Goal: Information Seeking & Learning: Find specific fact

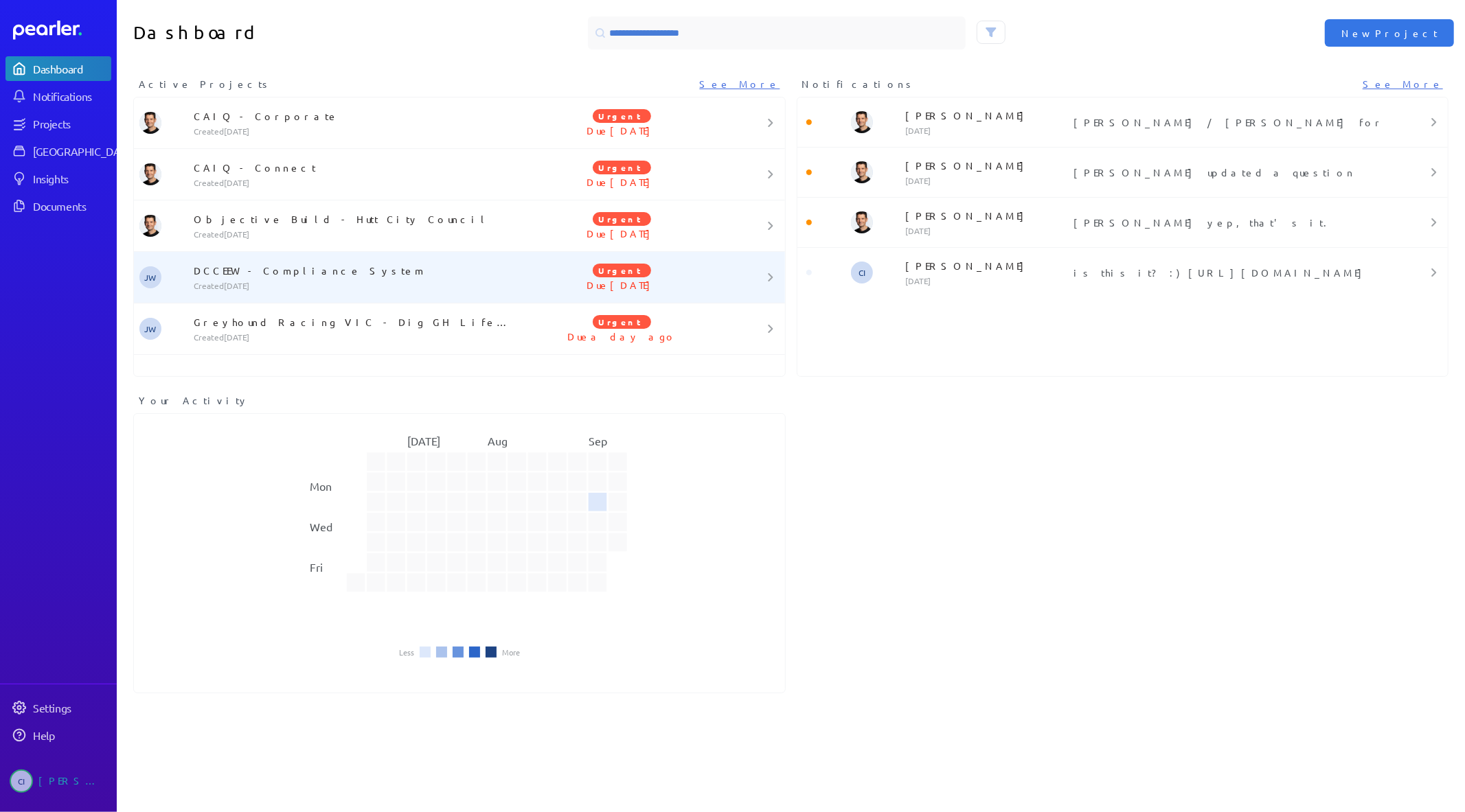
click at [256, 274] on p "DCCEEW - Compliance System" at bounding box center [354, 271] width 320 height 14
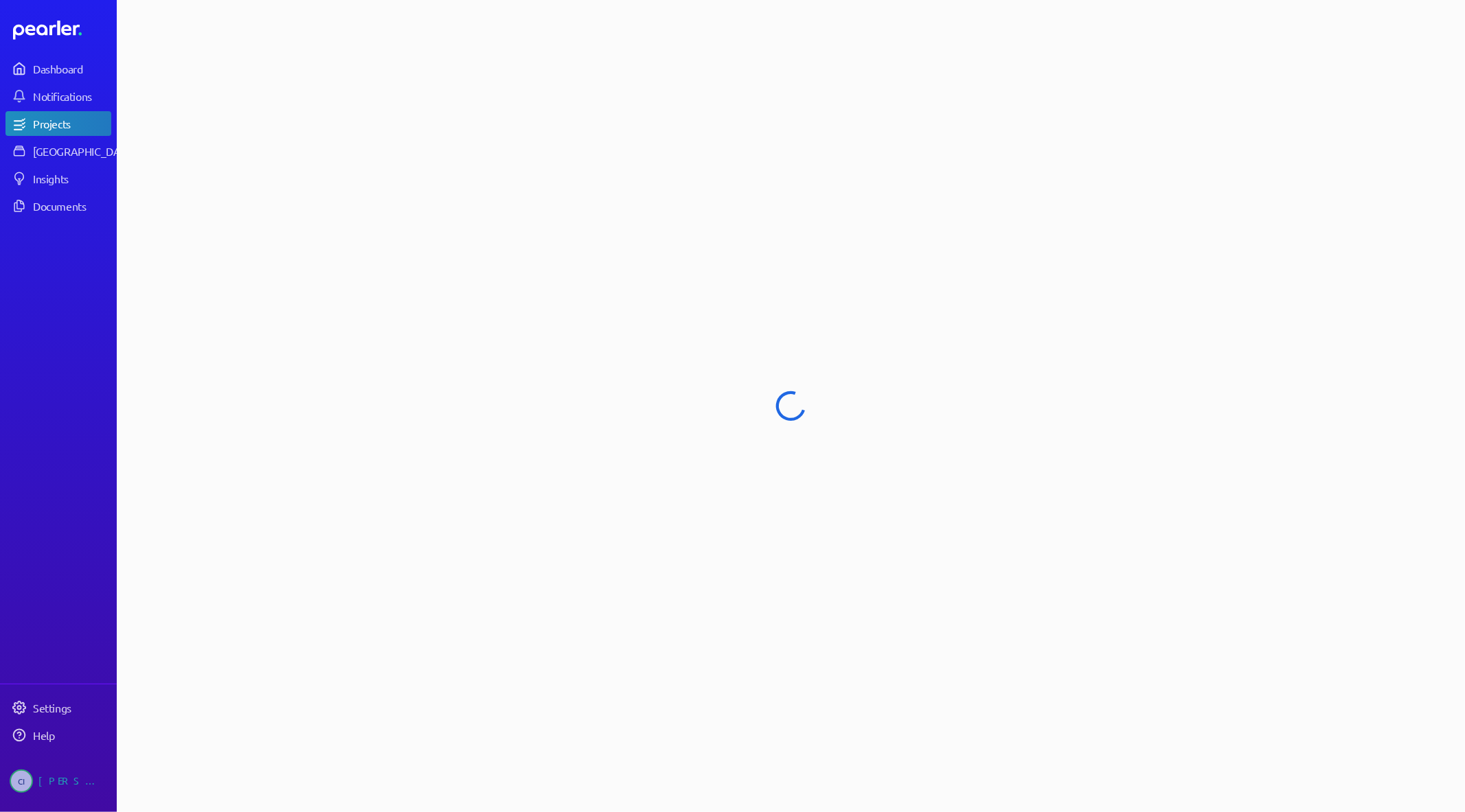
select select "**********"
select select "******"
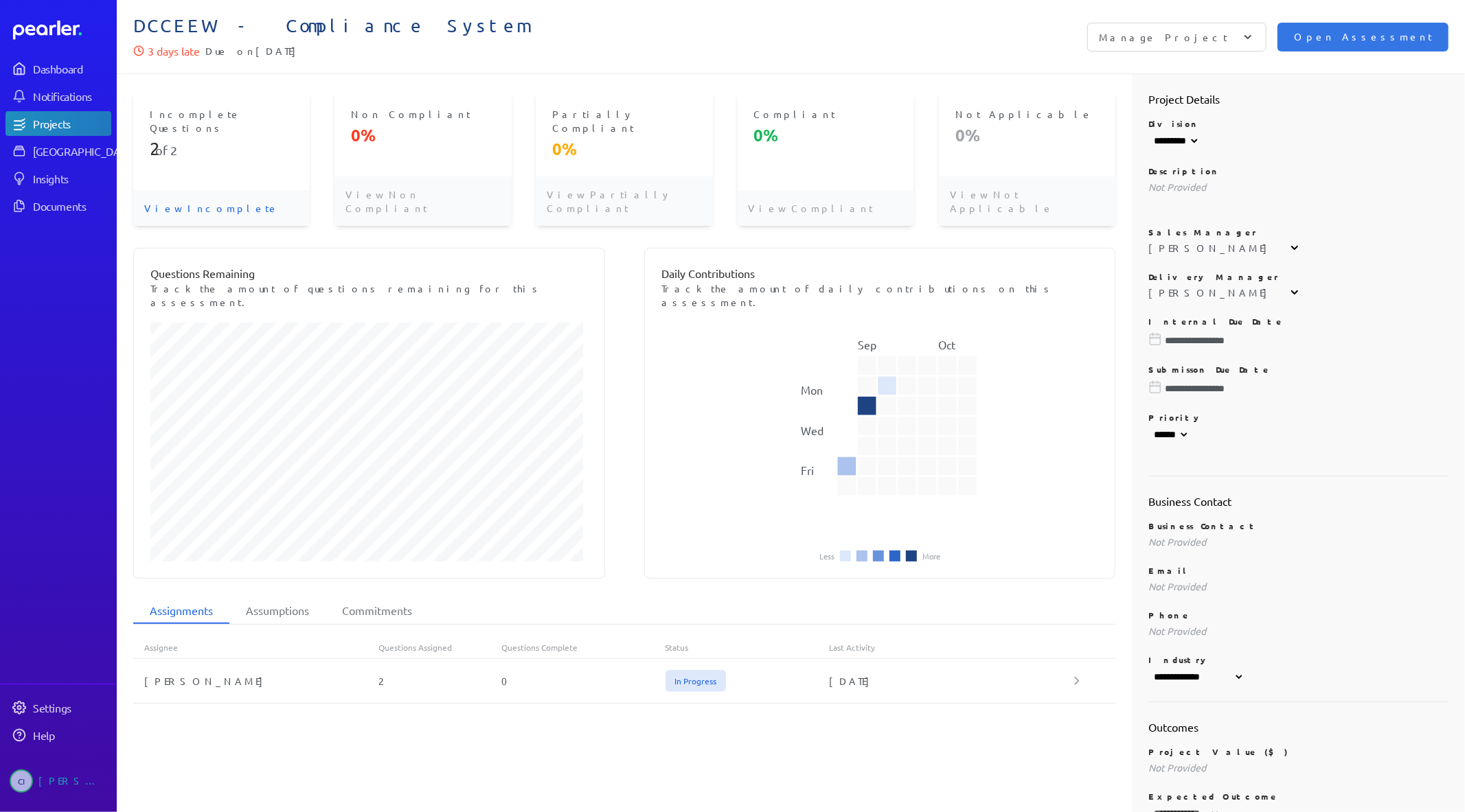
click at [200, 190] on p "View Incomplete" at bounding box center [221, 207] width 177 height 36
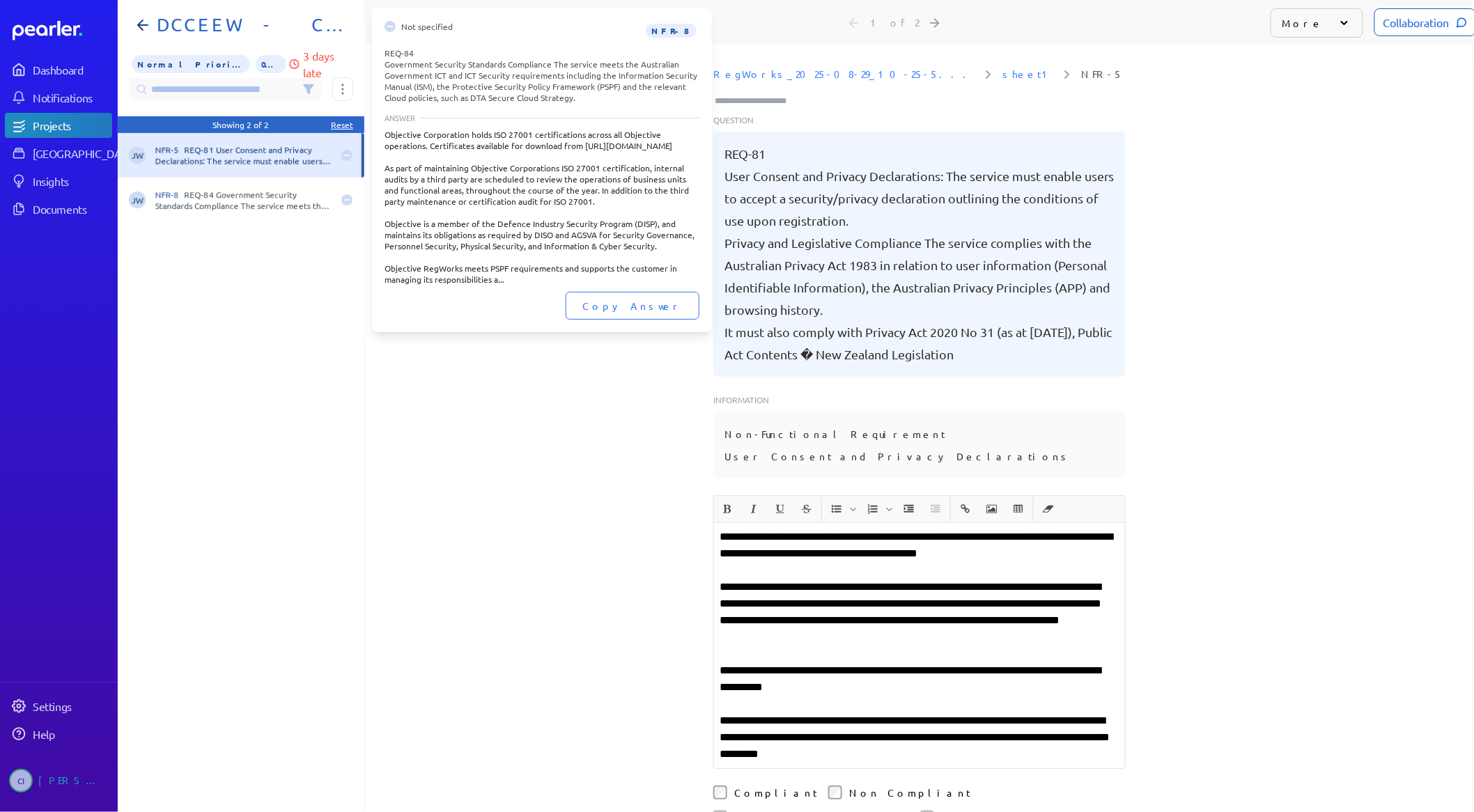
scroll to position [0, 11]
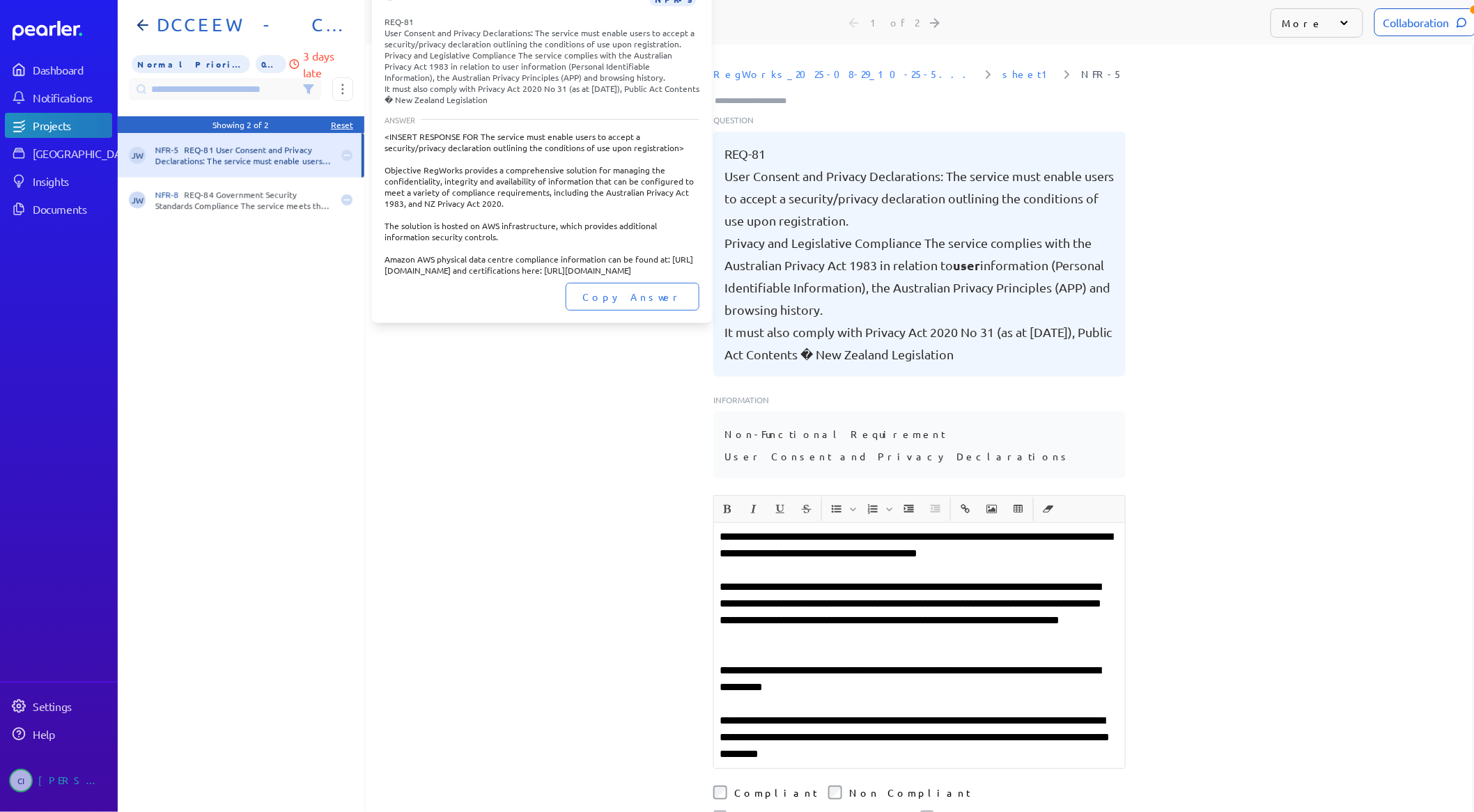
click at [246, 157] on div "NFR-5 REQ-81 User Consent and Privacy Declarations: The service must enable use…" at bounding box center [244, 154] width 177 height 22
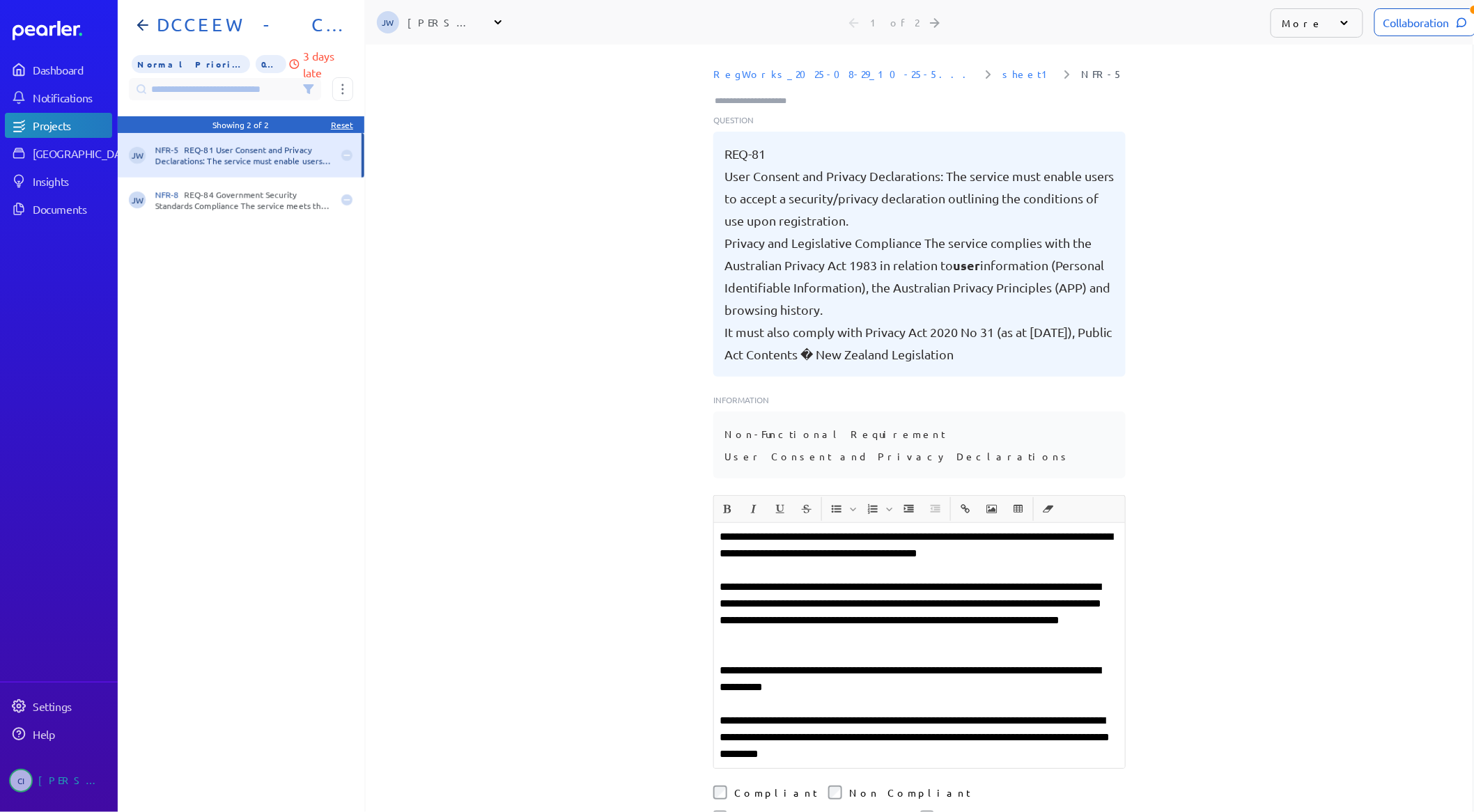
click at [1424, 26] on div "Collaboration" at bounding box center [1426, 22] width 102 height 28
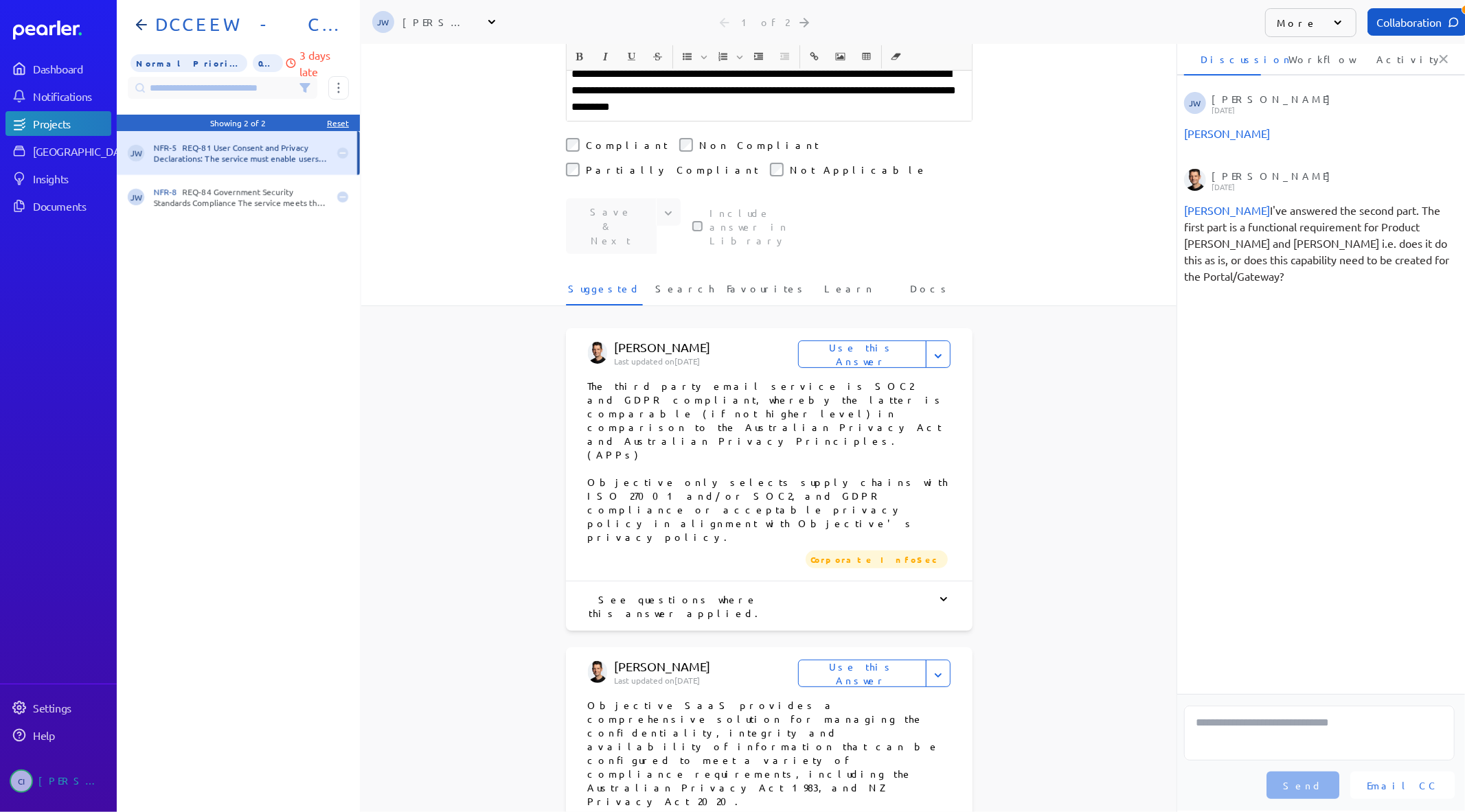
scroll to position [610, 0]
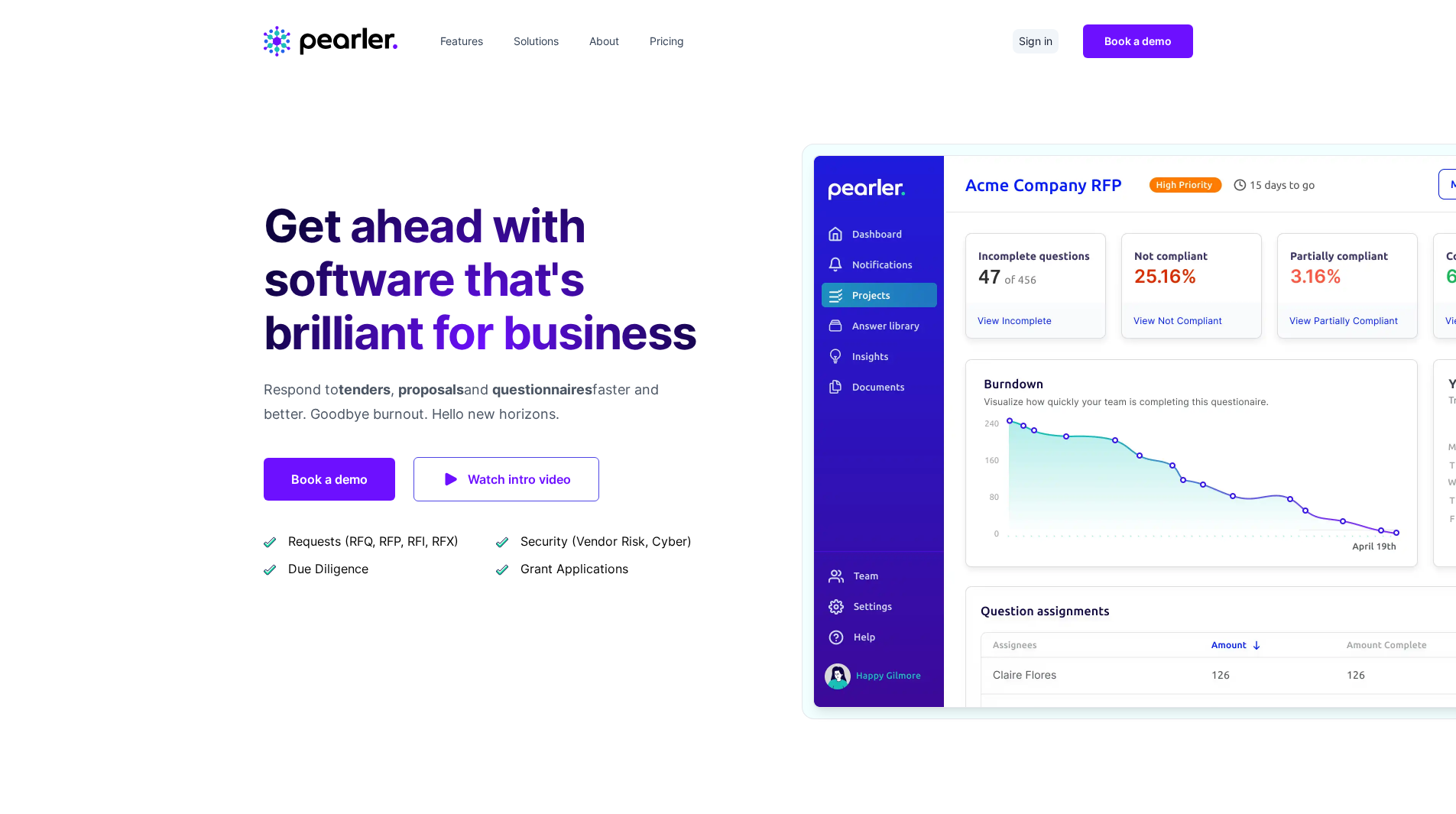
click at [1032, 51] on link "Sign in" at bounding box center [1035, 40] width 46 height 24
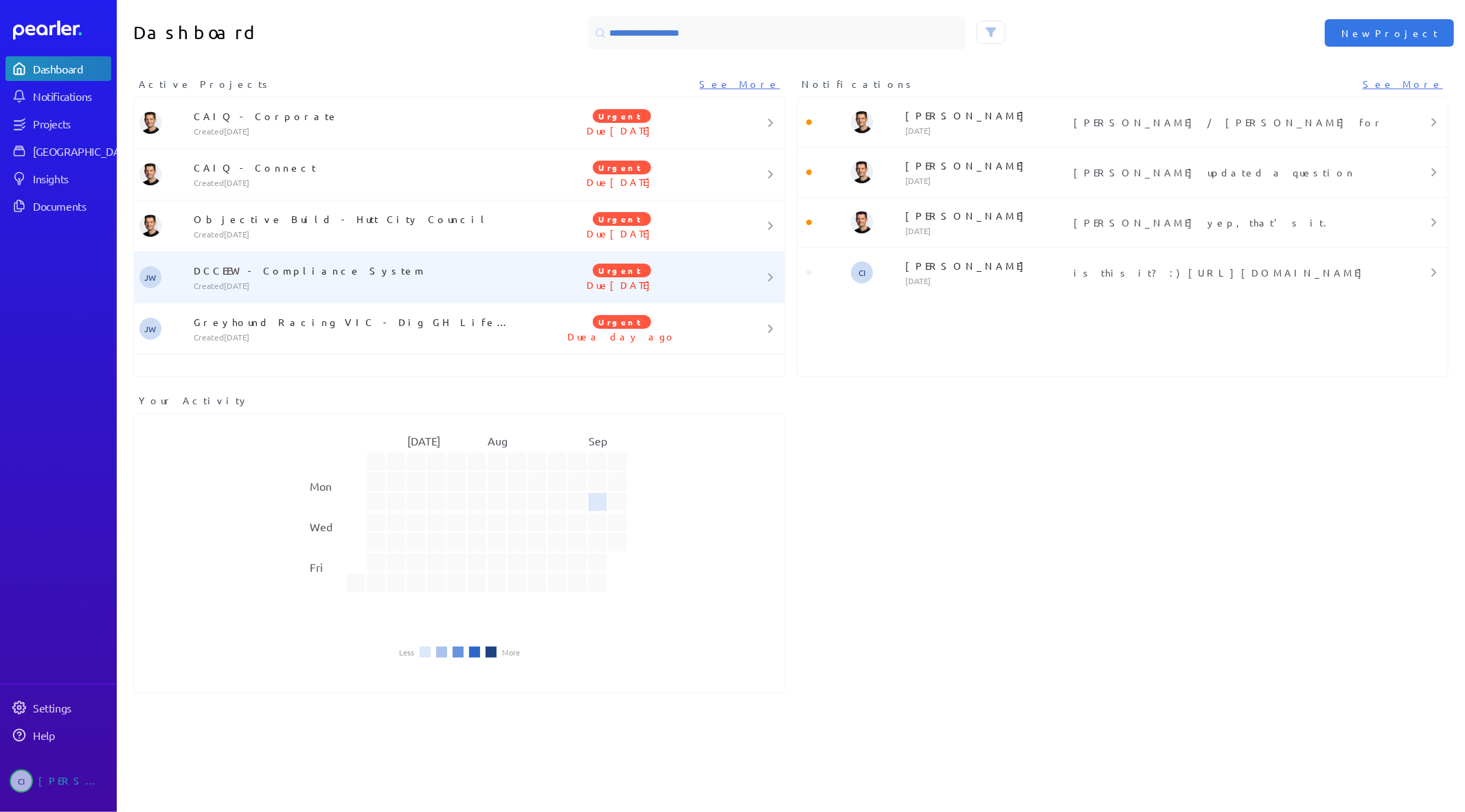
click at [225, 290] on p "Created 13 days ago" at bounding box center [354, 286] width 320 height 11
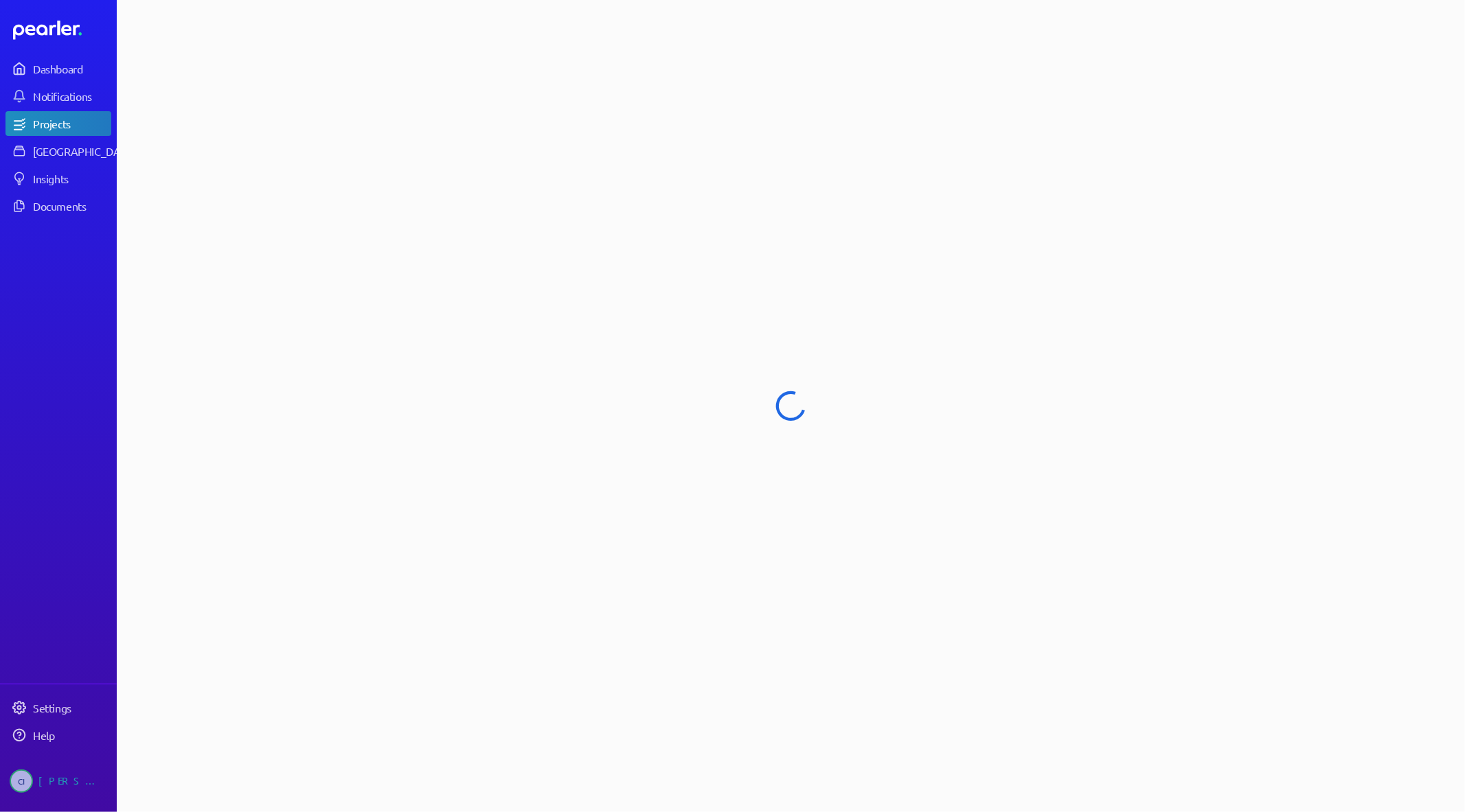
select select "**********"
select select "******"
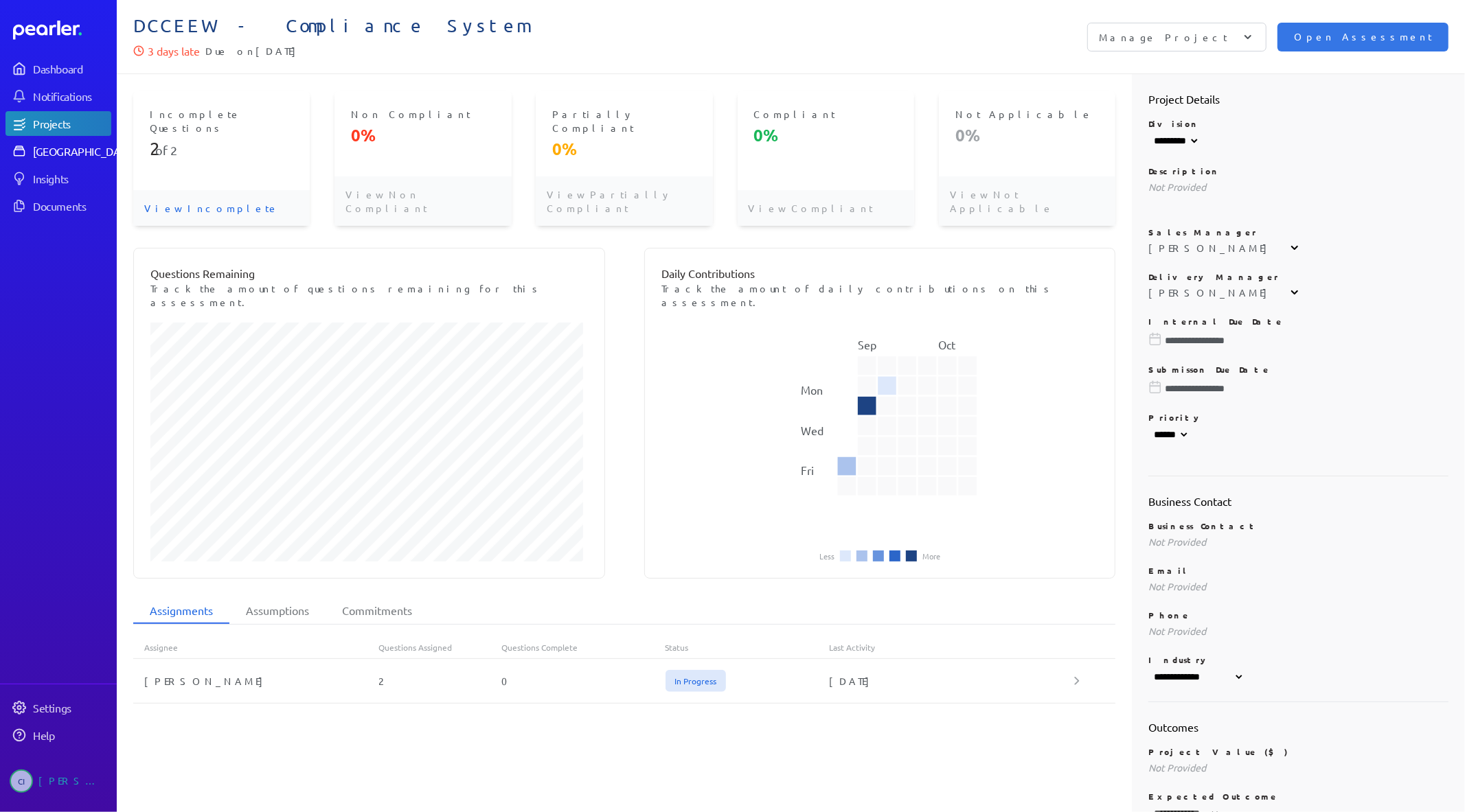
click at [73, 154] on div "Answer Library" at bounding box center [84, 151] width 102 height 14
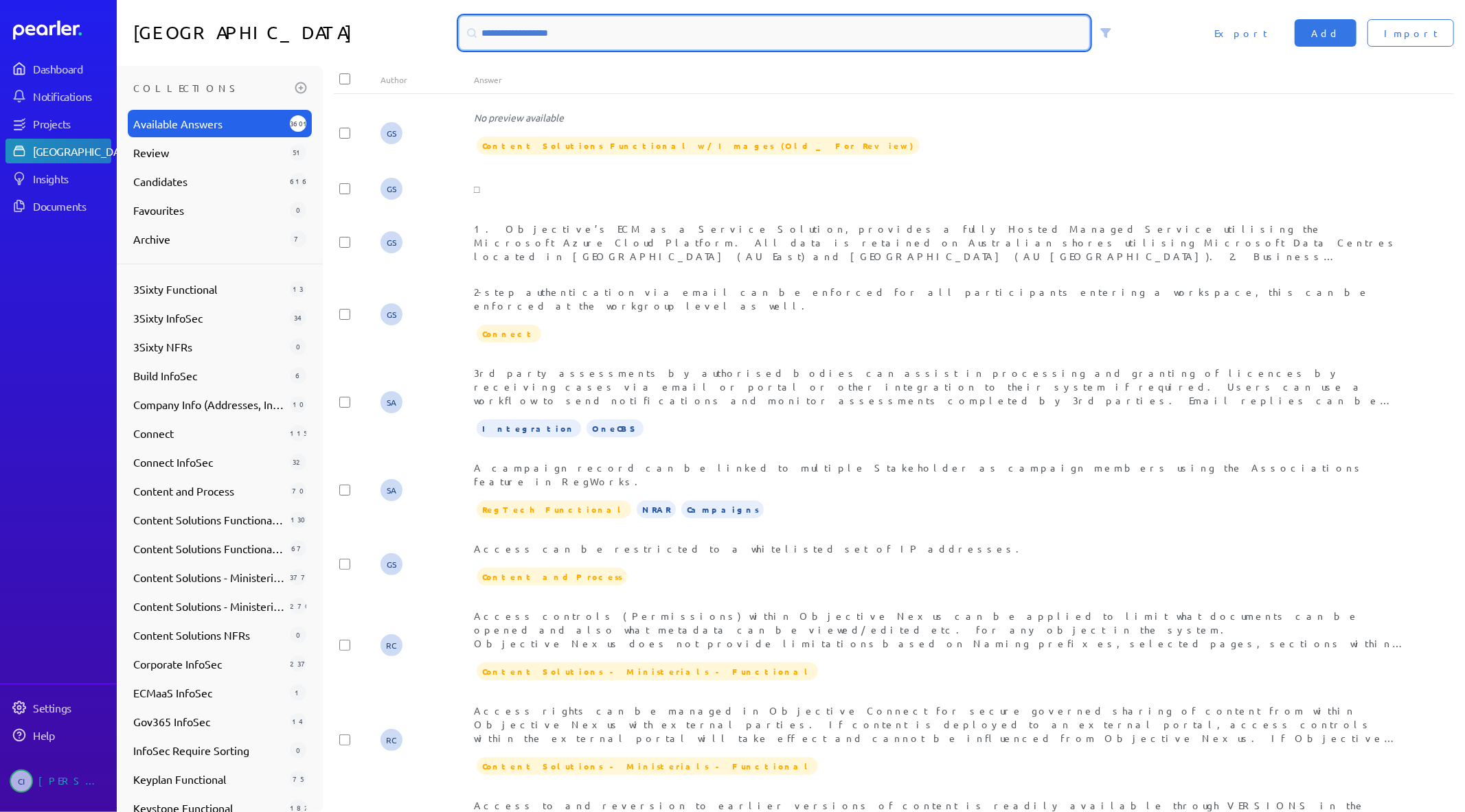
click at [540, 29] on input at bounding box center [775, 33] width 630 height 33
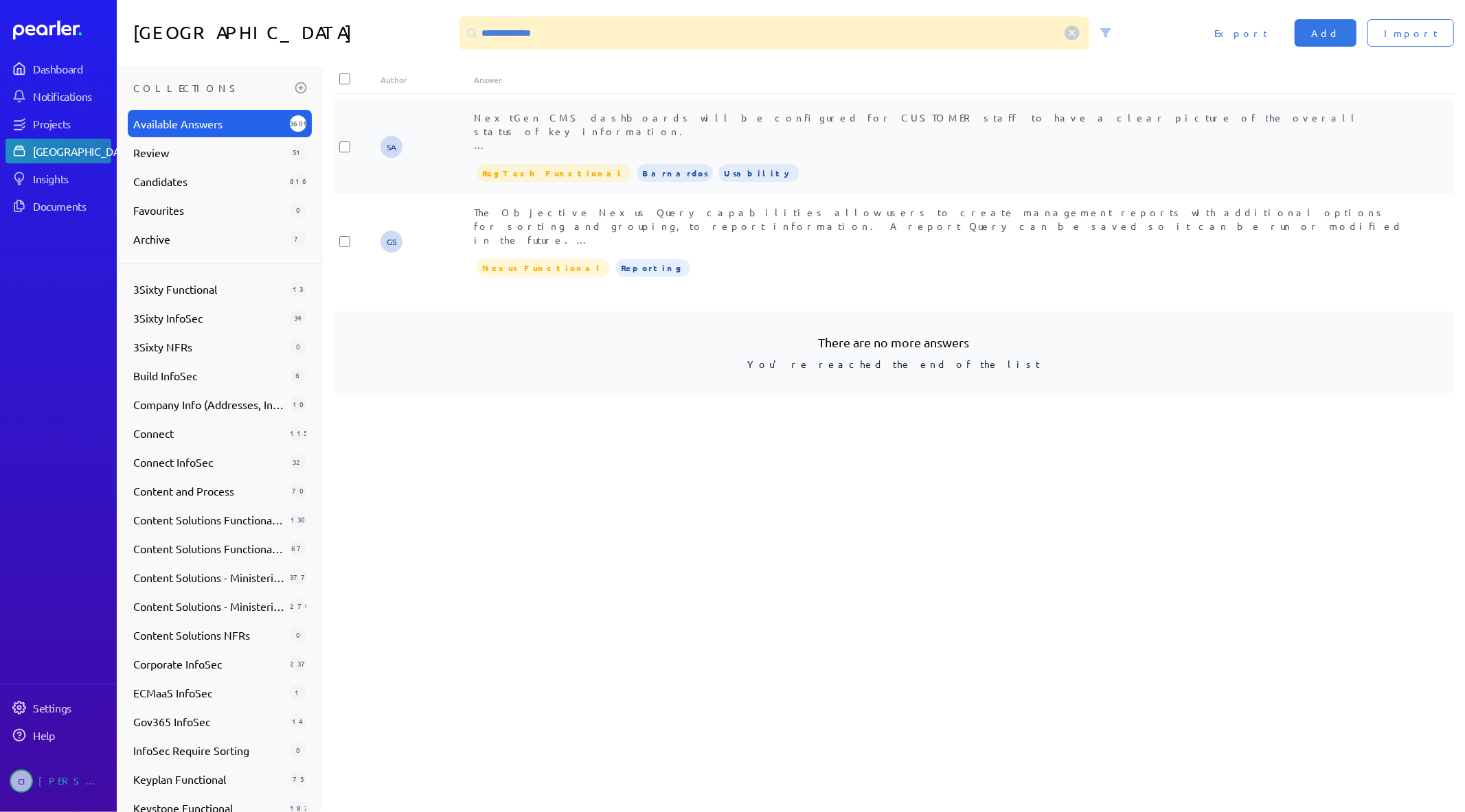
click at [708, 149] on div "NextGen CMS dashboards will be configured for CUSTOMER staff to have a clear pi…" at bounding box center [940, 131] width 933 height 41
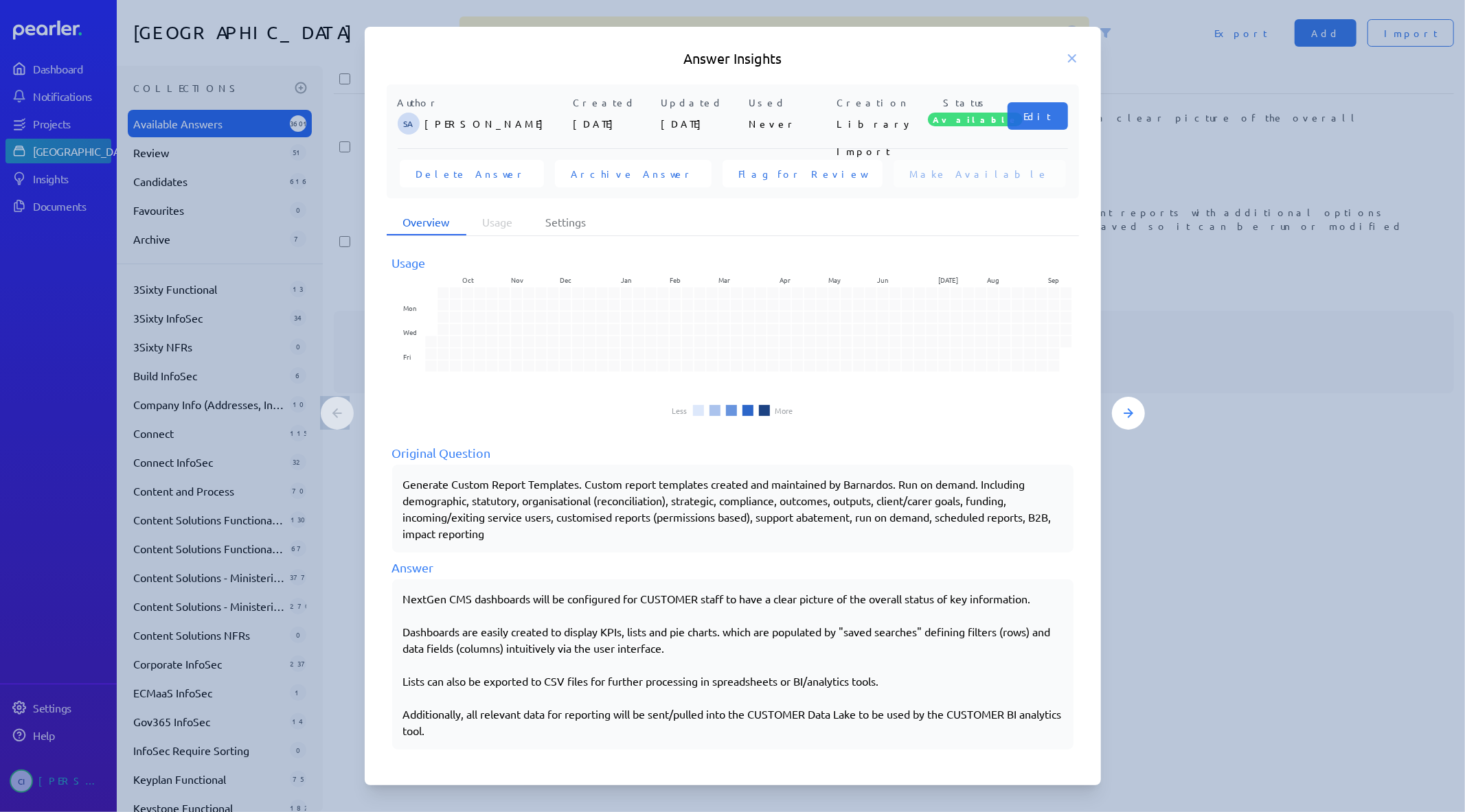
click at [1063, 61] on h5 "Answer Insights" at bounding box center [732, 59] width 692 height 20
click at [1073, 61] on icon at bounding box center [1072, 59] width 14 height 14
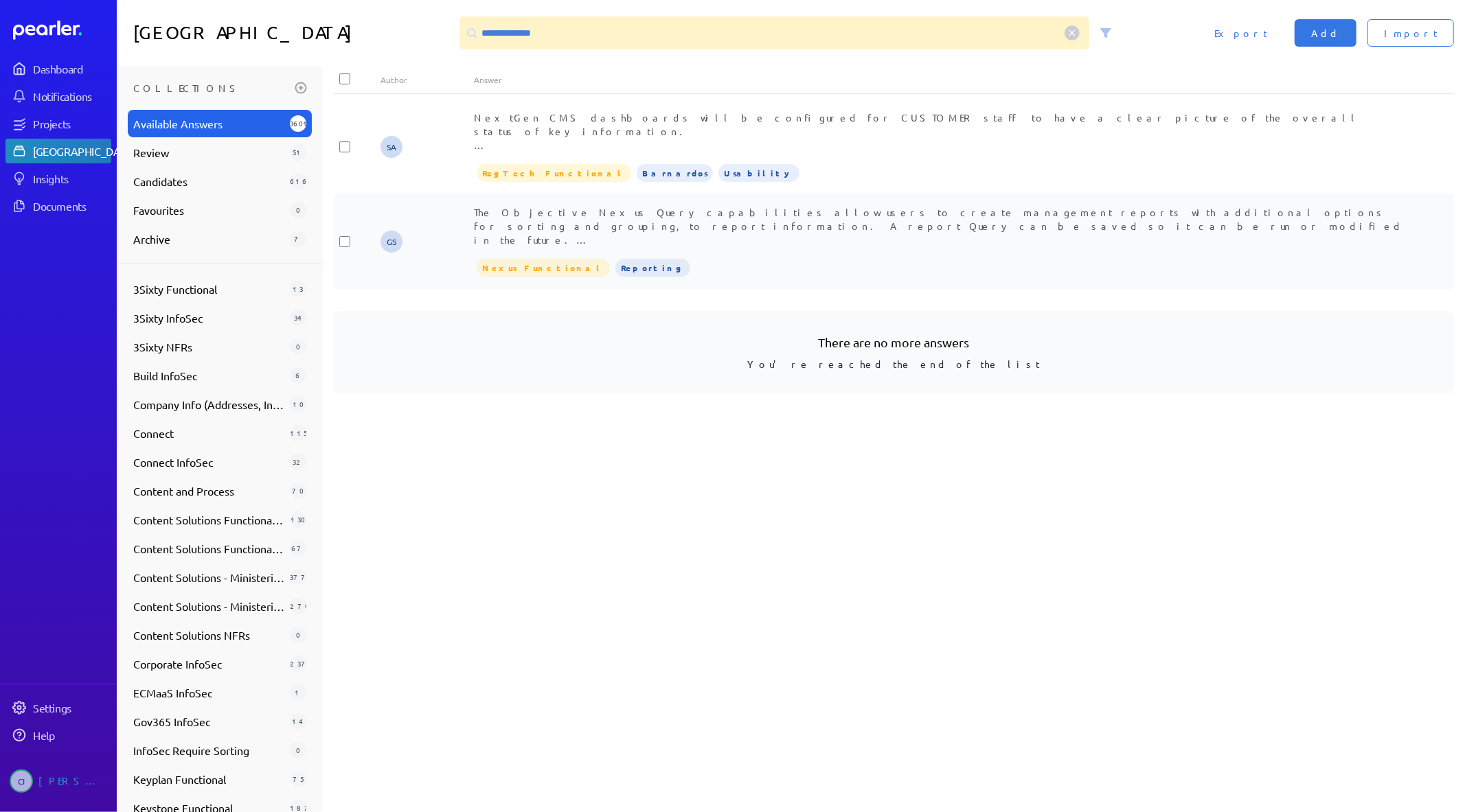
click at [766, 214] on span "The Objective Nexus Query capabilities allow users to create management reports…" at bounding box center [938, 260] width 929 height 108
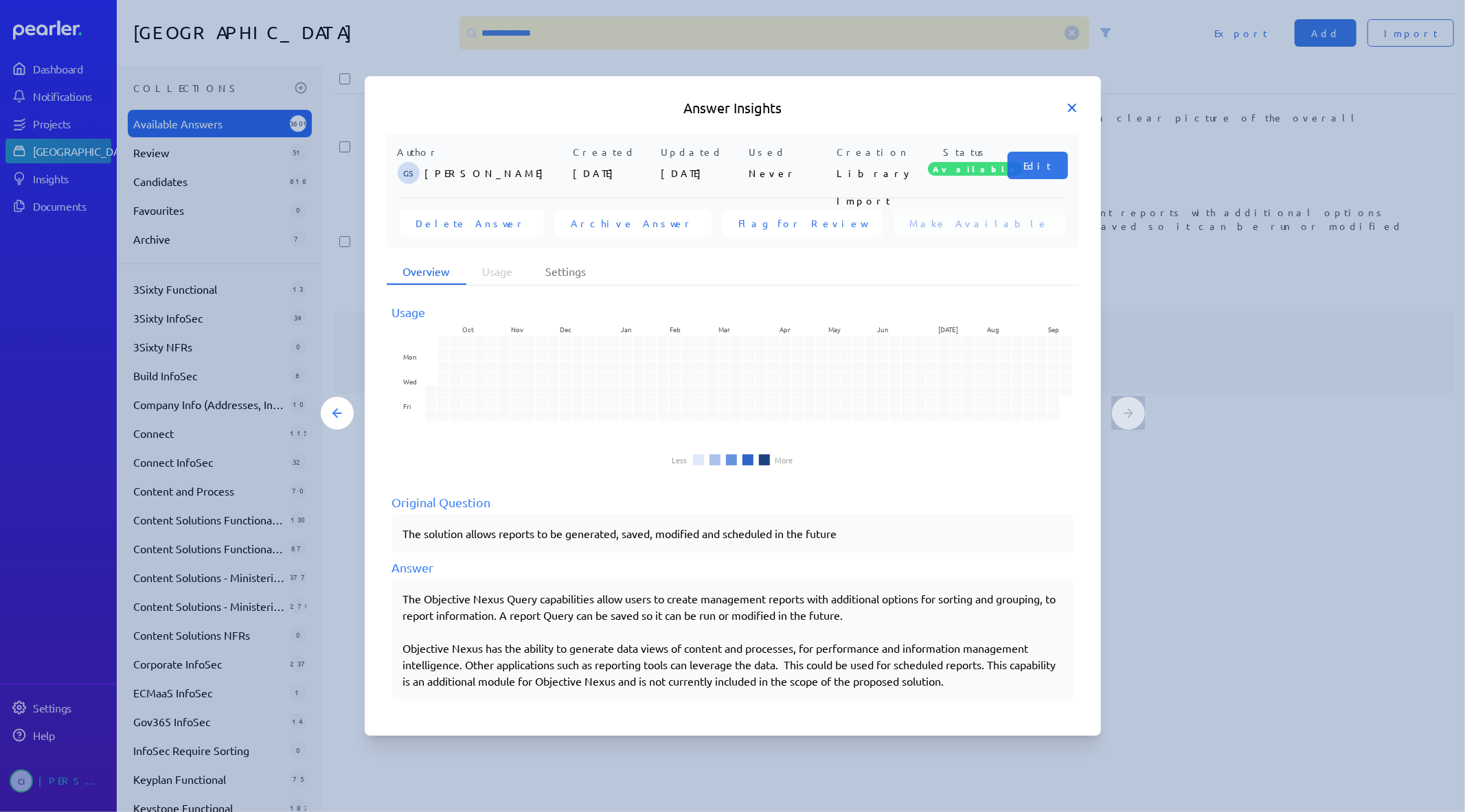
click at [1076, 104] on icon at bounding box center [1072, 108] width 7 height 7
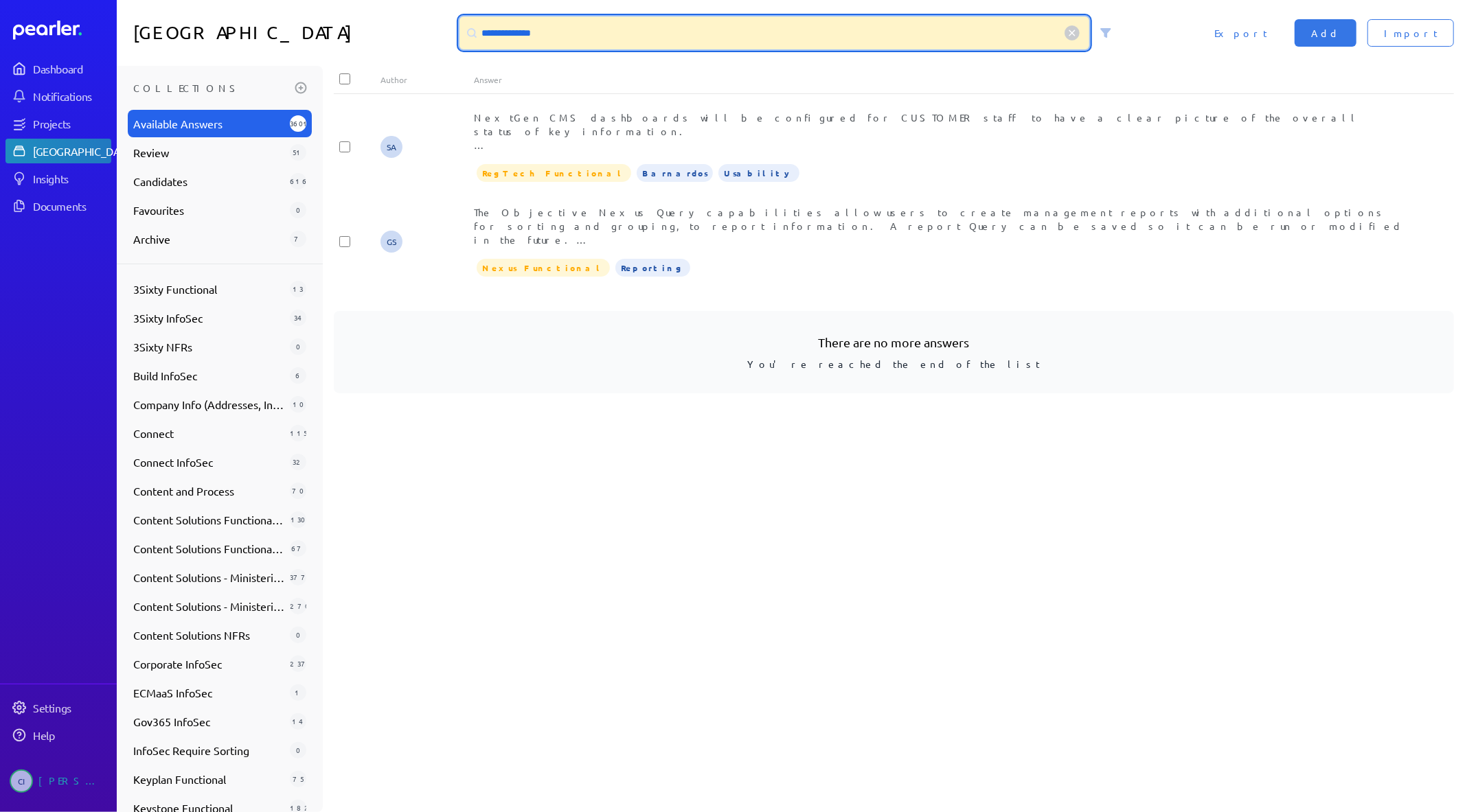
drag, startPoint x: 571, startPoint y: 32, endPoint x: 401, endPoint y: 17, distance: 170.7
click at [401, 17] on div "**********" at bounding box center [791, 33] width 1348 height 66
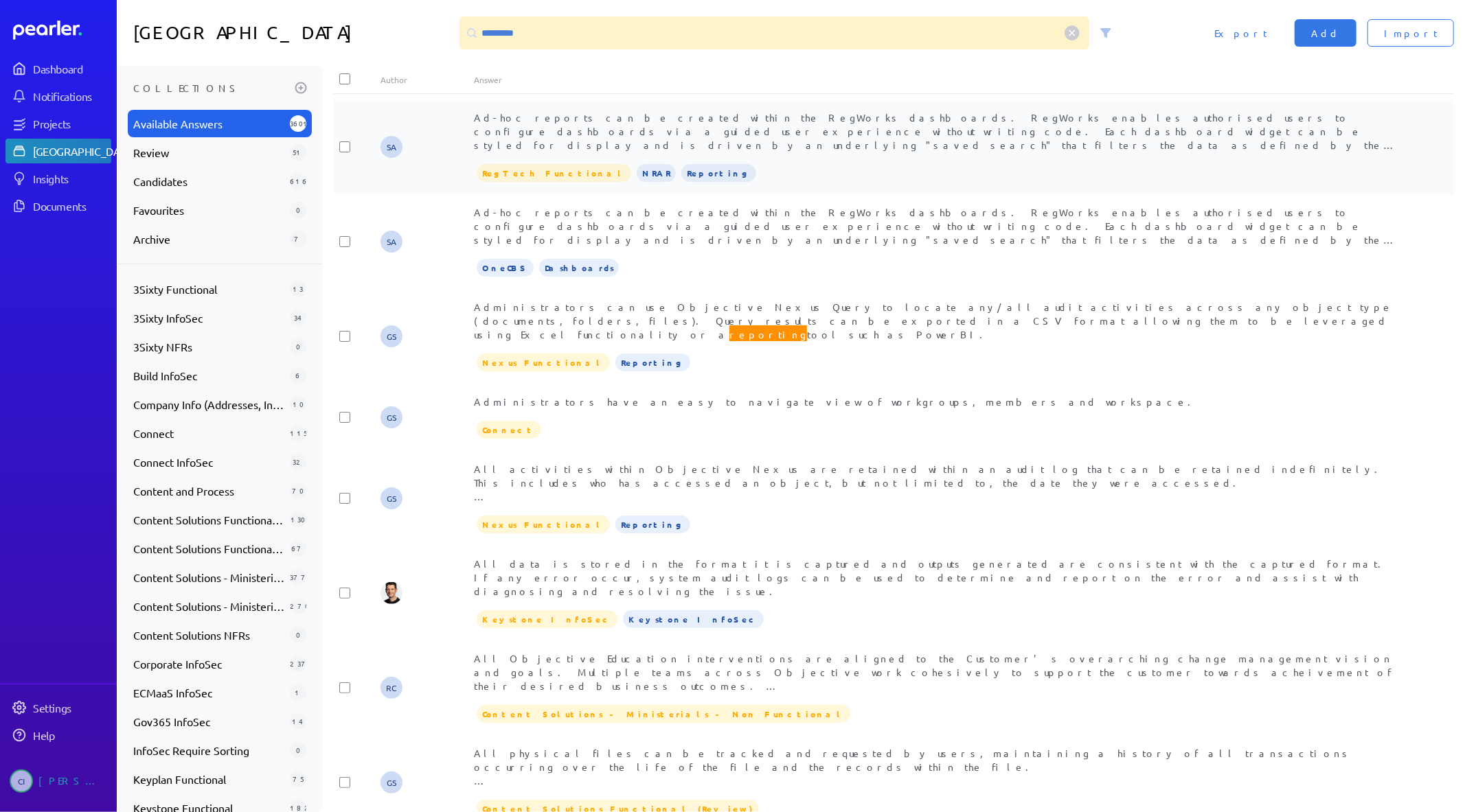
click at [990, 163] on span "reporting" at bounding box center [1028, 172] width 78 height 18
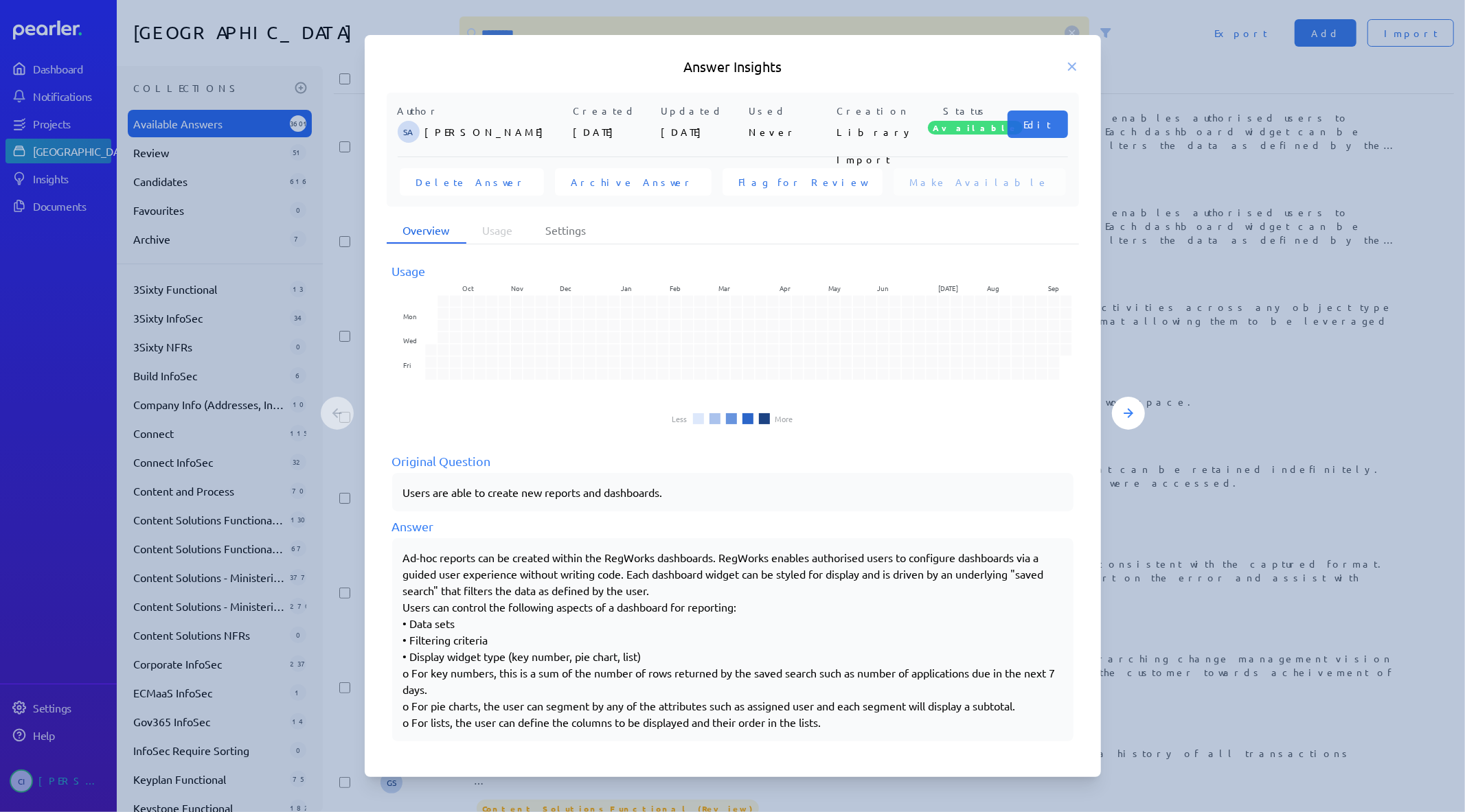
drag, startPoint x: 399, startPoint y: 556, endPoint x: 610, endPoint y: 559, distance: 211.0
click at [610, 559] on div "Ad-hoc reports can be created within the RegWorks dashboards. RegWorks enables …" at bounding box center [732, 640] width 681 height 203
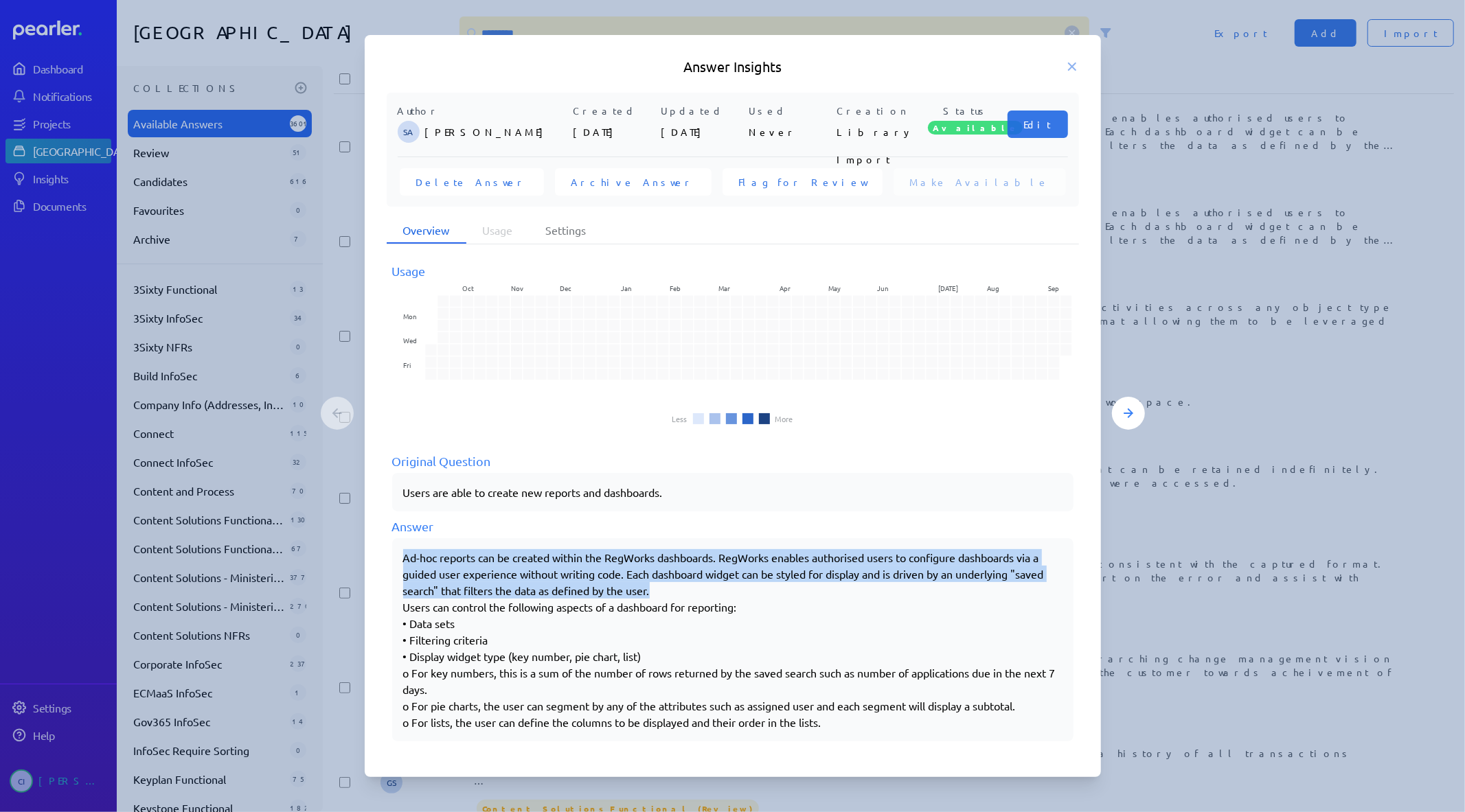
drag, startPoint x: 403, startPoint y: 556, endPoint x: 690, endPoint y: 591, distance: 289.1
click at [684, 589] on div "Ad-hoc reports can be created within the RegWorks dashboards. RegWorks enables …" at bounding box center [733, 640] width 659 height 182
click at [862, 723] on div "Ad-hoc reports can be created within the RegWorks dashboards. RegWorks enables …" at bounding box center [733, 640] width 659 height 182
copy div "Ad-hoc reports can be created within the RegWorks dashboards. RegWorks enables …"
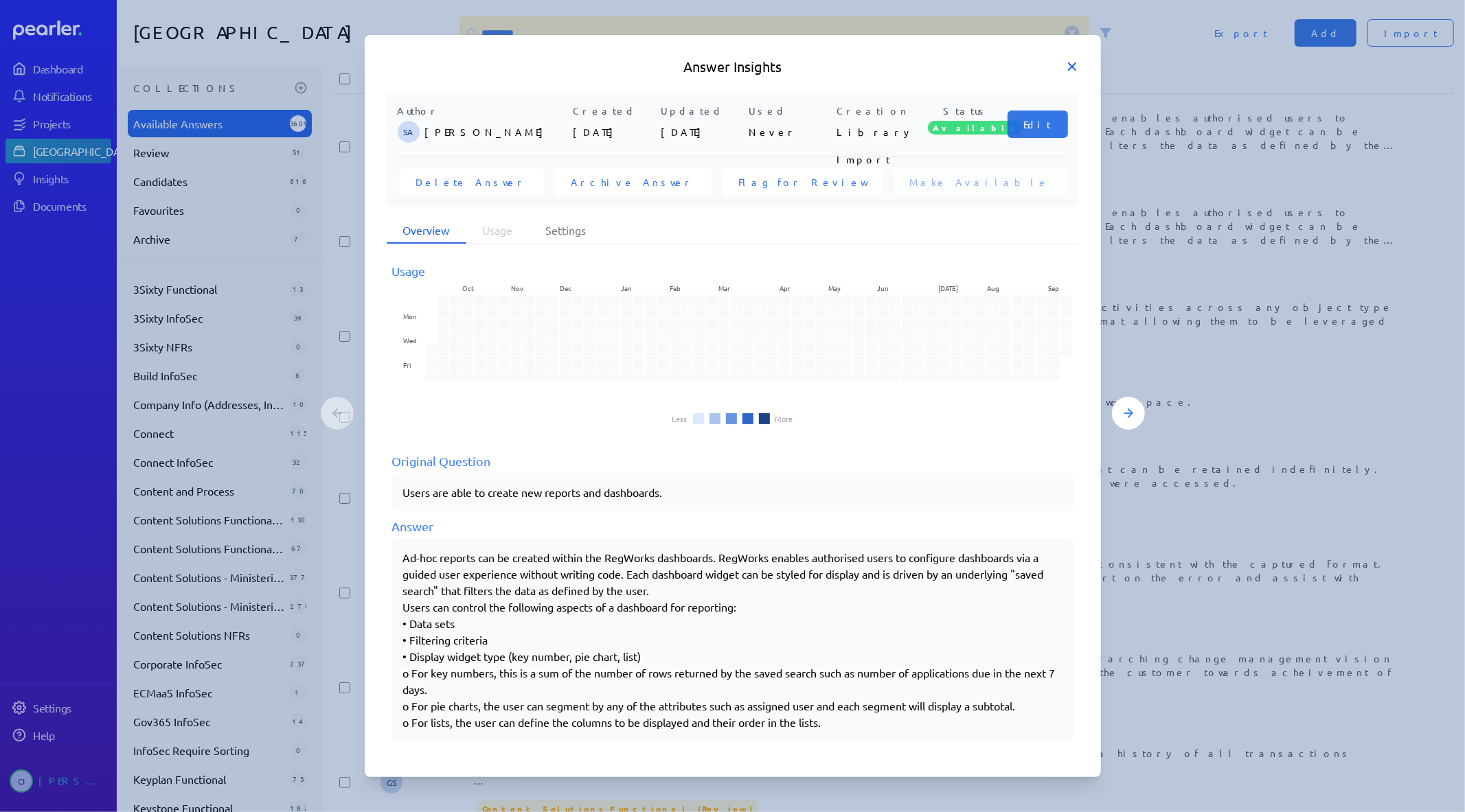
click at [1076, 64] on icon at bounding box center [1072, 67] width 14 height 14
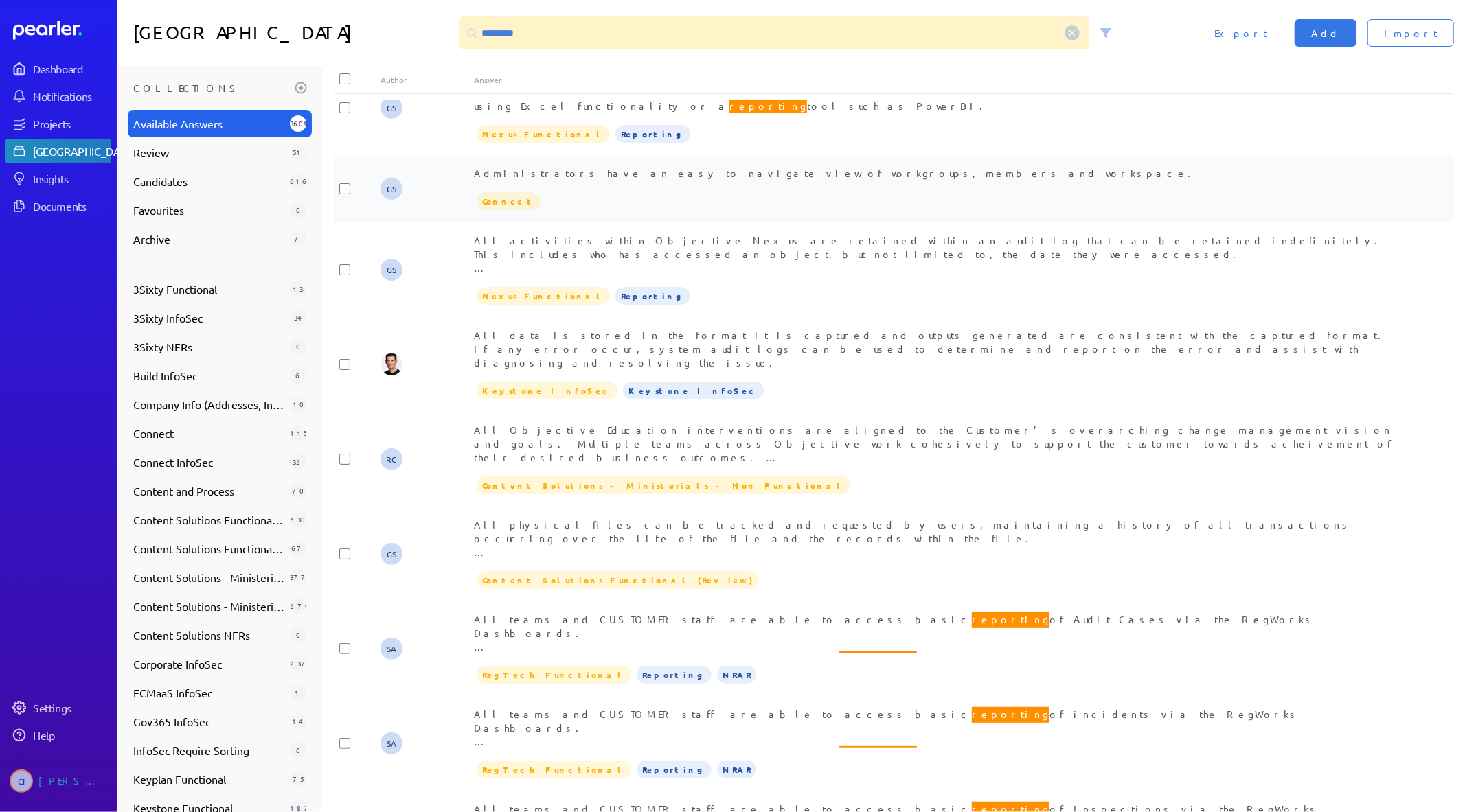
scroll to position [381, 0]
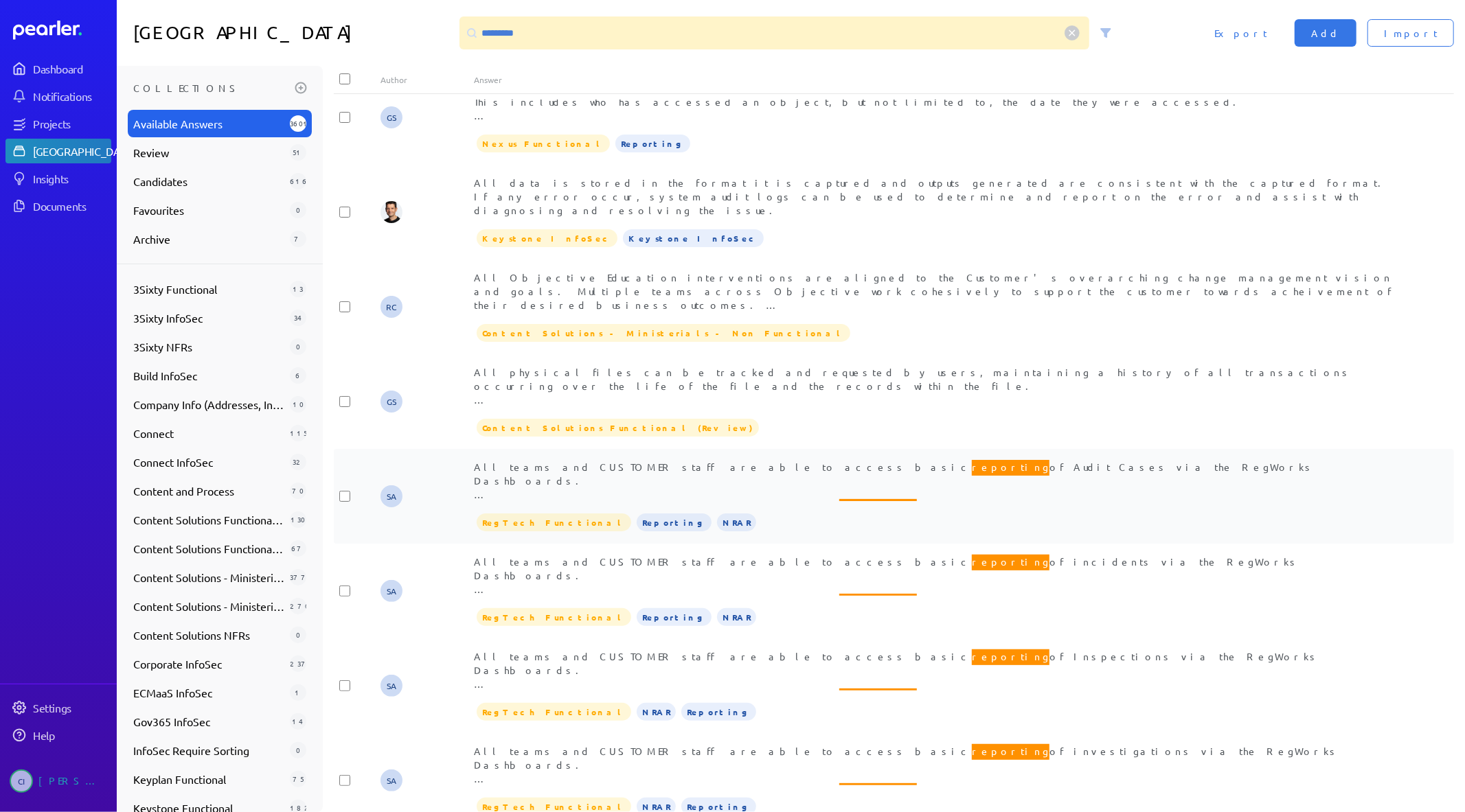
click at [764, 460] on div "All teams and CUSTOMER staff are able to access basic reporting of Audit Cases …" at bounding box center [940, 480] width 933 height 41
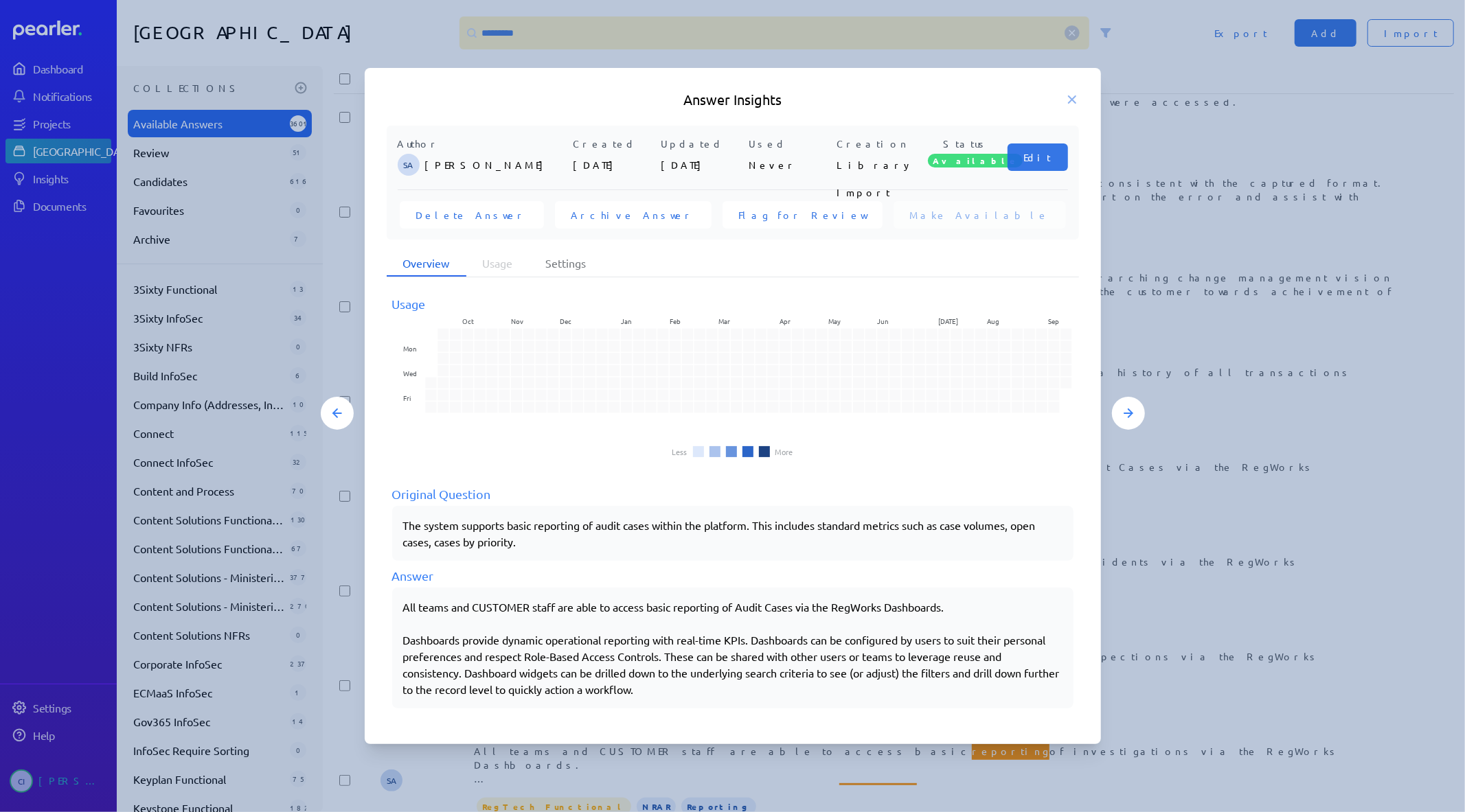
click at [1079, 78] on div "Answer Insights Author SA Steve Ackermann Created 8th Apr 2024 Updated 8th Apr …" at bounding box center [733, 406] width 736 height 677
click at [1075, 98] on icon at bounding box center [1072, 100] width 14 height 14
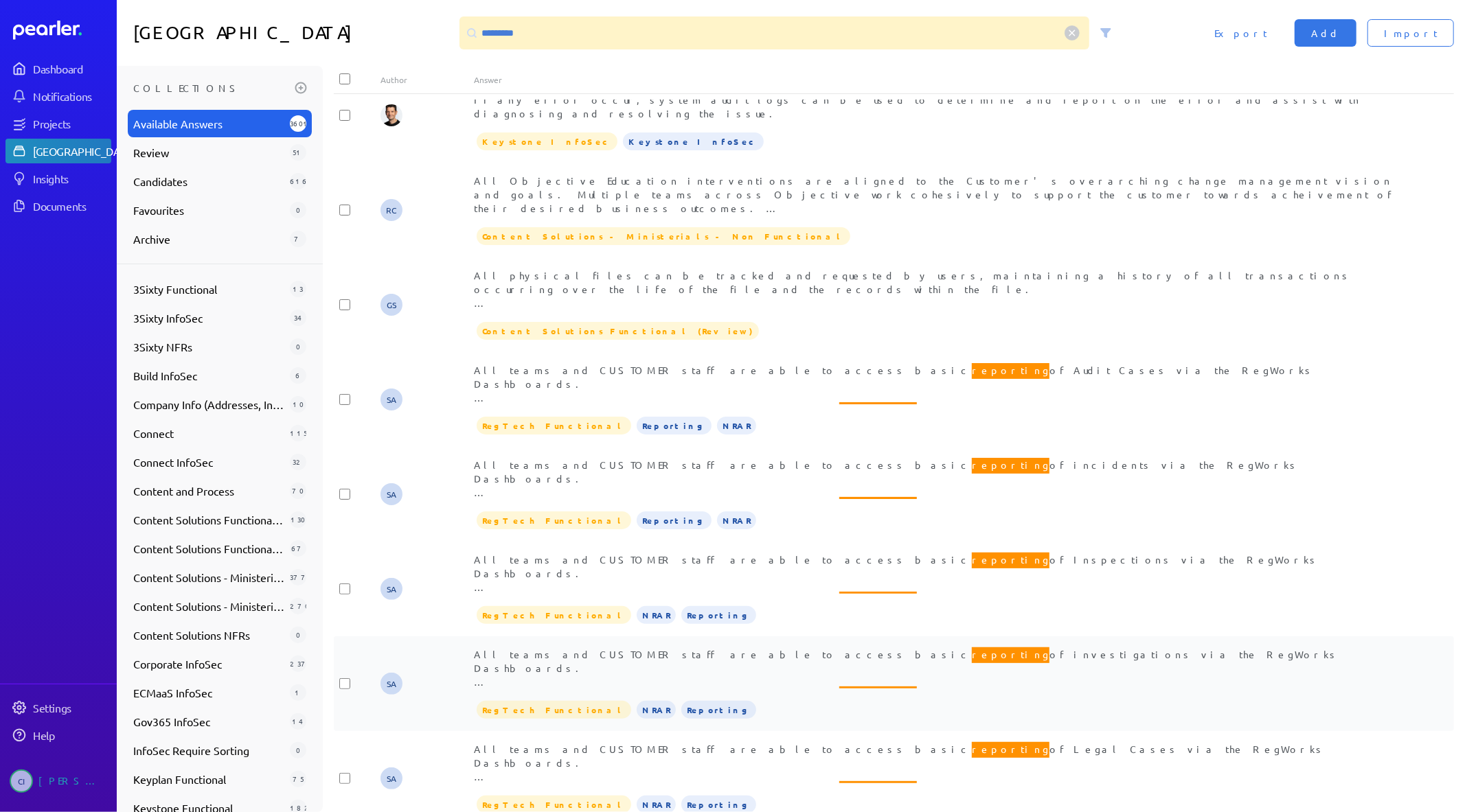
scroll to position [533, 0]
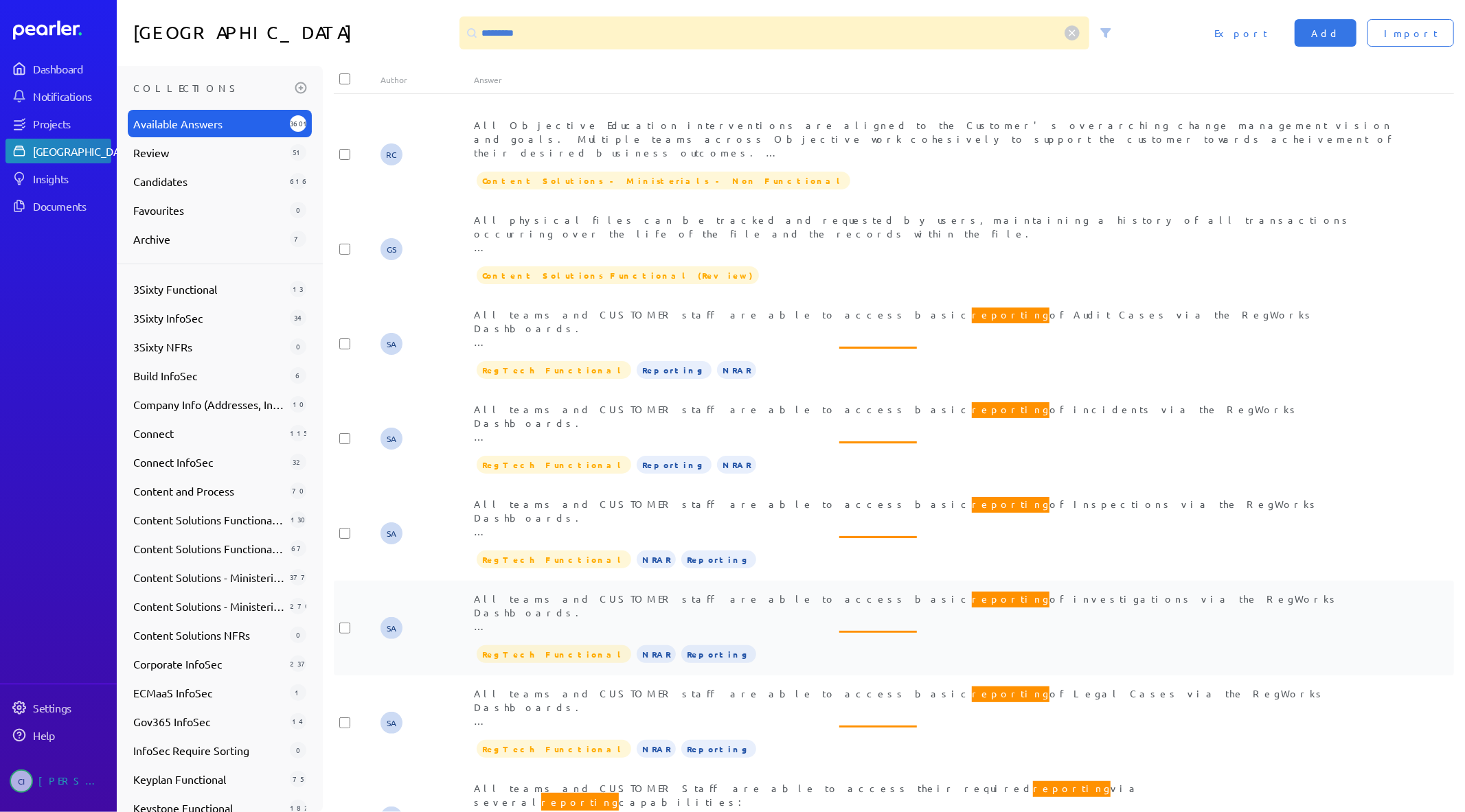
click at [641, 581] on div "SA All teams and CUSTOMER staff are able to access basic reporting of investiga…" at bounding box center [894, 628] width 1120 height 95
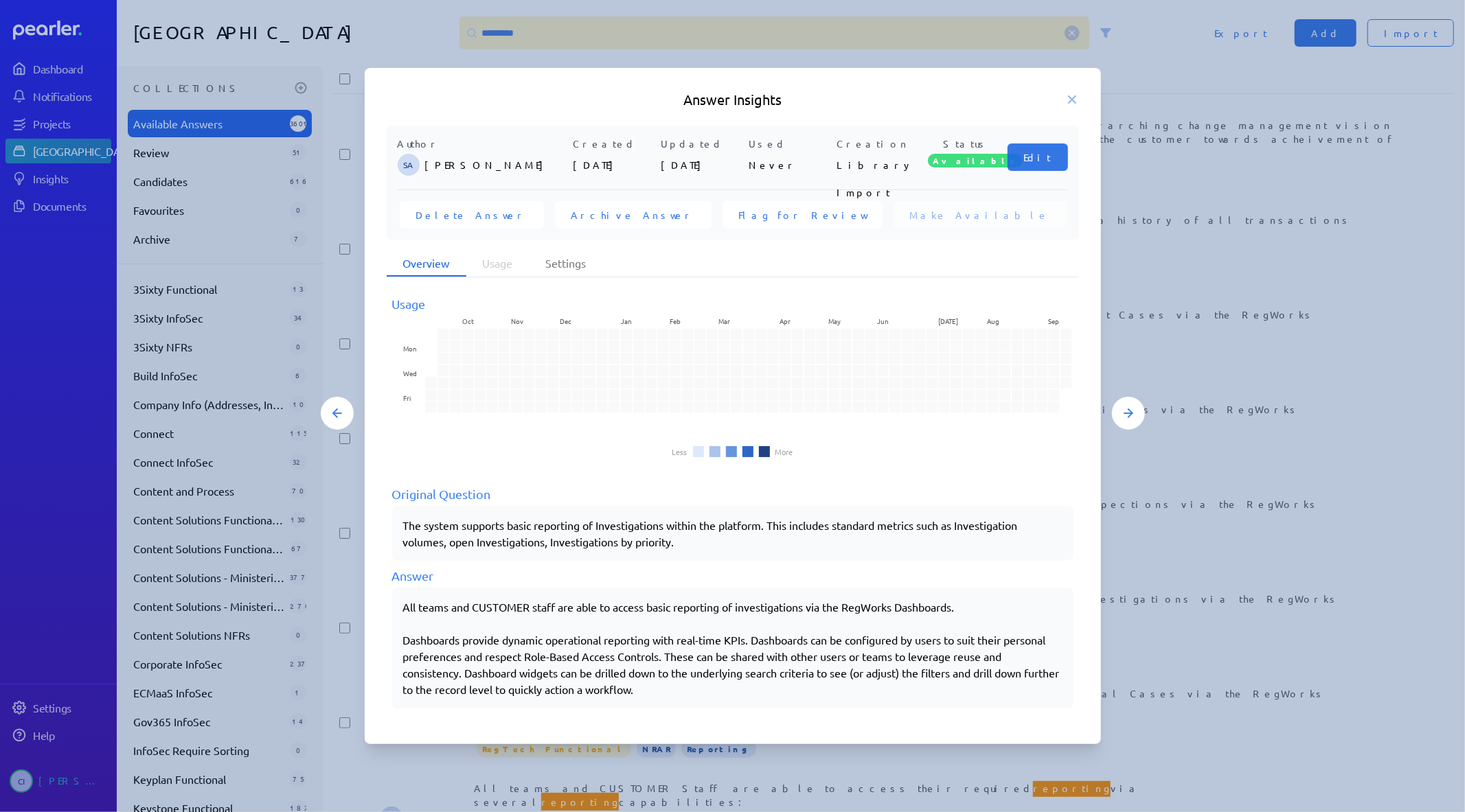
drag, startPoint x: 1083, startPoint y: 93, endPoint x: 1070, endPoint y: 106, distance: 18.4
click at [1078, 99] on div "Answer Insights" at bounding box center [733, 100] width 736 height 20
click at [1070, 106] on h5 "Answer Insights" at bounding box center [732, 100] width 692 height 20
click at [1066, 91] on h5 "Answer Insights" at bounding box center [732, 100] width 692 height 20
click at [1072, 96] on icon at bounding box center [1072, 100] width 14 height 14
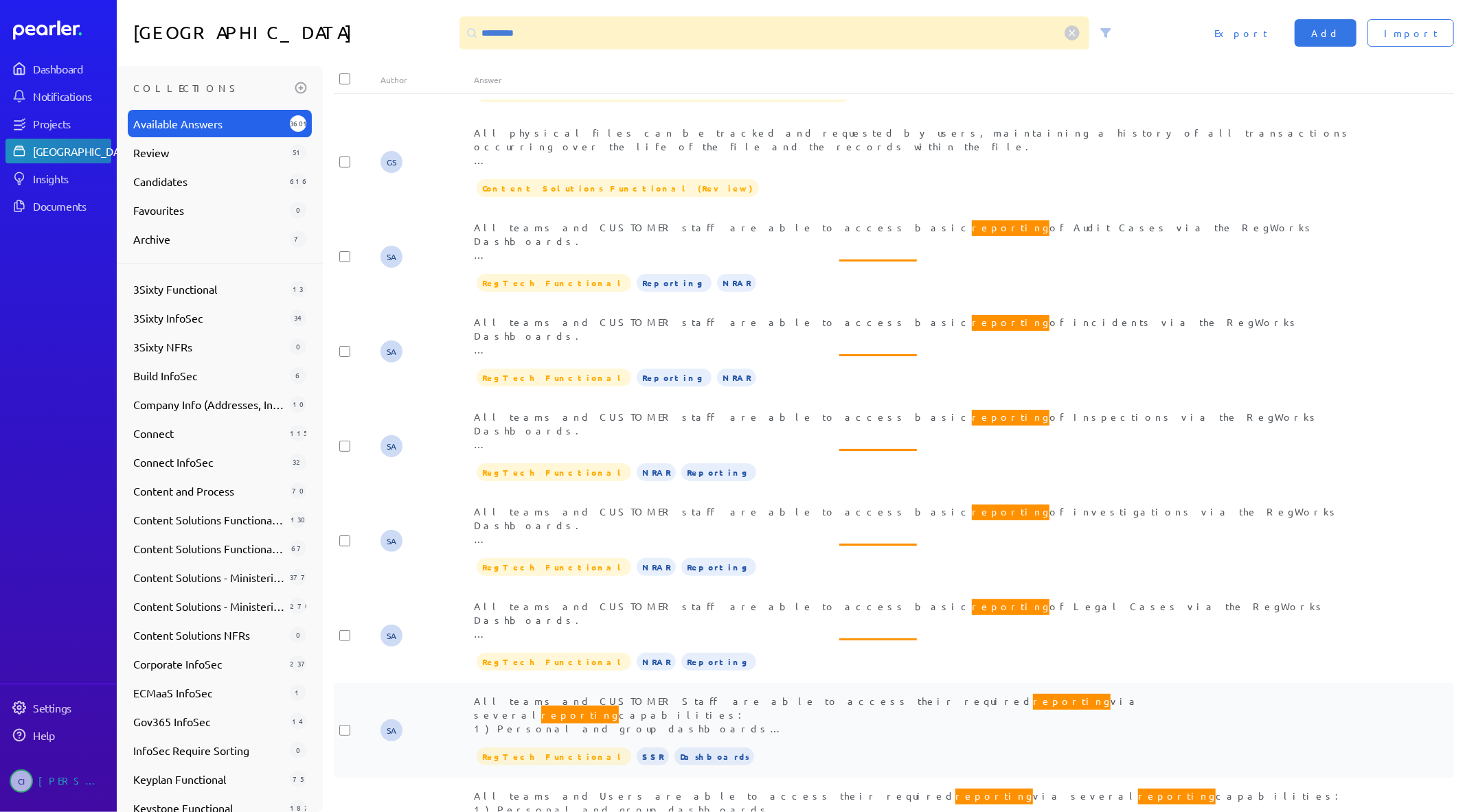
scroll to position [762, 0]
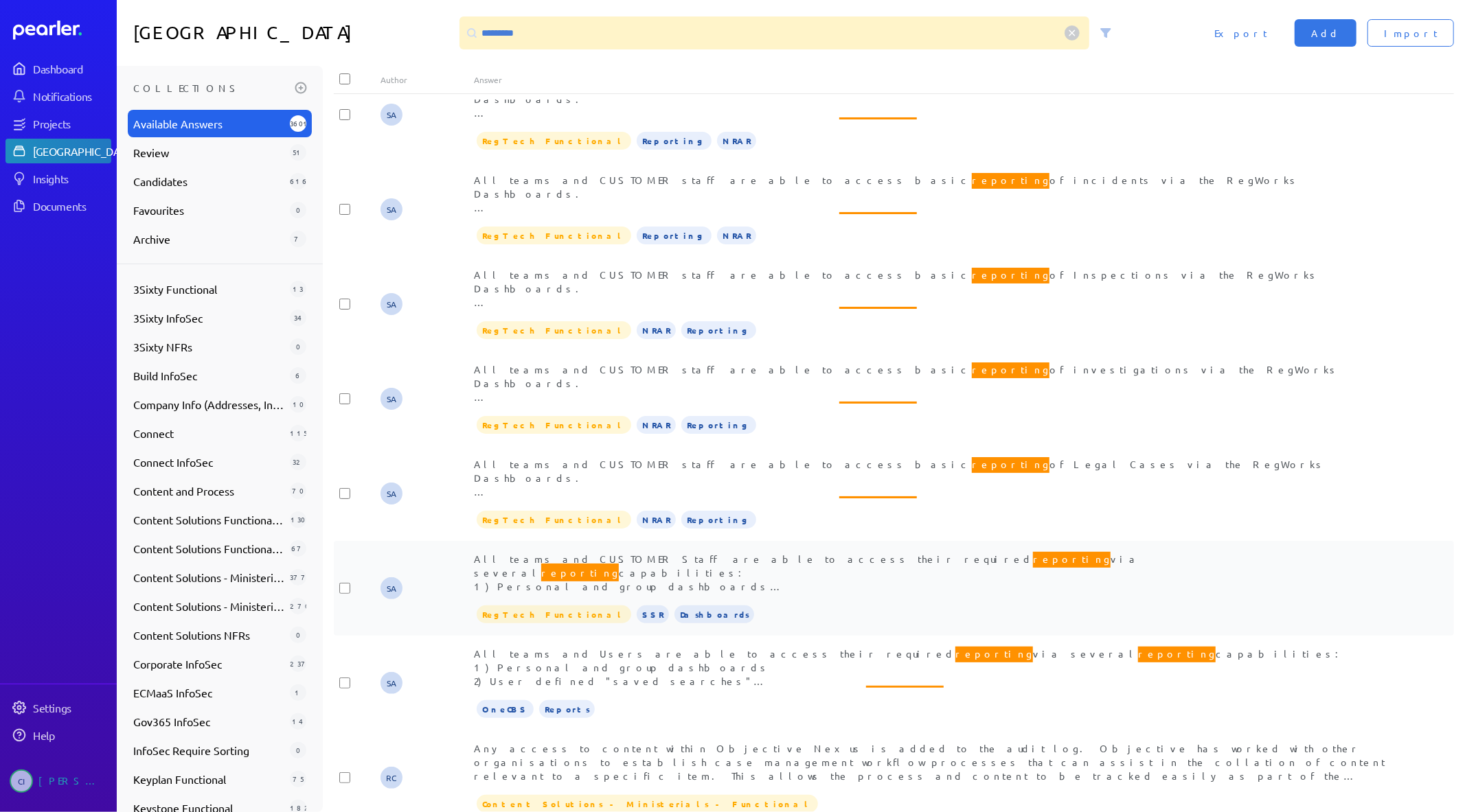
click at [1033, 549] on span "reporting" at bounding box center [1072, 559] width 78 height 18
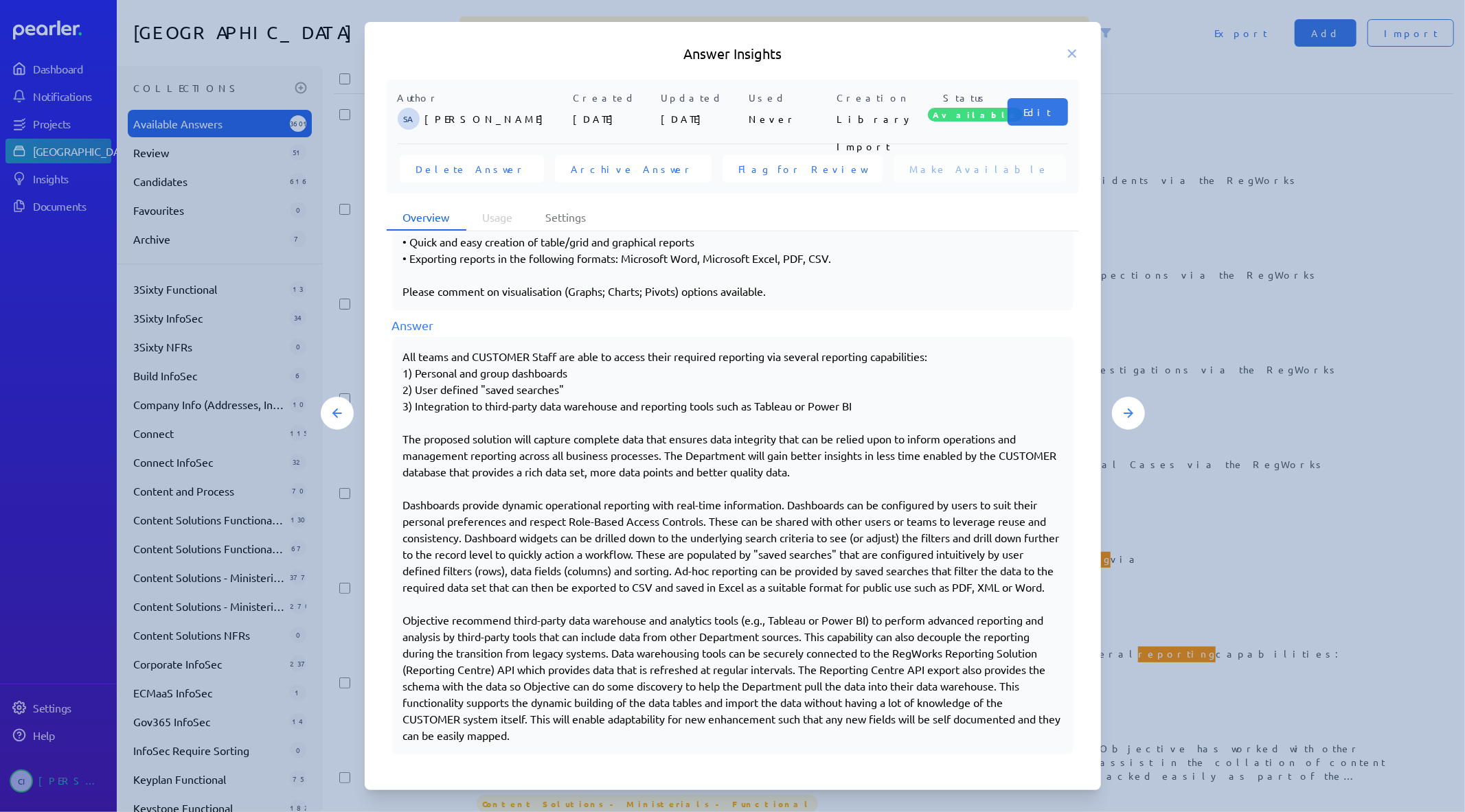
scroll to position [268, 0]
drag, startPoint x: 399, startPoint y: 619, endPoint x: 583, endPoint y: 625, distance: 184.1
click at [583, 625] on div "All teams and CUSTOMER Staff are able to access their required reporting via se…" at bounding box center [732, 546] width 681 height 418
drag, startPoint x: 408, startPoint y: 618, endPoint x: 444, endPoint y: 627, distance: 37.1
click at [476, 619] on div "All teams and CUSTOMER Staff are able to access their required reporting via se…" at bounding box center [733, 545] width 659 height 395
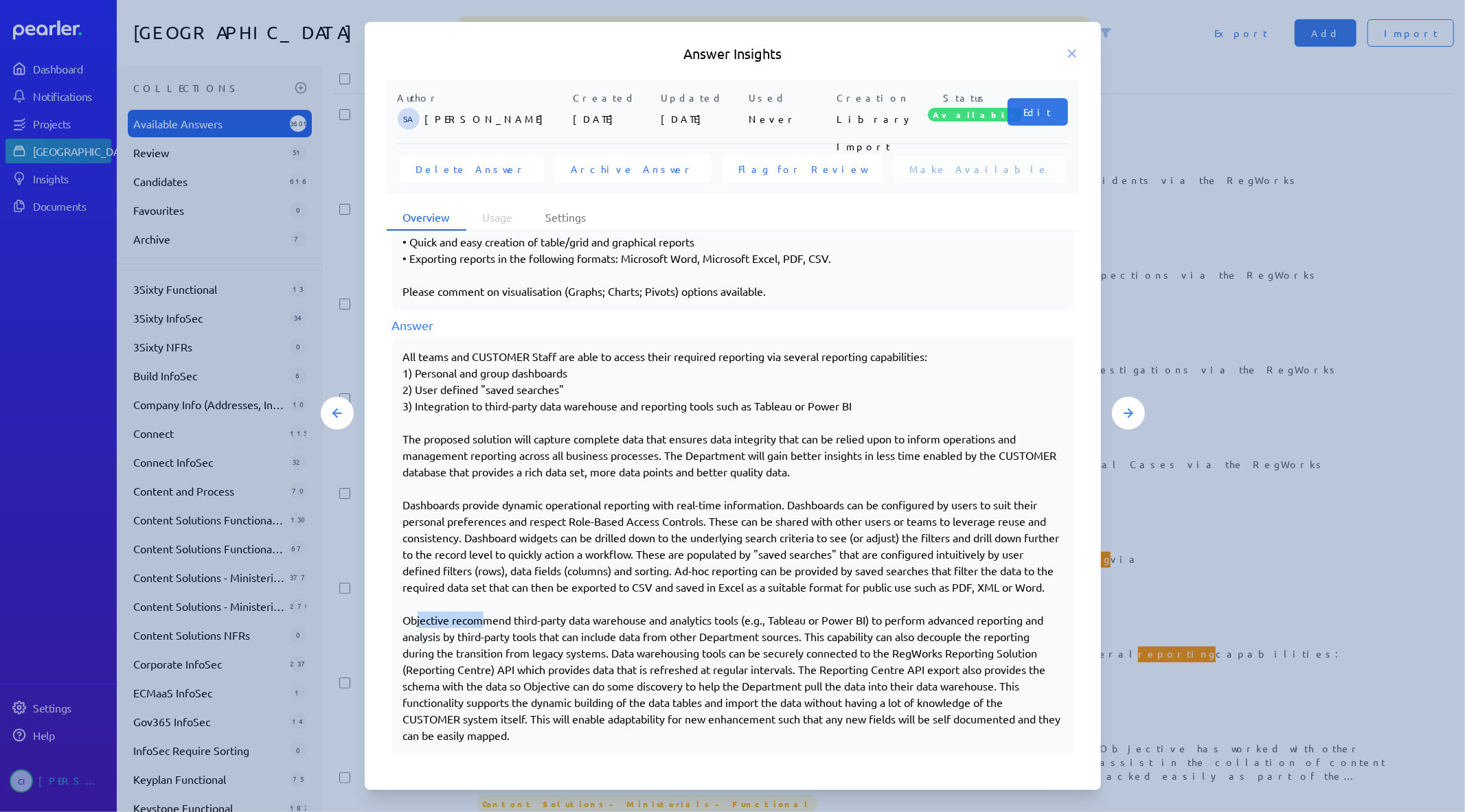
click at [442, 628] on div "All teams and CUSTOMER Staff are able to access their required reporting via se…" at bounding box center [733, 545] width 659 height 395
drag, startPoint x: 401, startPoint y: 620, endPoint x: 503, endPoint y: 626, distance: 102.2
click at [512, 629] on div "All teams and CUSTOMER Staff are able to access their required reporting via se…" at bounding box center [732, 546] width 681 height 418
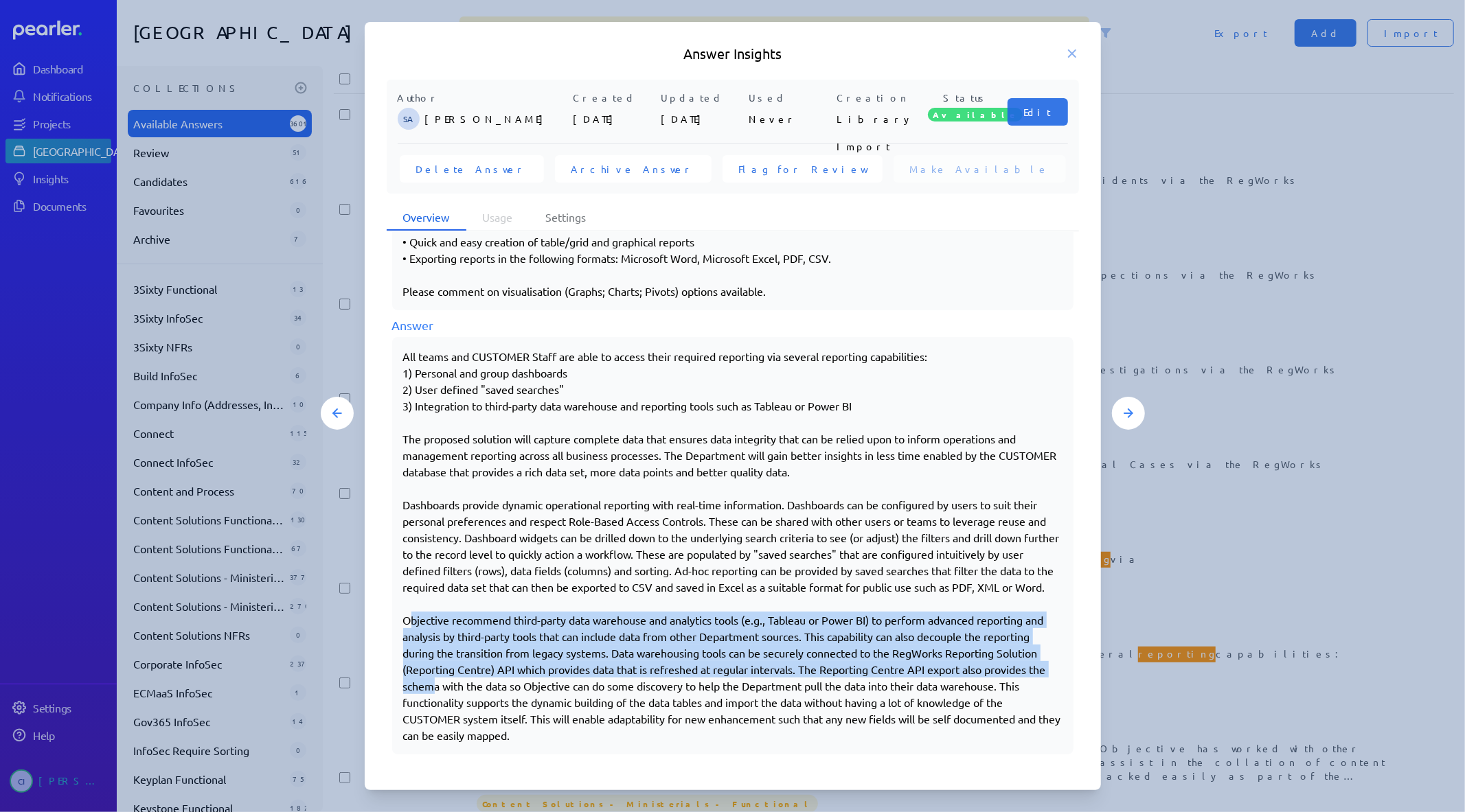
drag, startPoint x: 410, startPoint y: 614, endPoint x: 553, endPoint y: 690, distance: 161.9
click at [553, 690] on div "All teams and CUSTOMER Staff are able to access their required reporting via se…" at bounding box center [733, 545] width 659 height 395
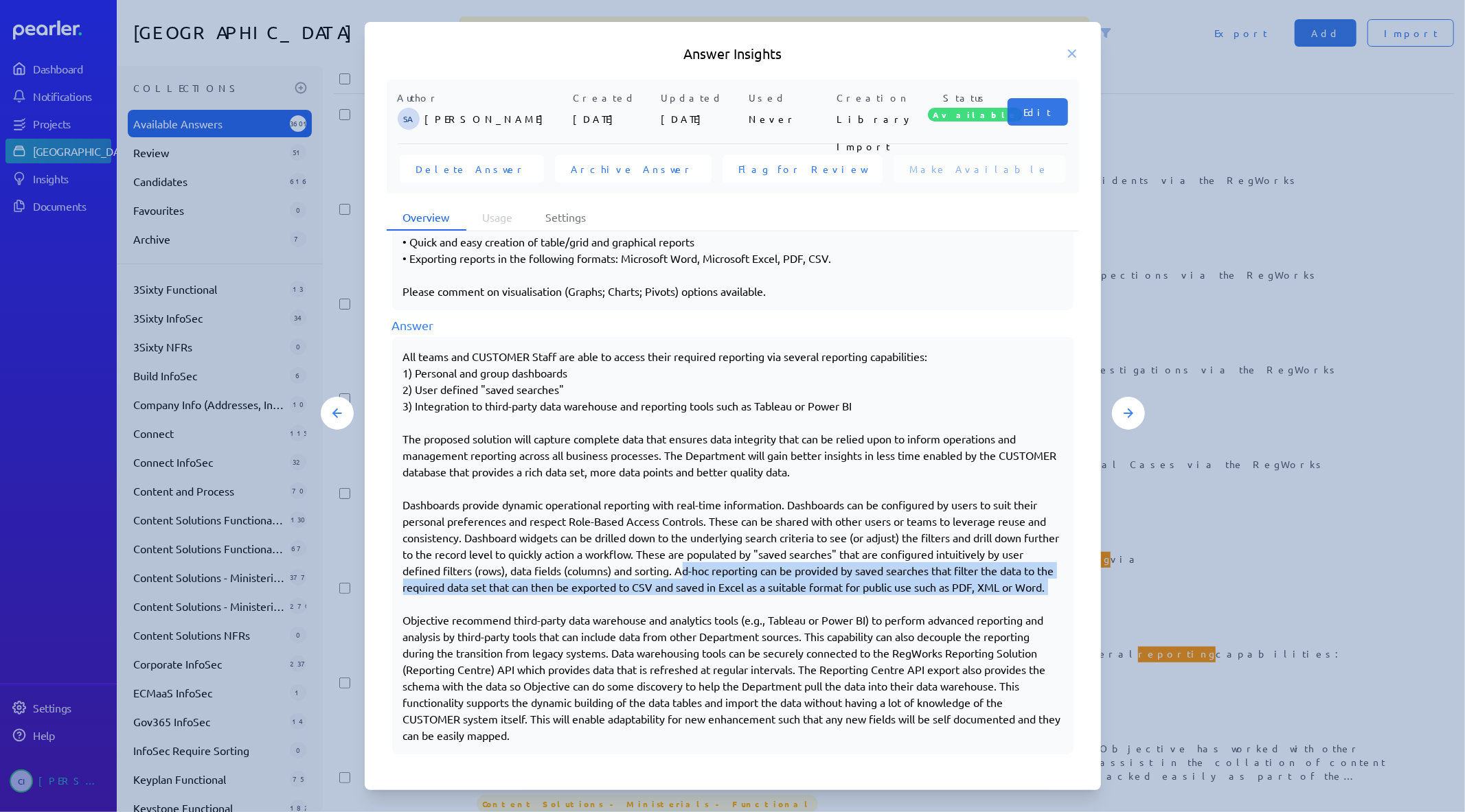
drag, startPoint x: 771, startPoint y: 549, endPoint x: 586, endPoint y: 608, distance: 194.2
click at [586, 608] on div "All teams and CUSTOMER Staff are able to access their required reporting via se…" at bounding box center [733, 545] width 659 height 395
copy div "Ad-hoc reporting can be provided by saved searches that filter the data to the …"
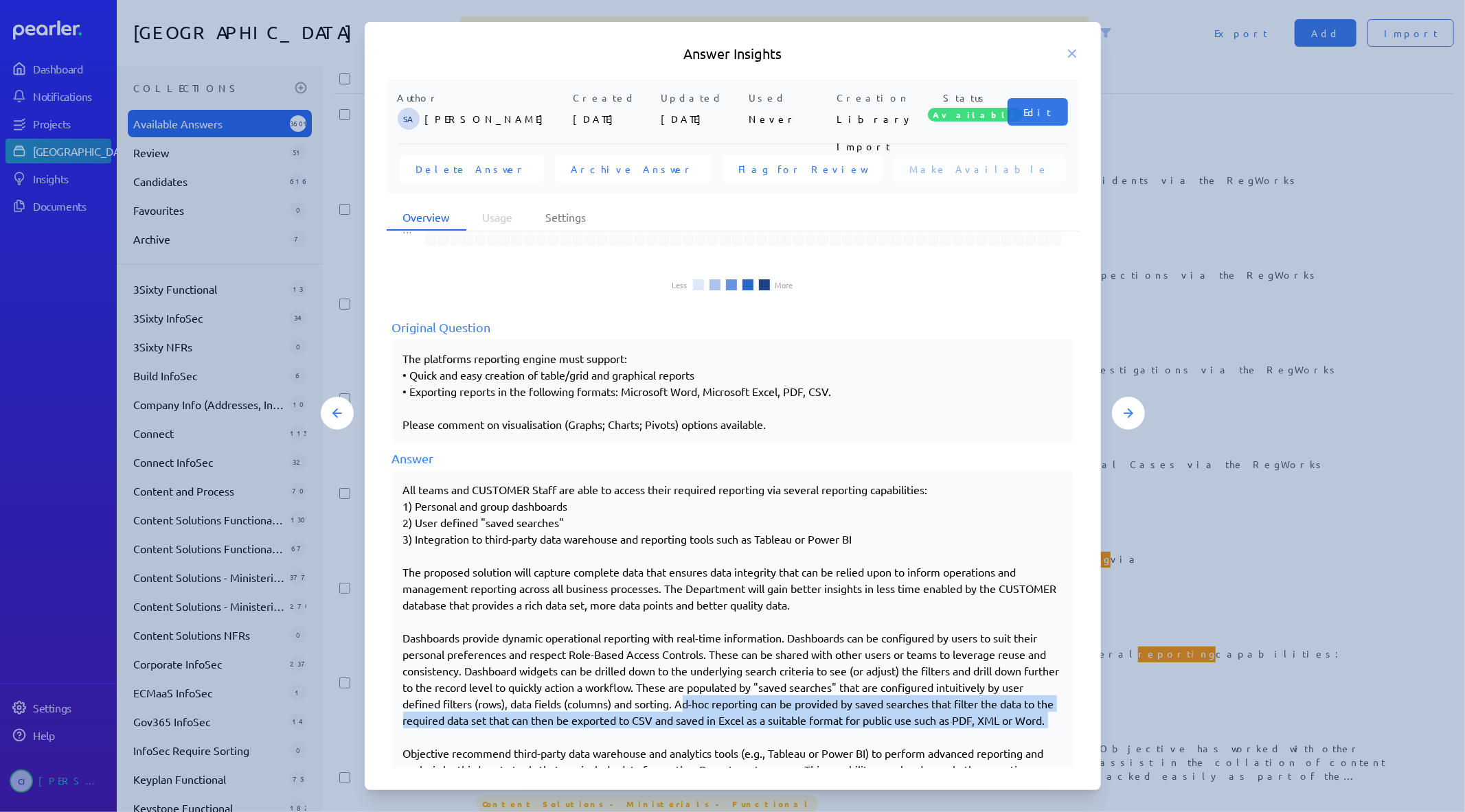
scroll to position [115, 0]
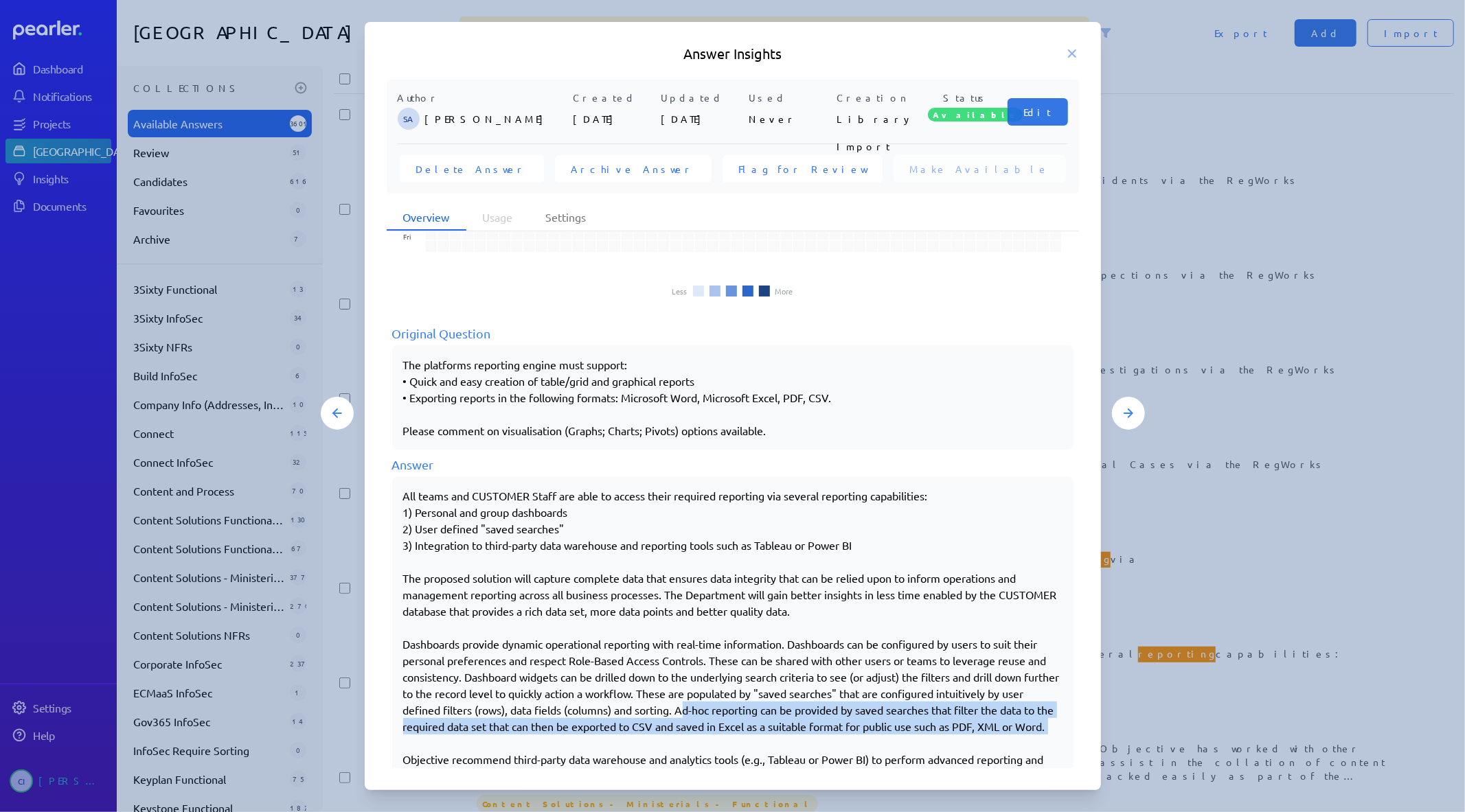
drag, startPoint x: 396, startPoint y: 490, endPoint x: 470, endPoint y: 523, distance: 81.0
click at [470, 512] on div "All teams and CUSTOMER Staff are able to access their required reporting via se…" at bounding box center [732, 685] width 681 height 418
drag, startPoint x: 882, startPoint y: 543, endPoint x: 386, endPoint y: 498, distance: 498.0
click at [386, 498] on div "Usage Oct Nov Dec Jan Feb Mar Apr May Jun Jul Aug Sep Mon Wed Fri Less More Ori…" at bounding box center [732, 500] width 692 height 536
copy div "All teams and CUSTOMER Staff are able to access their required reporting via se…"
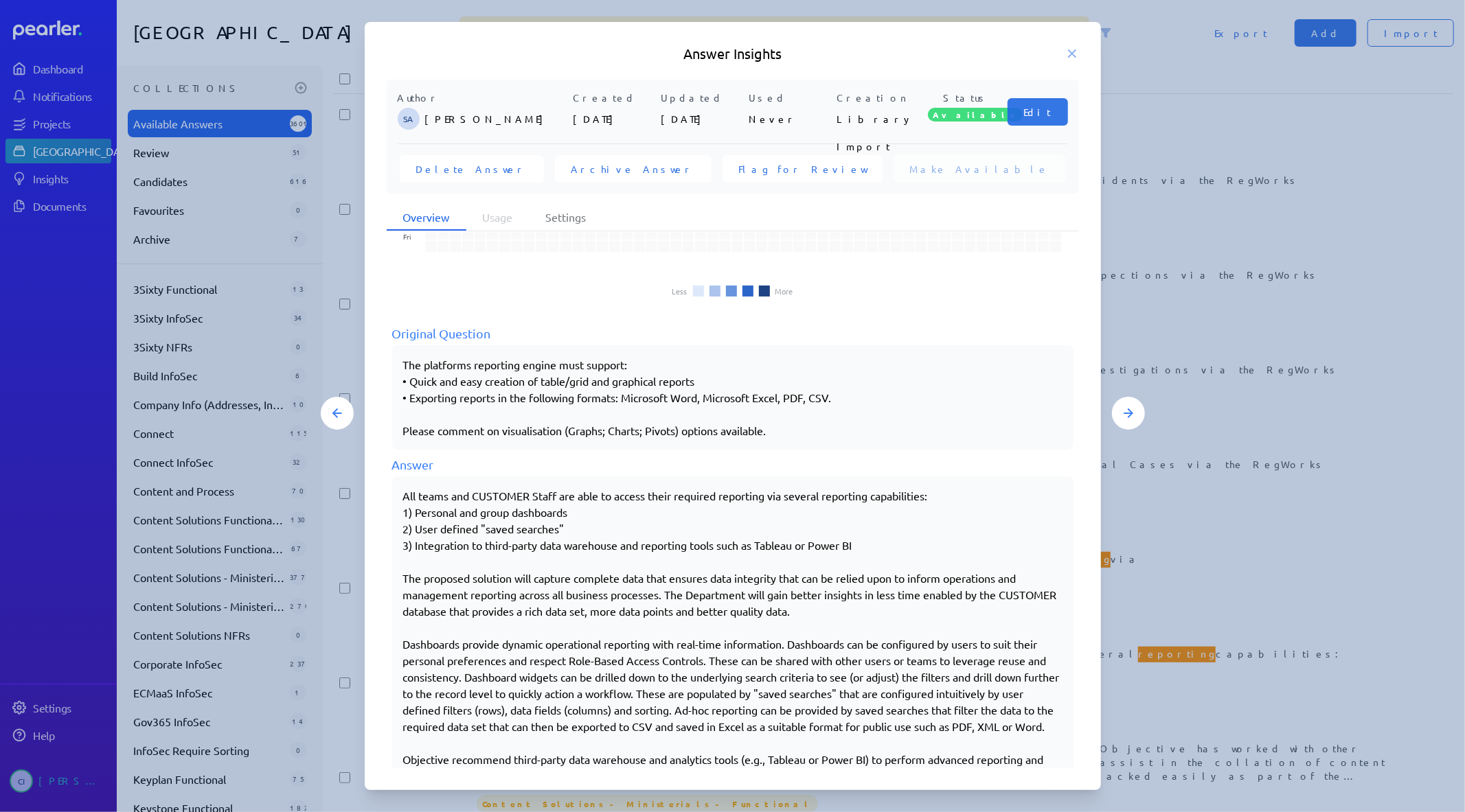
click at [1072, 57] on icon at bounding box center [1072, 54] width 14 height 14
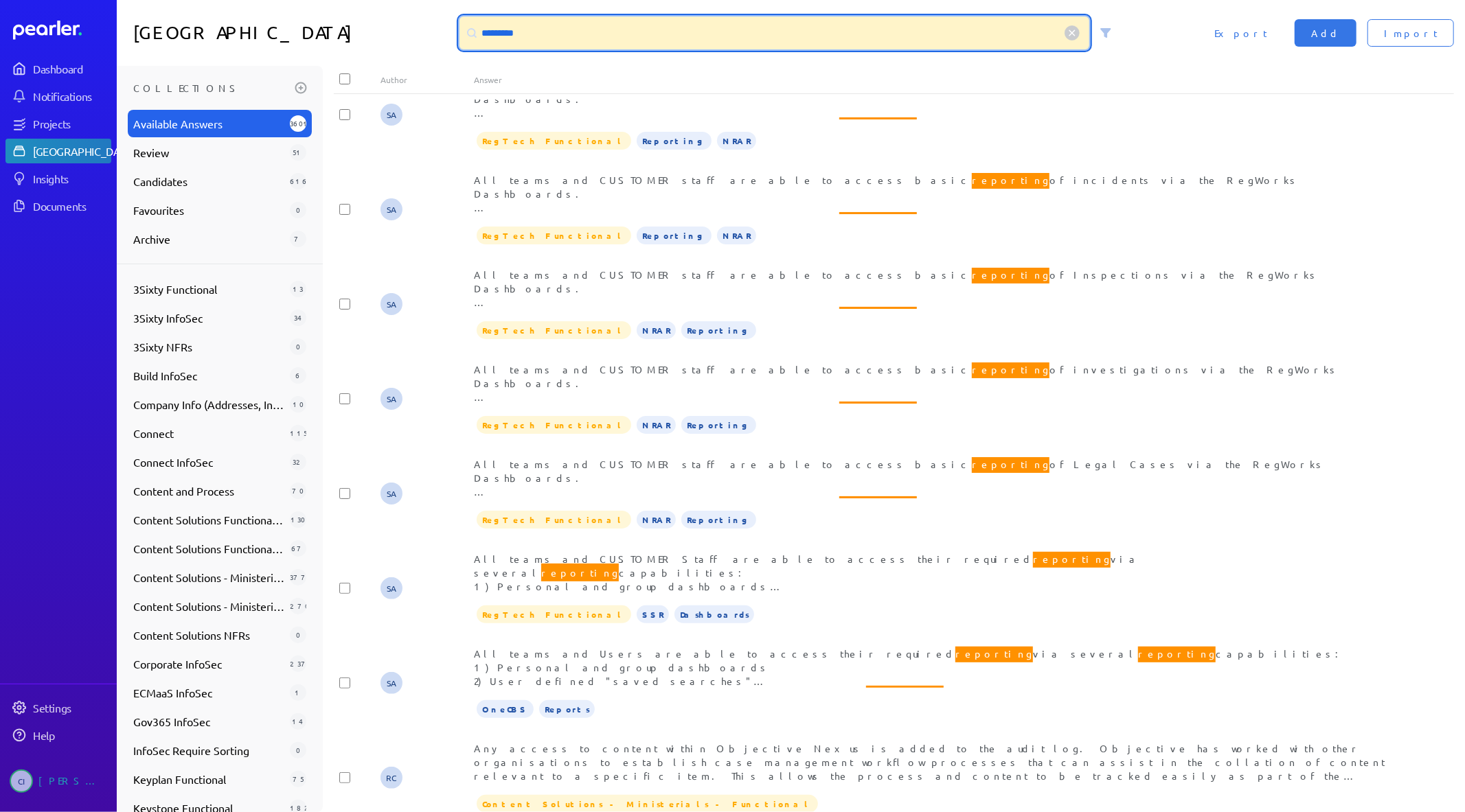
drag, startPoint x: 835, startPoint y: 48, endPoint x: 472, endPoint y: 63, distance: 363.3
click at [472, 63] on div "Answer Library ********* Import Add Export" at bounding box center [791, 33] width 1348 height 66
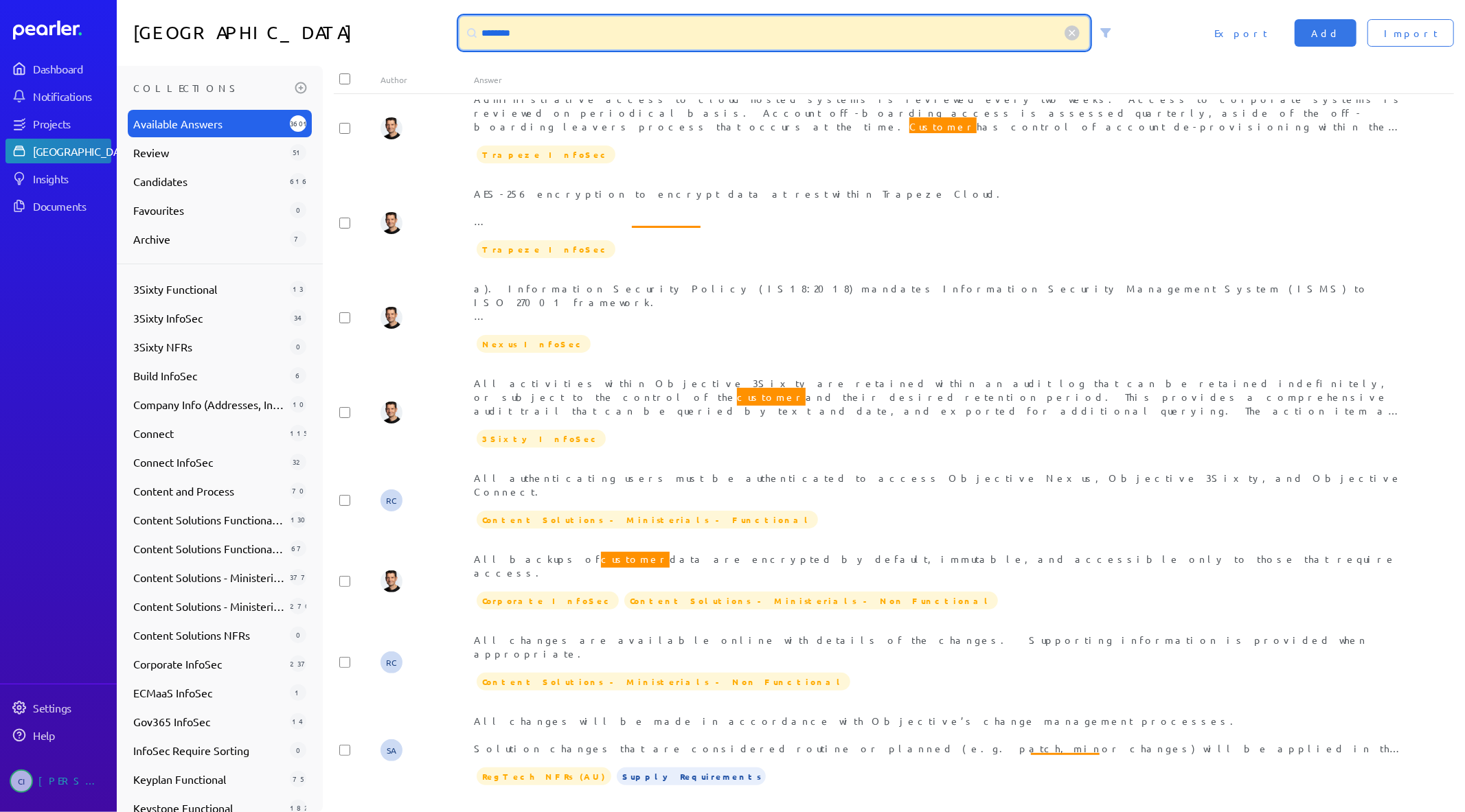
click at [533, 45] on input "********" at bounding box center [775, 33] width 630 height 33
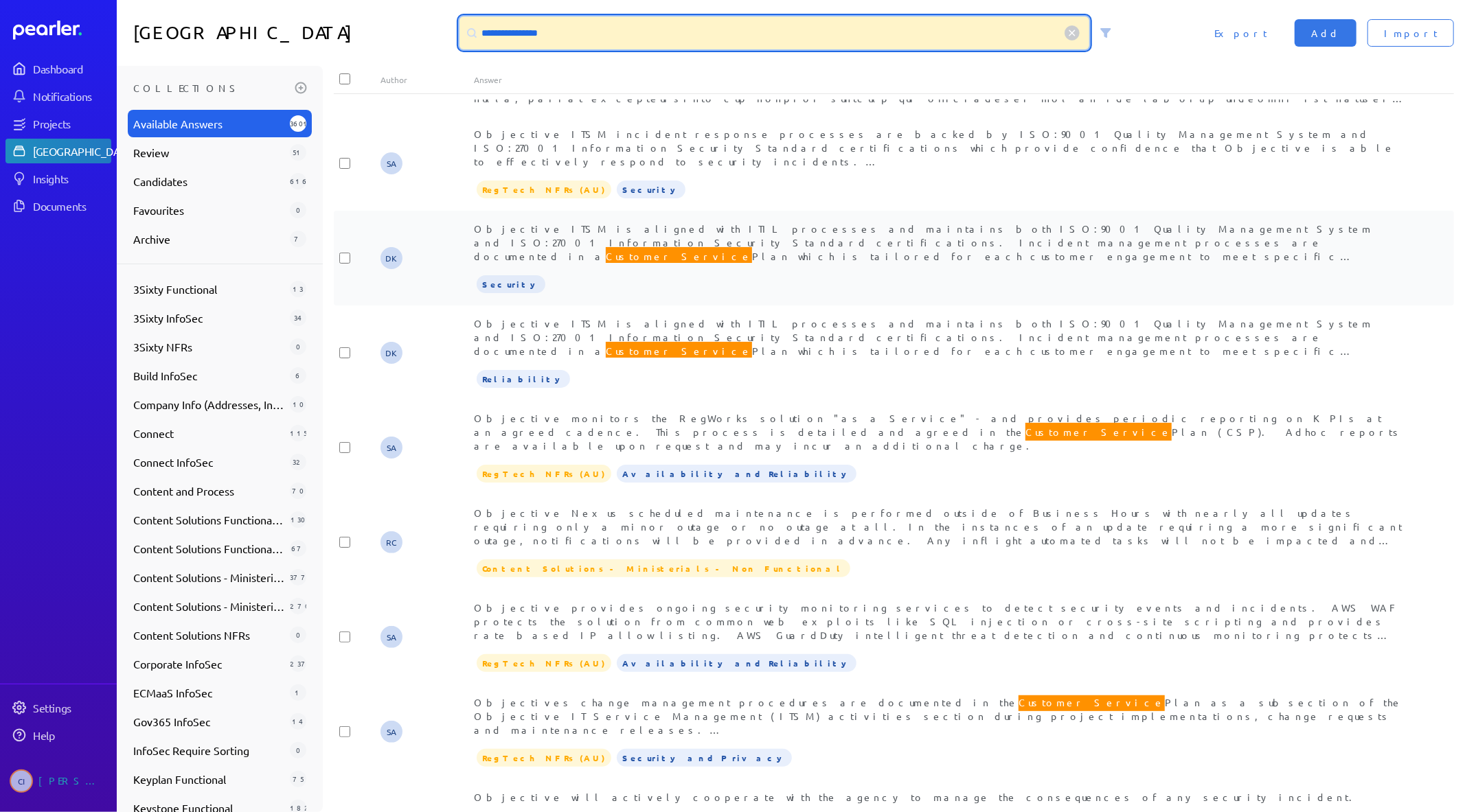
scroll to position [1754, 0]
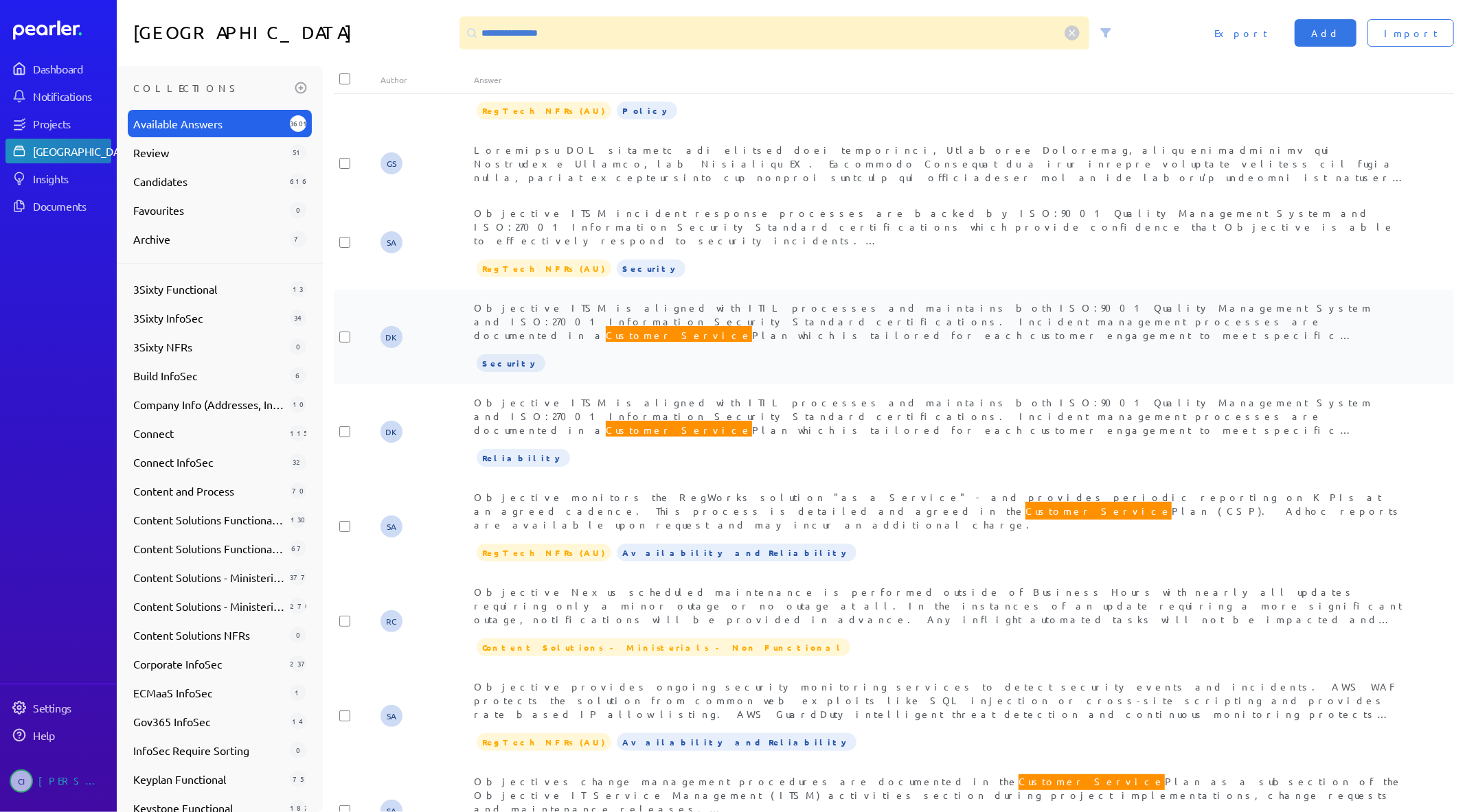
click at [636, 302] on span "Objective ITSM is aligned with ITIL processes and maintains both ISO:9001 Quali…" at bounding box center [938, 390] width 928 height 177
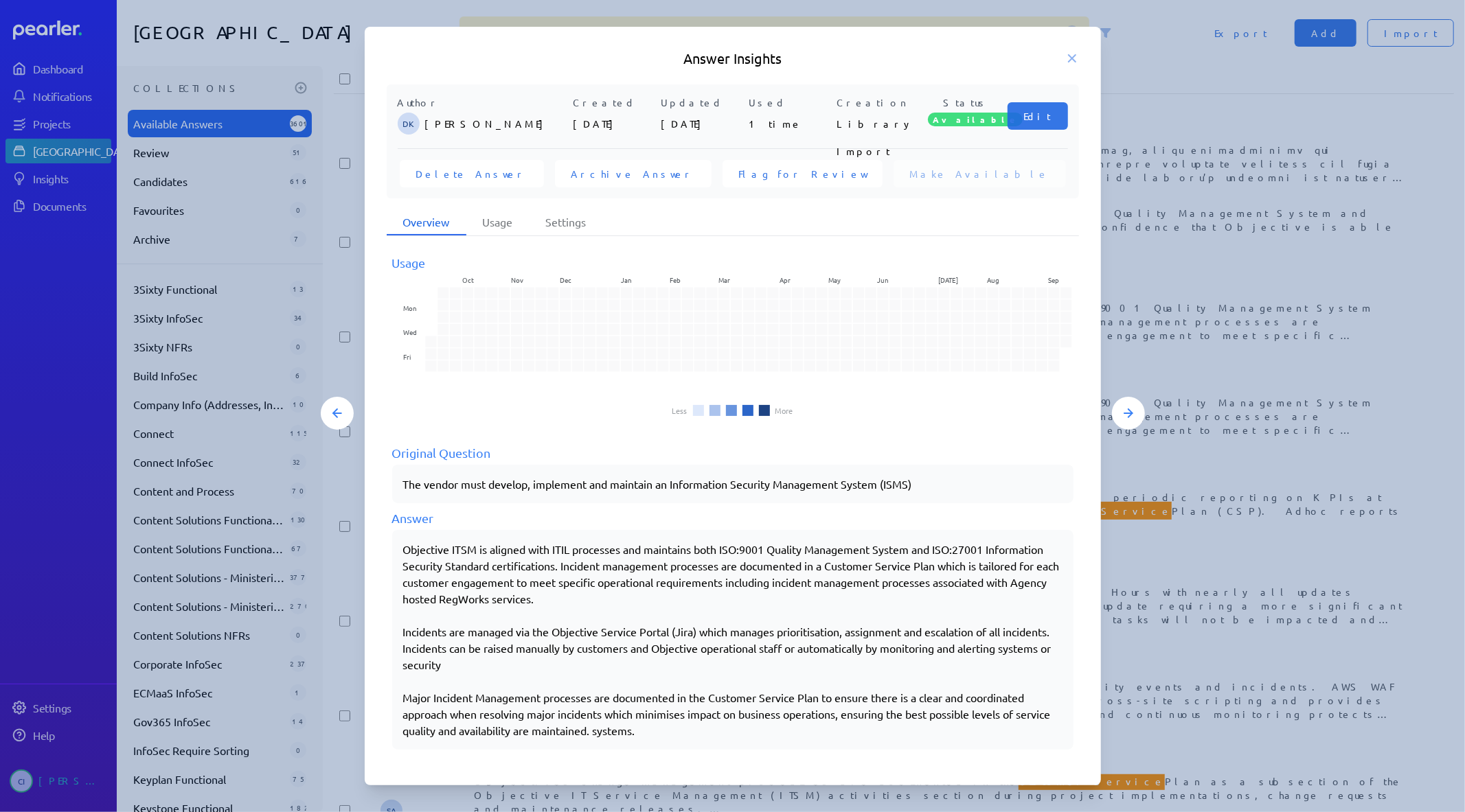
drag, startPoint x: 643, startPoint y: 737, endPoint x: 393, endPoint y: 542, distance: 317.1
click at [393, 542] on div "Objective ITSM is aligned with ITIL processes and maintains both ISO:9001 Quali…" at bounding box center [732, 640] width 681 height 220
copy div "Objective ITSM is aligned with ITIL processes and maintains both ISO:9001 Quali…"
click at [1166, 525] on div at bounding box center [732, 406] width 1465 height 812
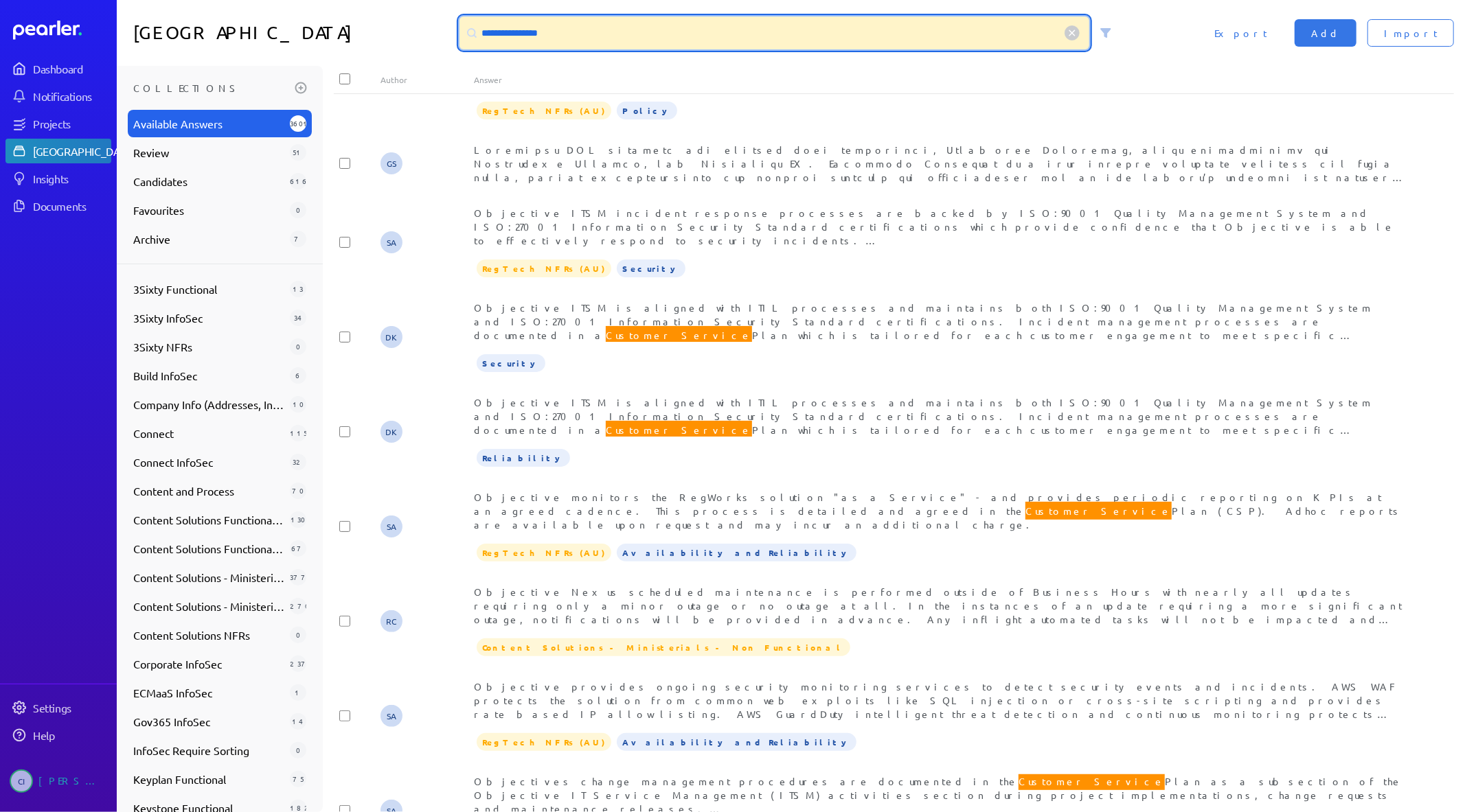
click at [685, 30] on input "**********" at bounding box center [775, 33] width 630 height 33
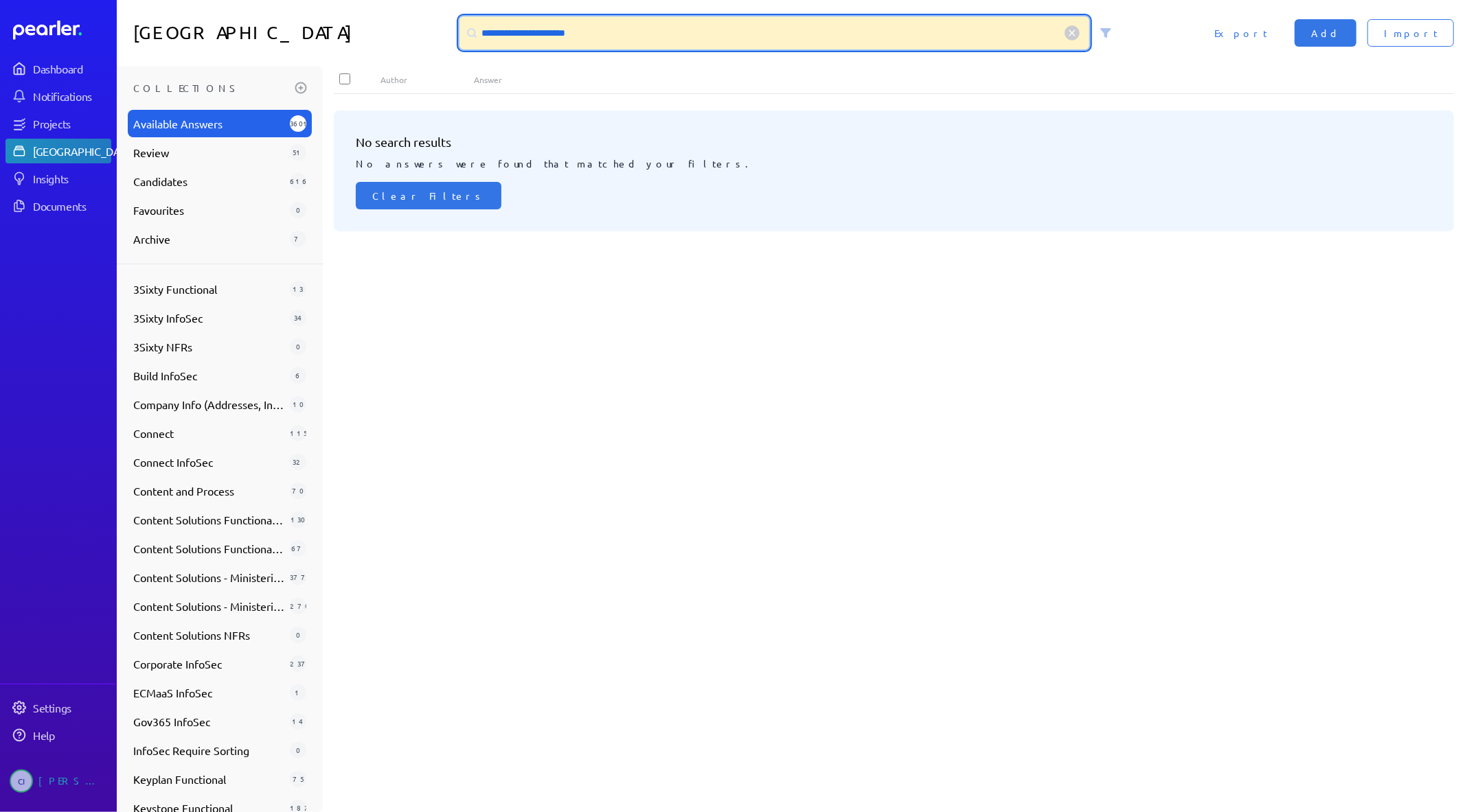
scroll to position [0, 0]
drag, startPoint x: 559, startPoint y: 29, endPoint x: 415, endPoint y: 20, distance: 144.3
click at [415, 20] on div "**********" at bounding box center [791, 33] width 1348 height 66
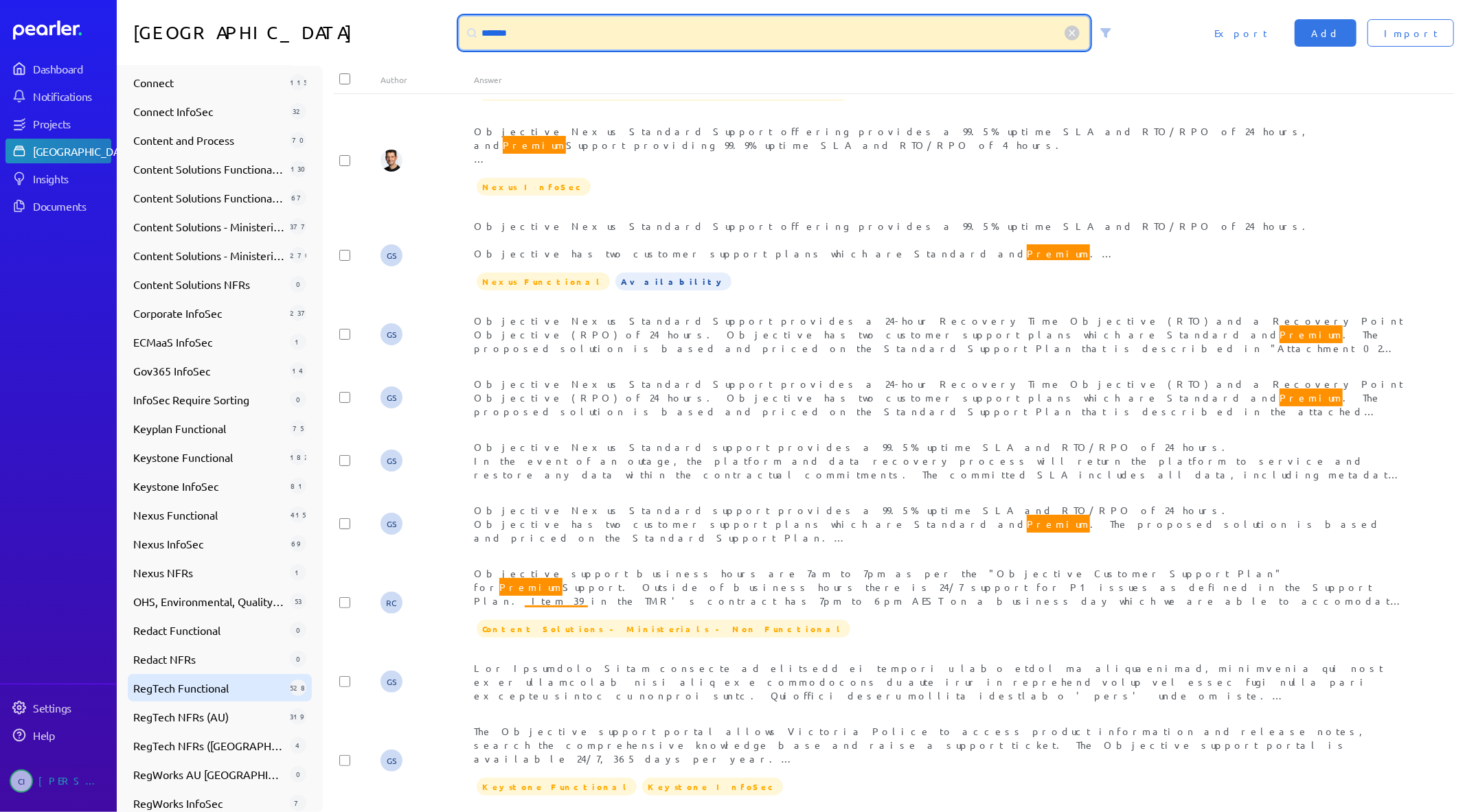
scroll to position [395, 0]
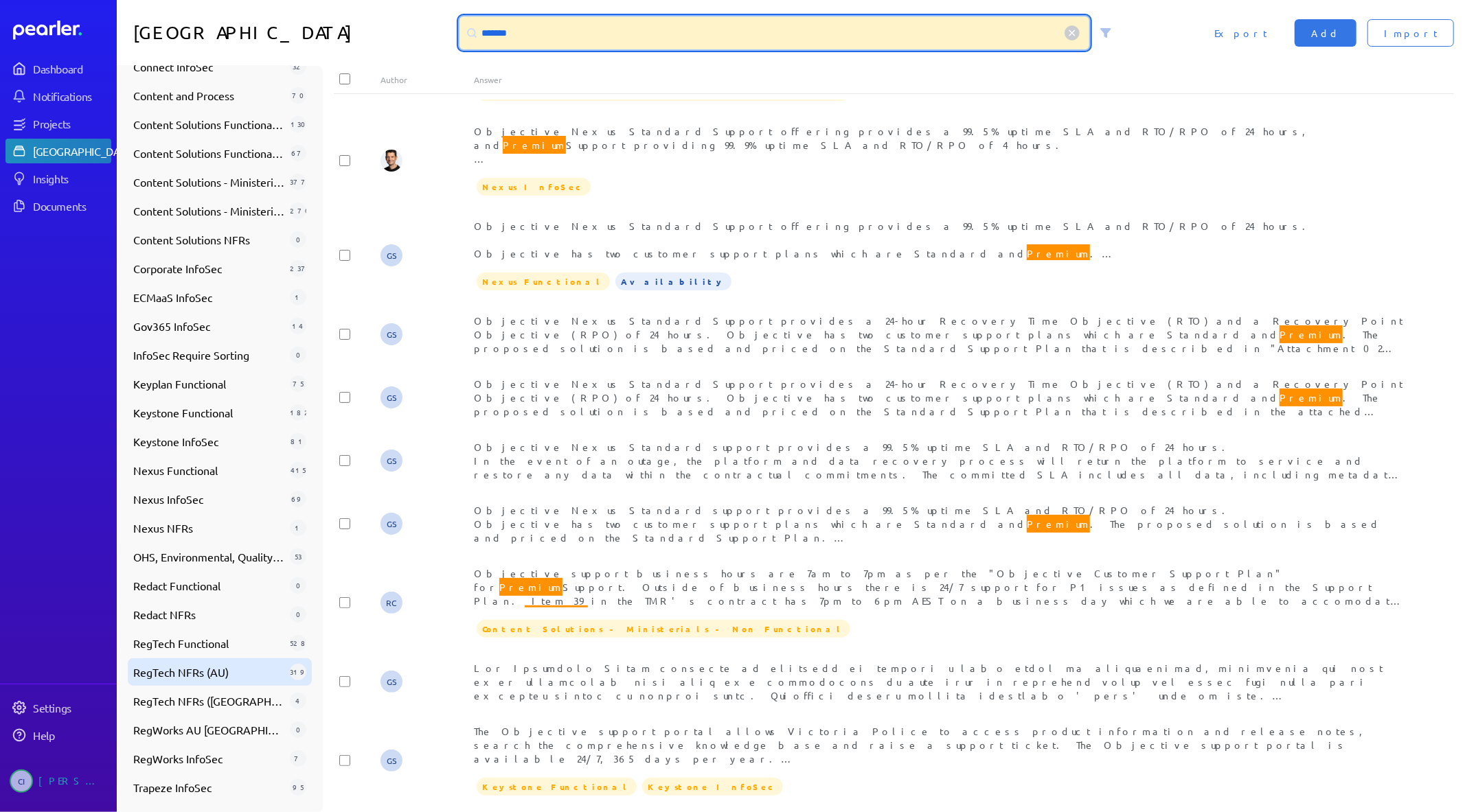
type input "*******"
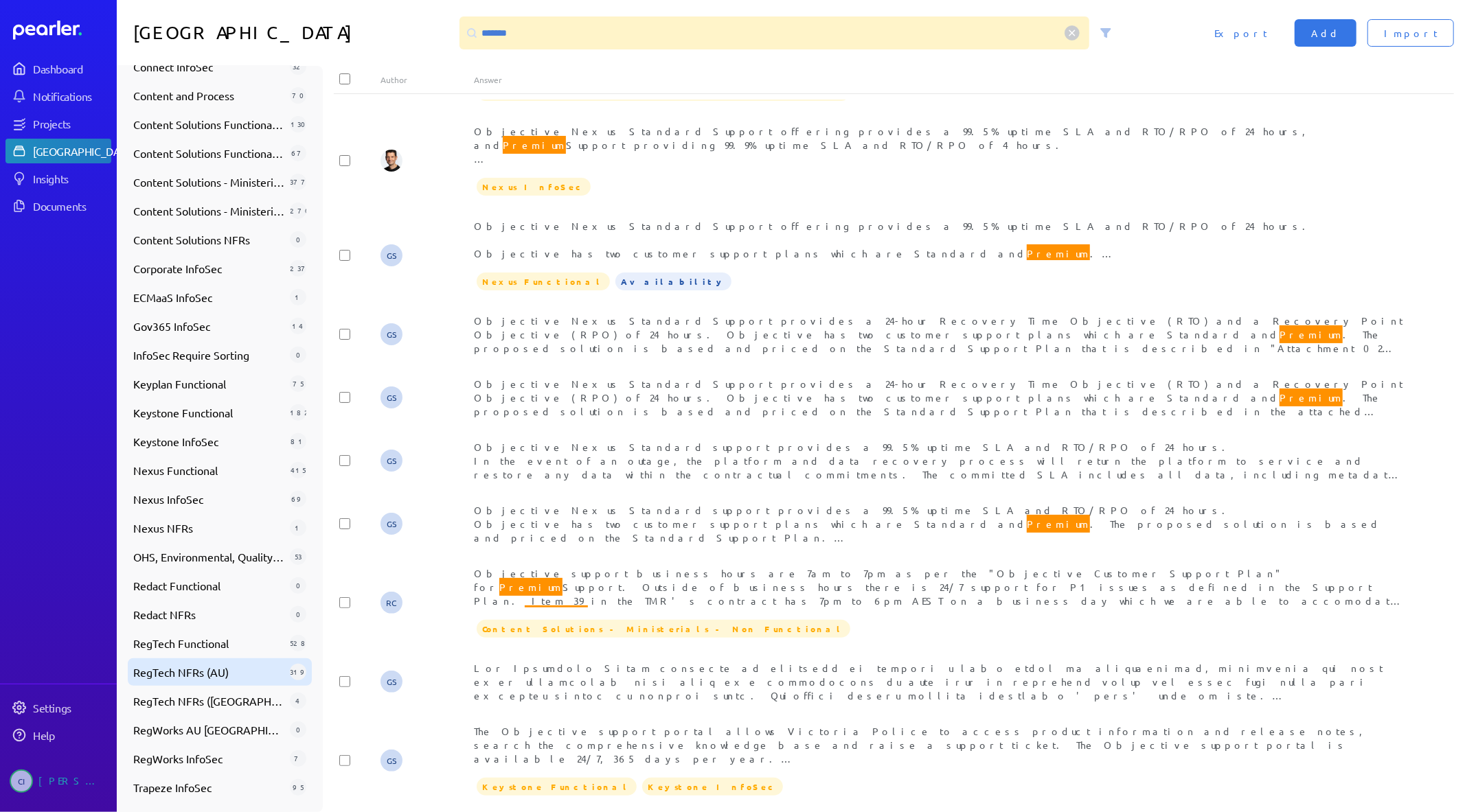
click at [224, 678] on span "RegTech NFRs (AU)" at bounding box center [209, 672] width 151 height 17
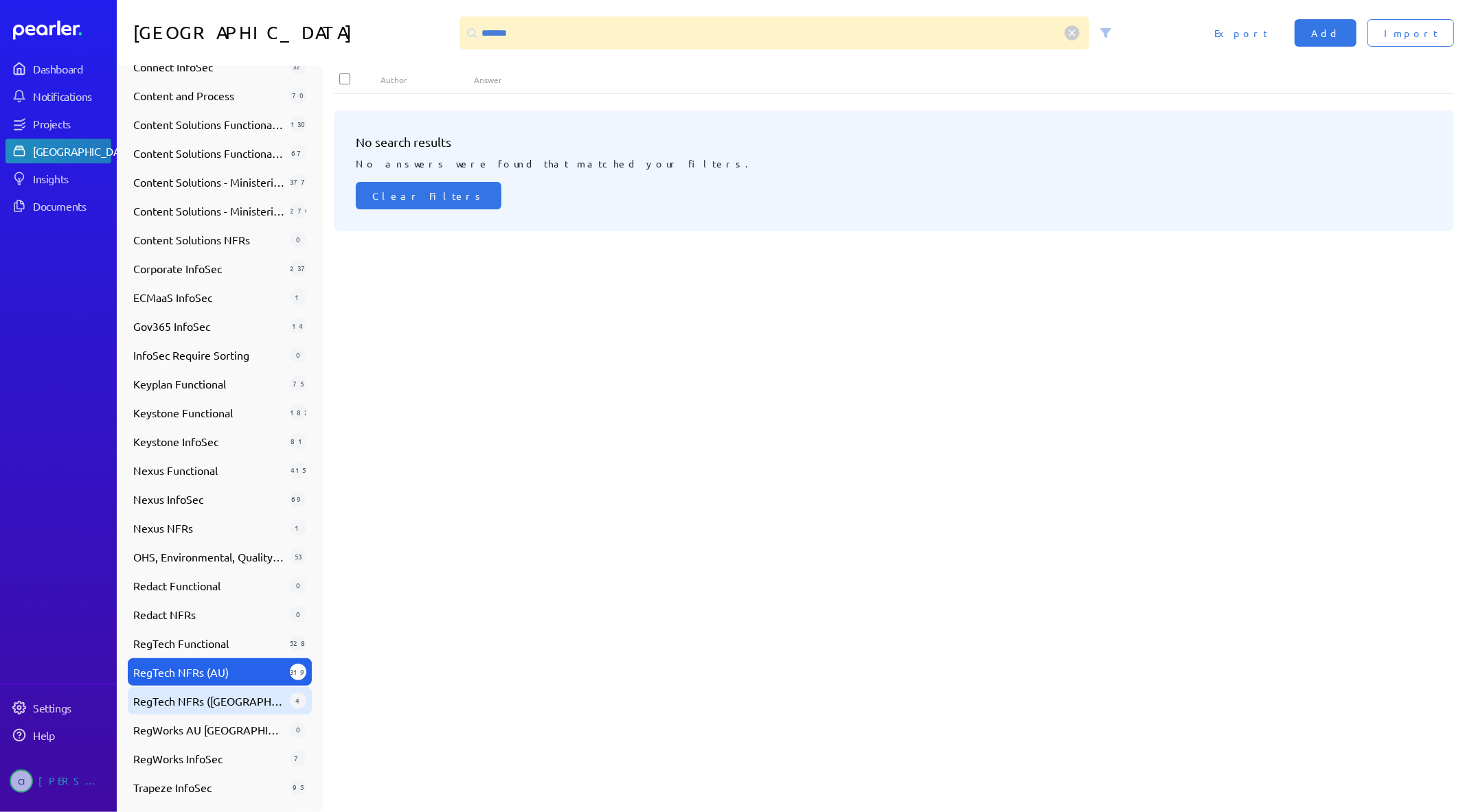
click at [198, 693] on span "RegTech NFRs (UK)" at bounding box center [209, 701] width 151 height 17
click at [218, 632] on div "RegTech Functional 528" at bounding box center [219, 642] width 184 height 27
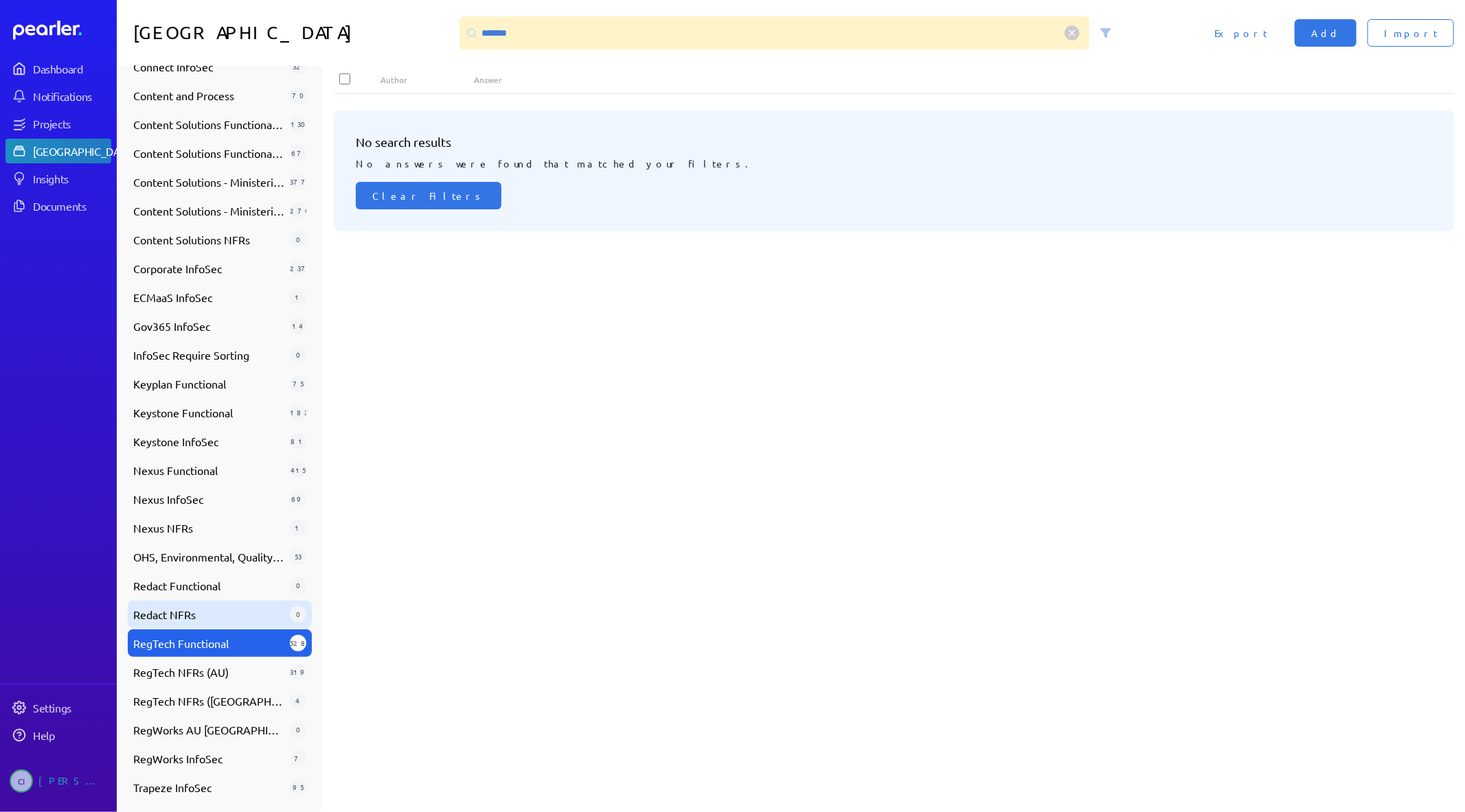
click at [207, 615] on span "Redact NFRs" at bounding box center [209, 614] width 151 height 17
click at [200, 649] on span "RegTech Functional" at bounding box center [209, 643] width 151 height 17
click at [205, 682] on div "RegTech NFRs (AU) 319" at bounding box center [219, 672] width 184 height 27
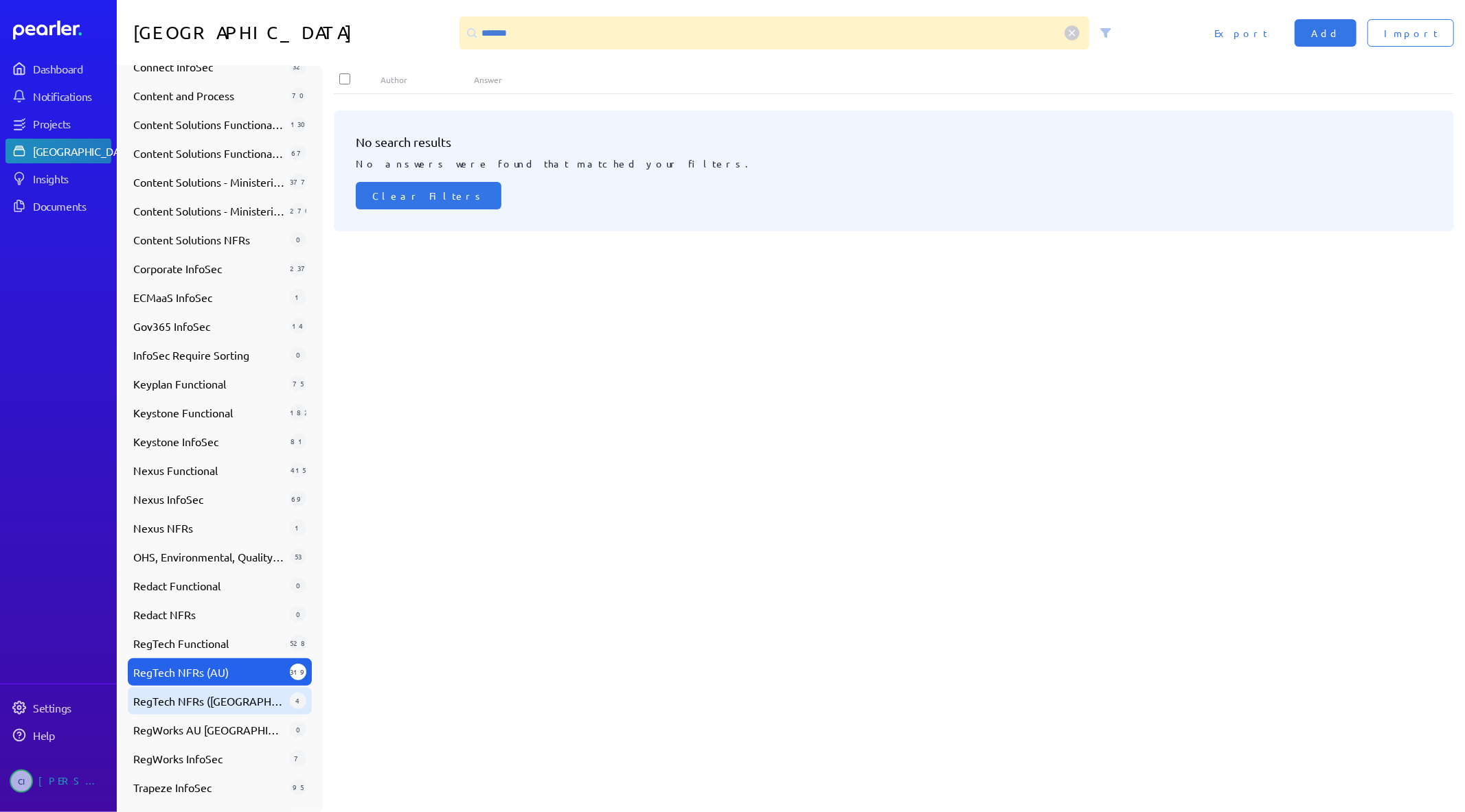
click at [207, 708] on span "RegTech NFRs (UK)" at bounding box center [209, 701] width 151 height 17
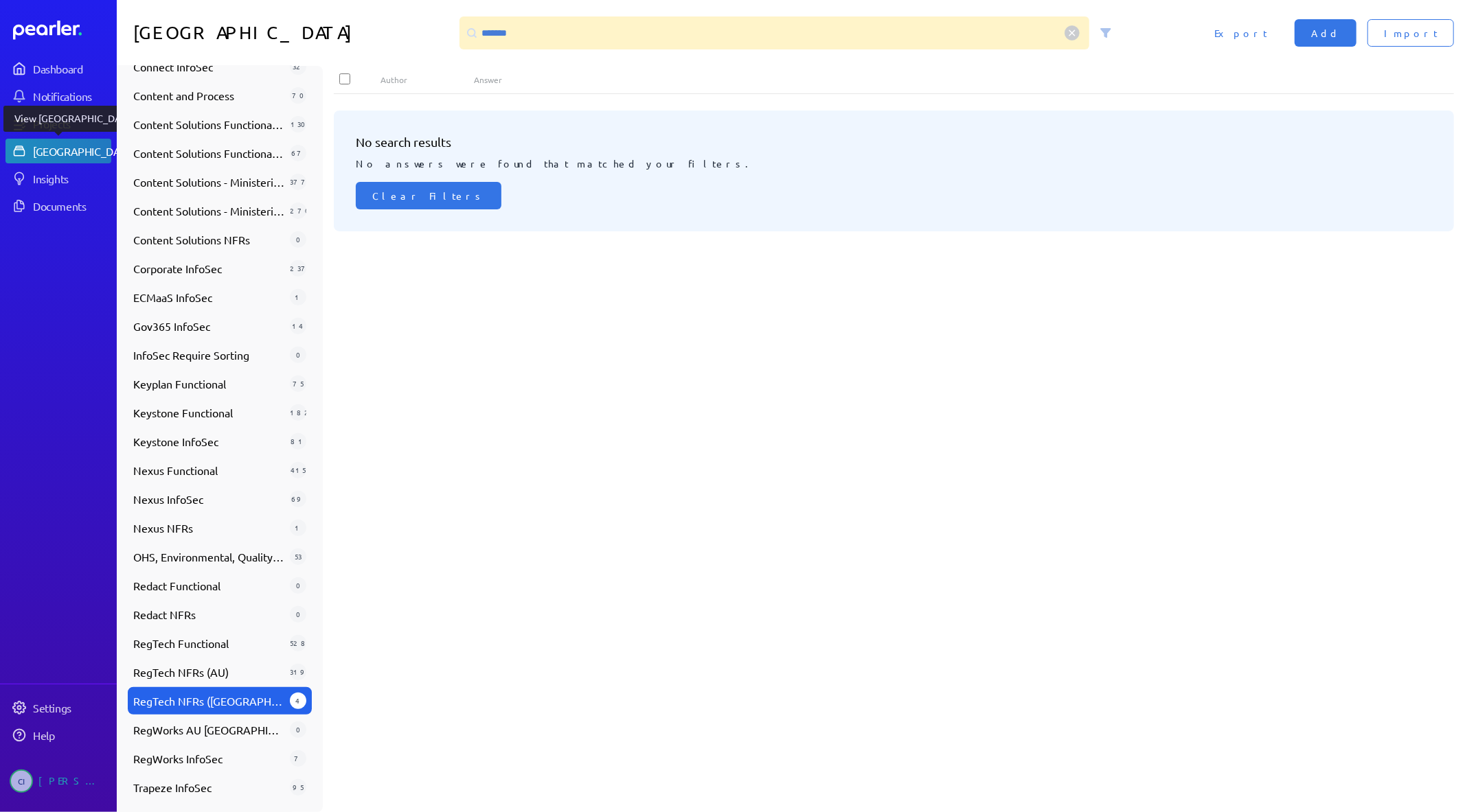
drag, startPoint x: 70, startPoint y: 149, endPoint x: 50, endPoint y: 124, distance: 32.0
click at [70, 149] on div "Answer Library" at bounding box center [84, 151] width 102 height 14
click at [49, 120] on div "Projects" at bounding box center [71, 124] width 77 height 14
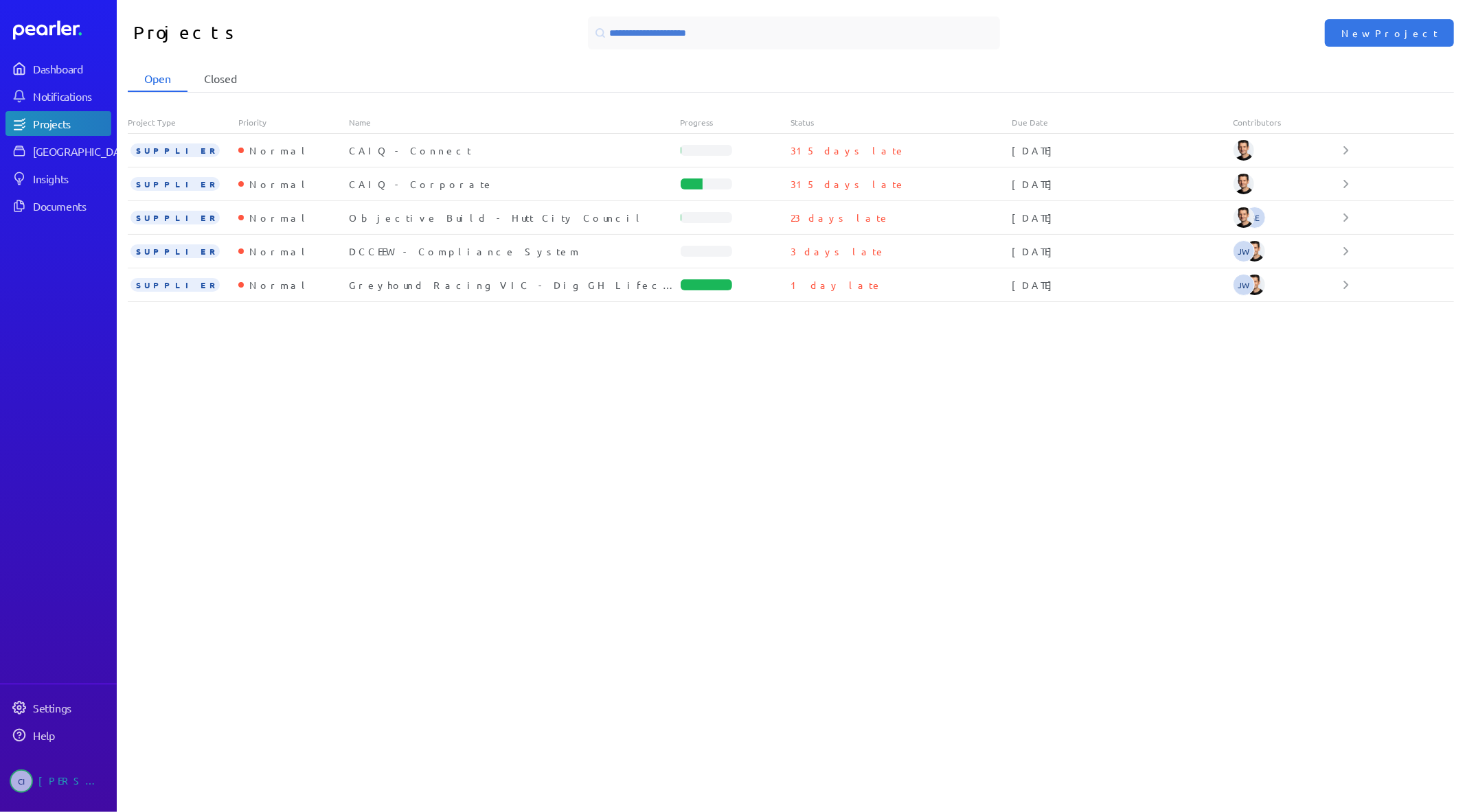
click at [233, 66] on li "Closed" at bounding box center [220, 78] width 66 height 26
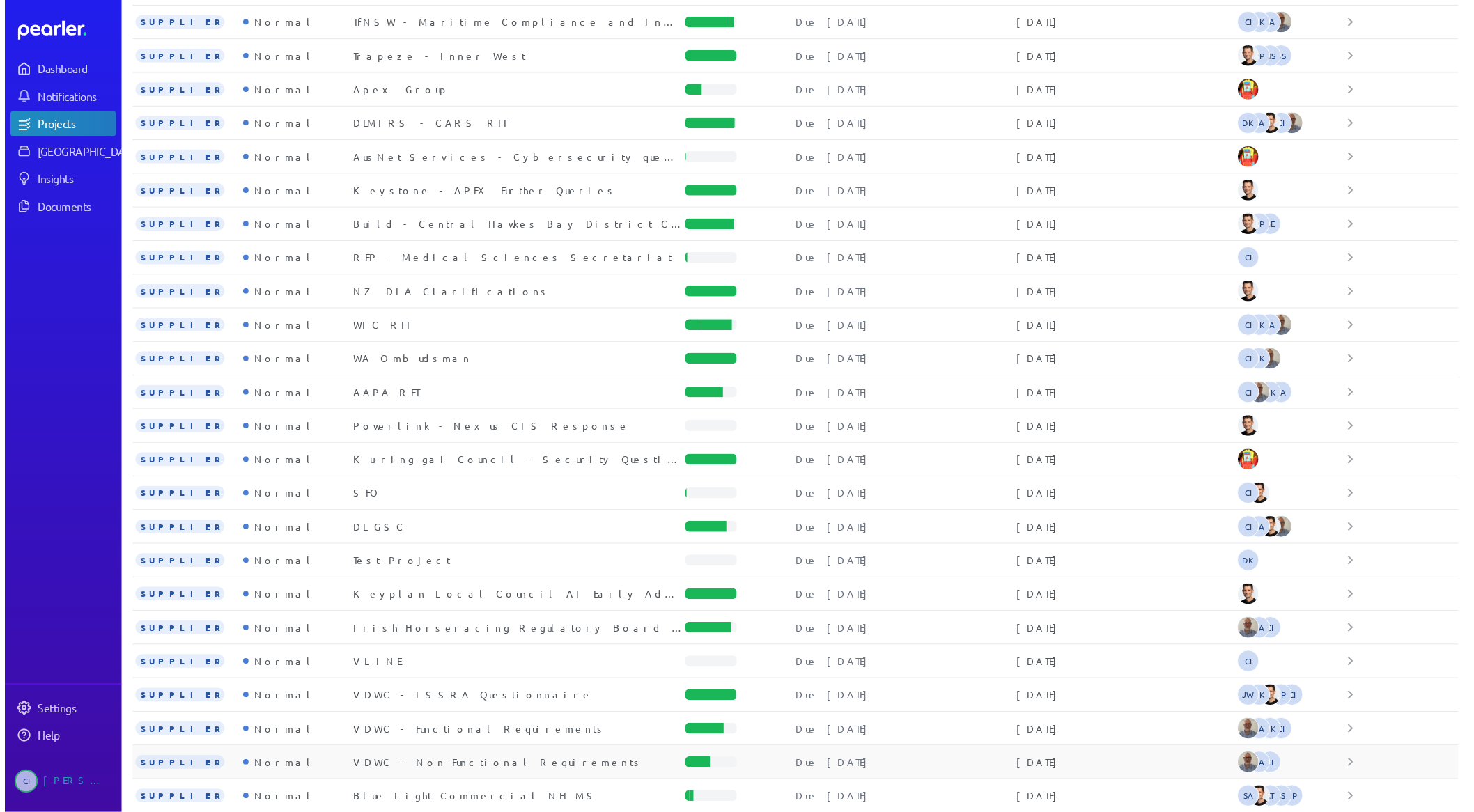
scroll to position [781, 0]
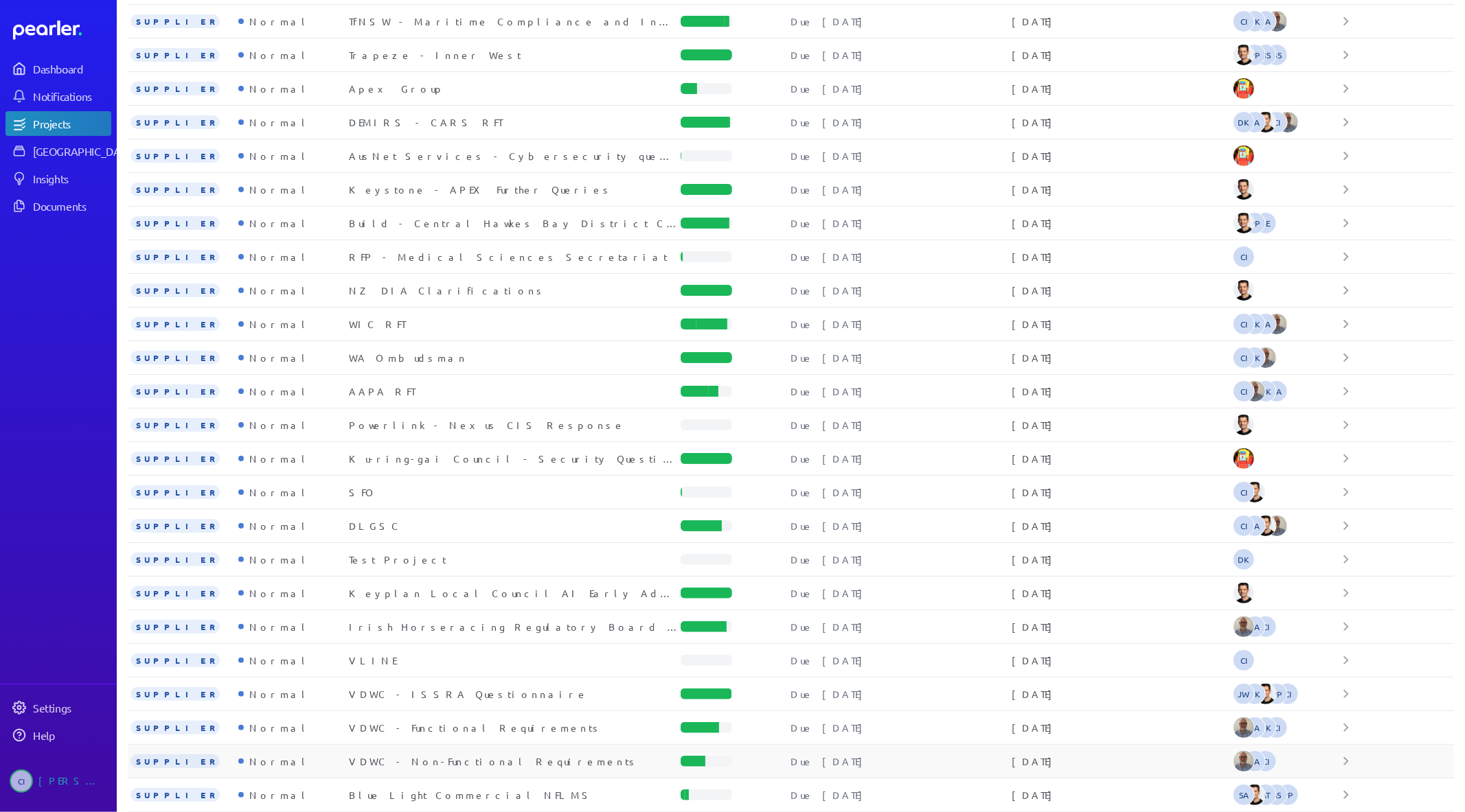
click at [488, 765] on div "VDWC - Non-Functional Requirements" at bounding box center [514, 761] width 332 height 14
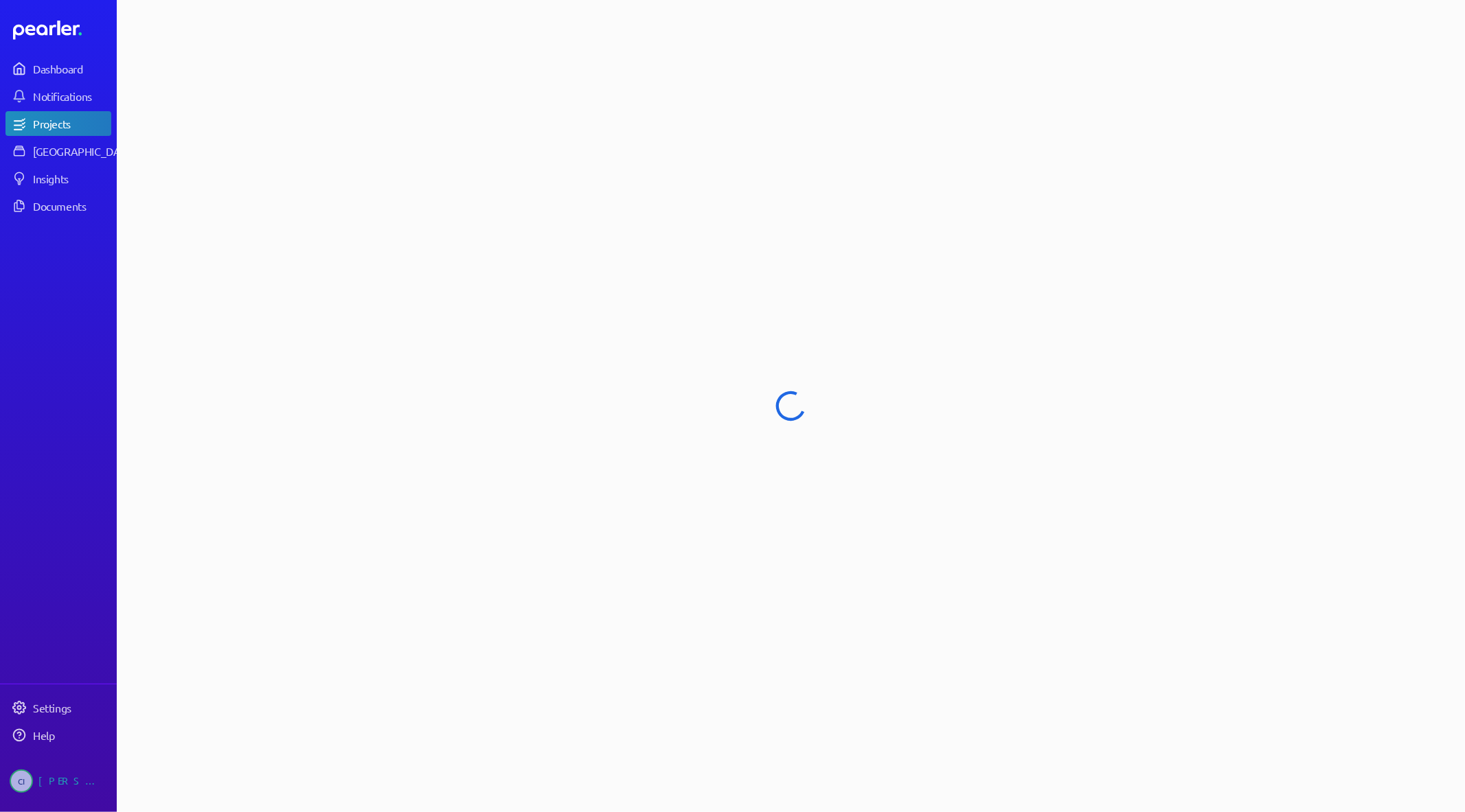
select select "**********"
select select "******"
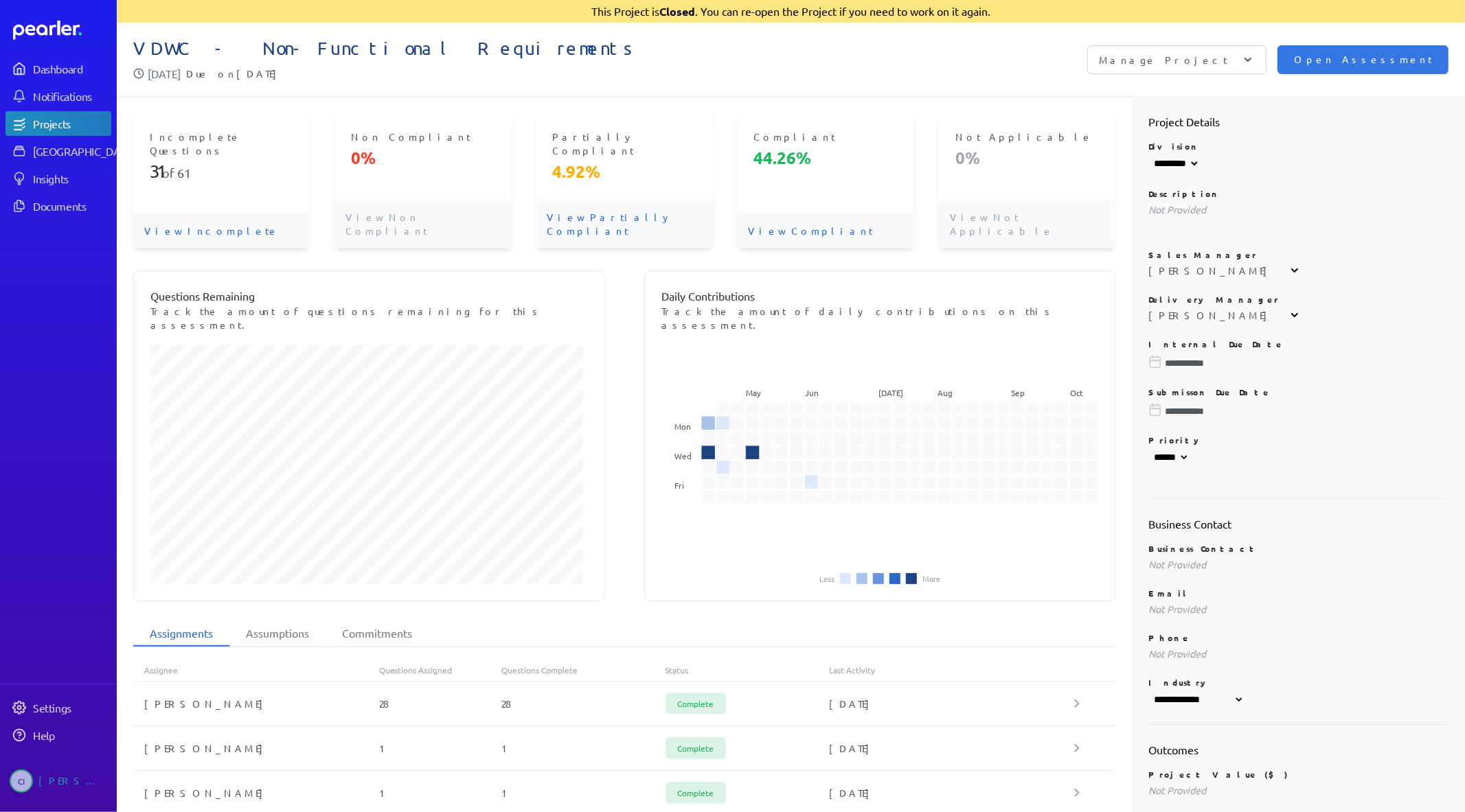
click at [191, 213] on p "View Incomplete" at bounding box center [221, 230] width 177 height 36
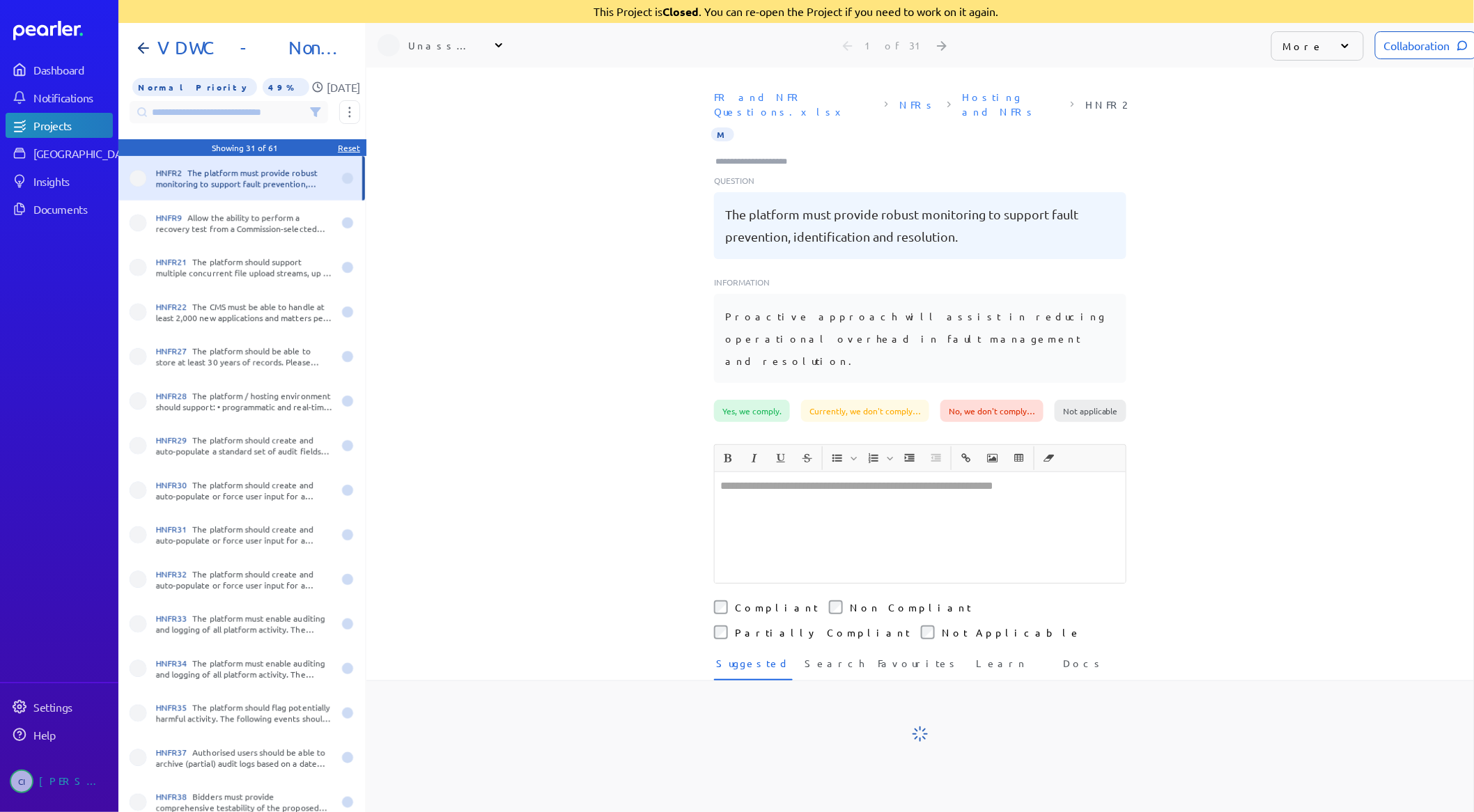
click at [344, 144] on div "Reset" at bounding box center [349, 148] width 22 height 11
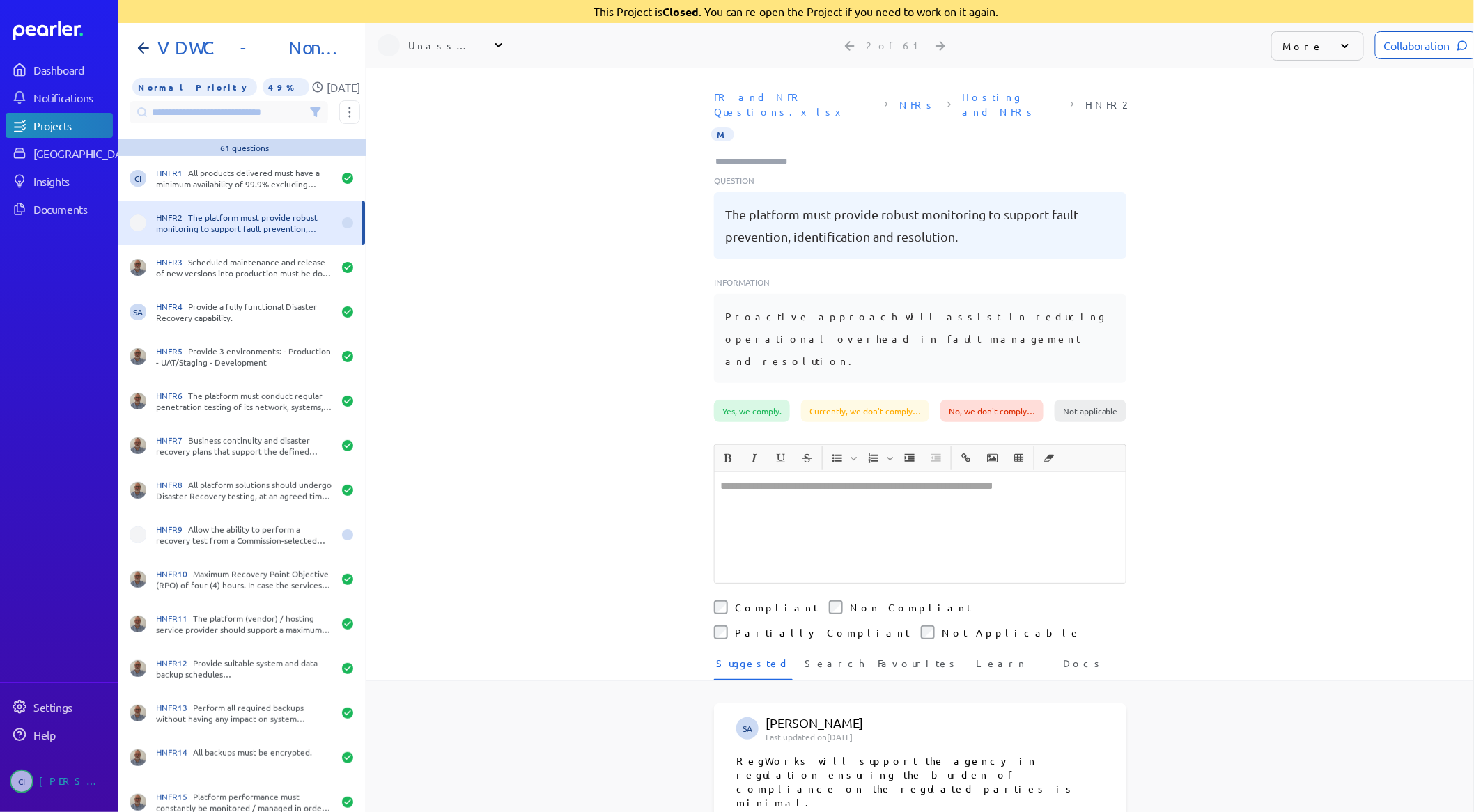
click at [255, 106] on input at bounding box center [229, 112] width 198 height 22
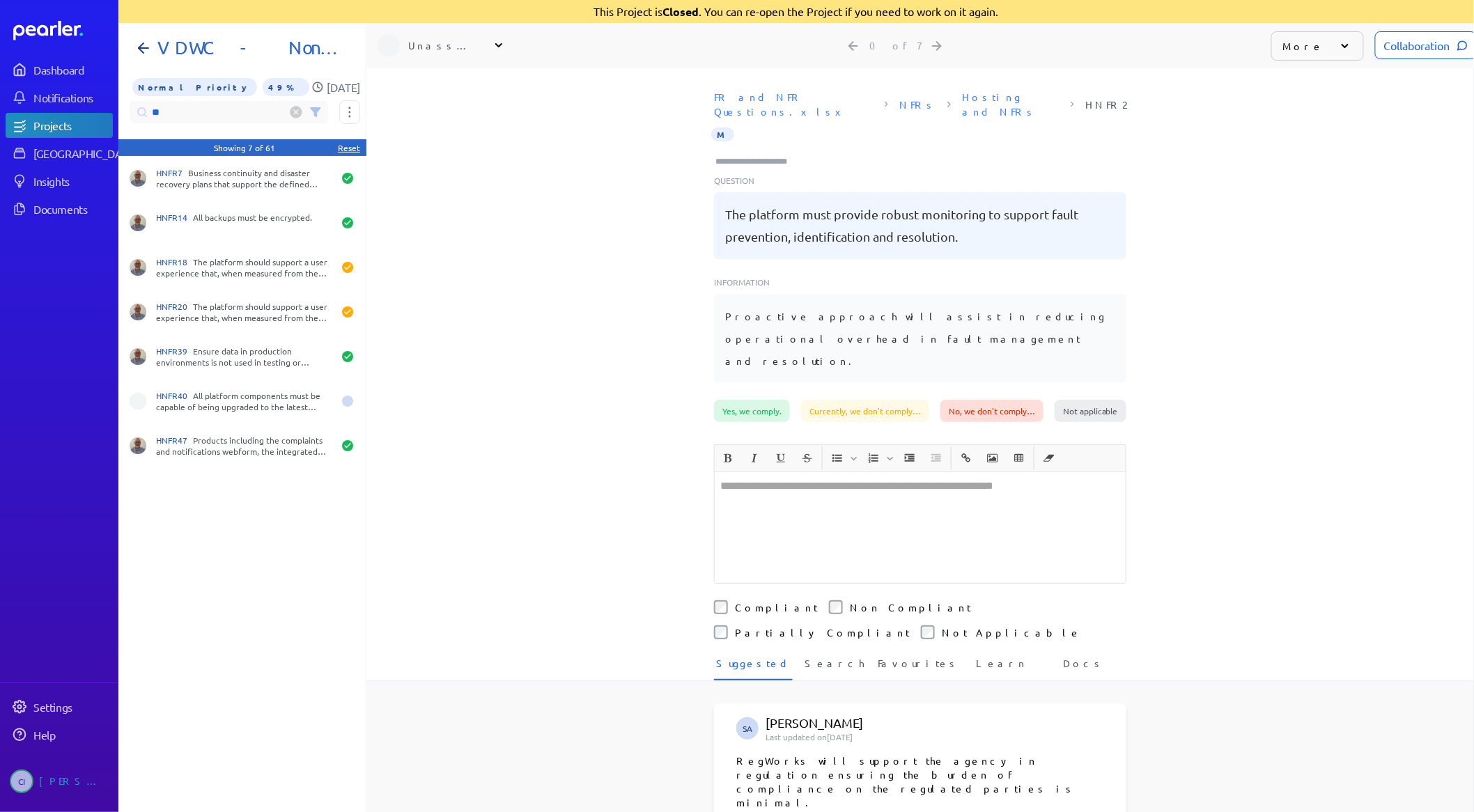
type input "*"
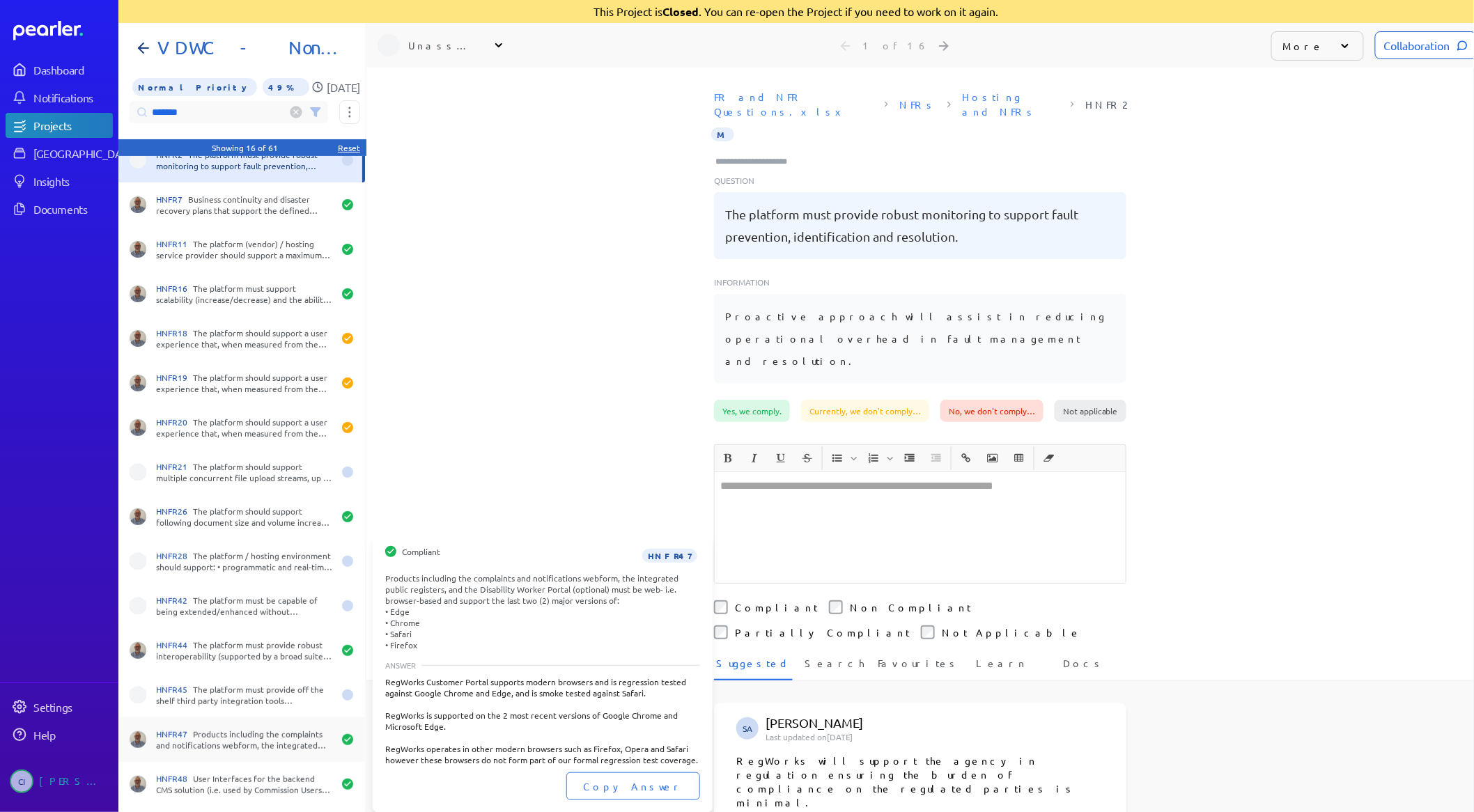
scroll to position [22, 0]
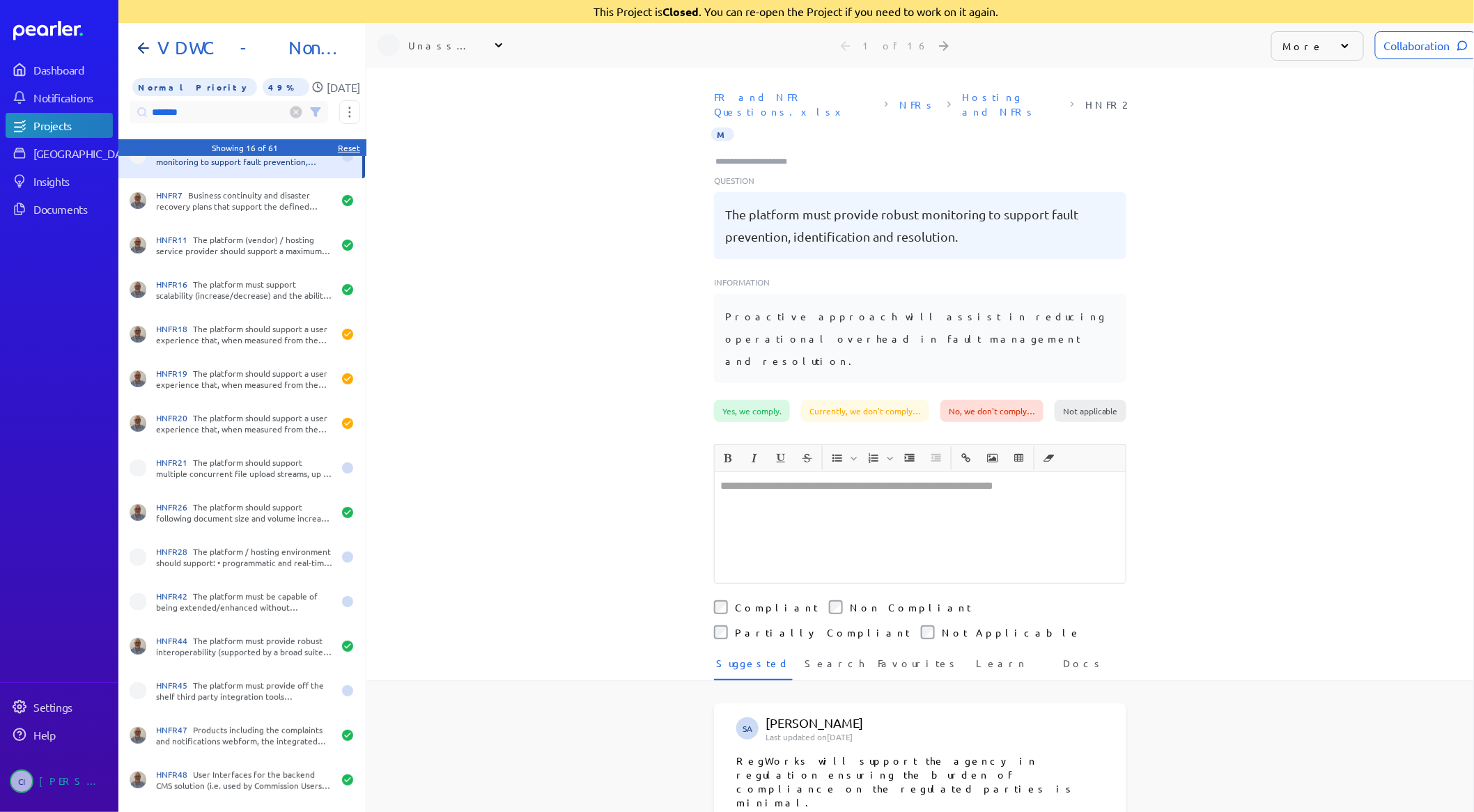
type input "*******"
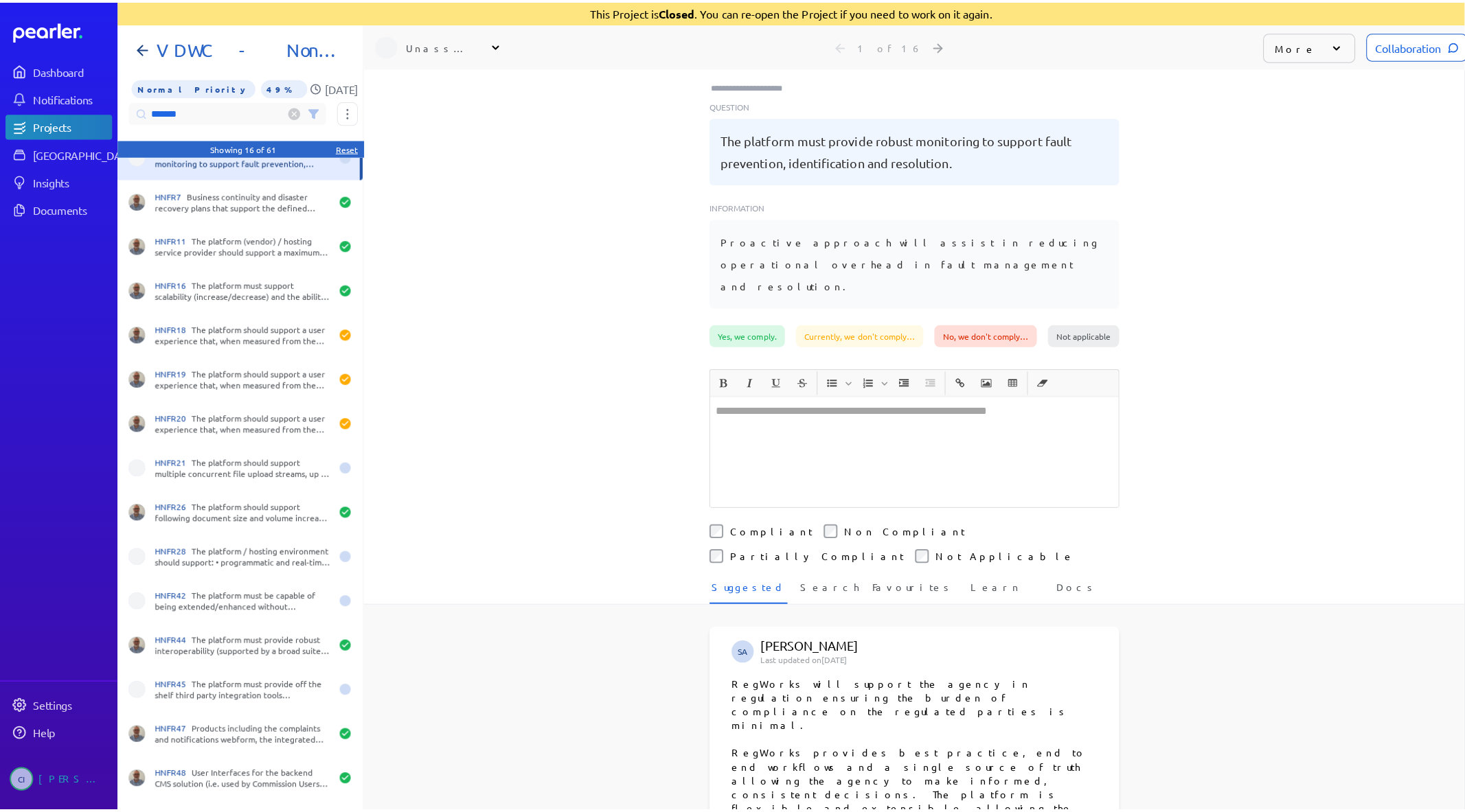
scroll to position [0, 0]
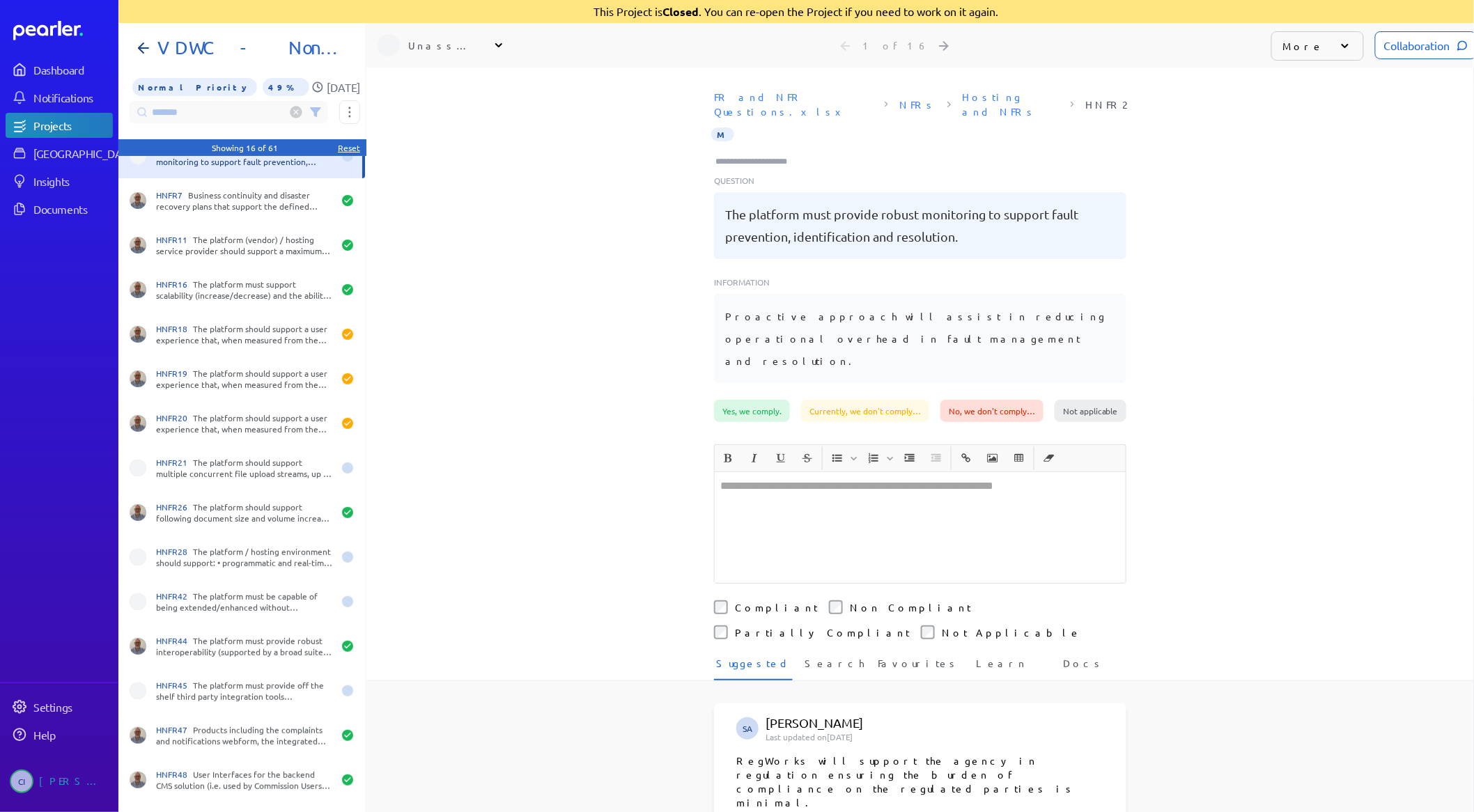
click at [30, 136] on link "Projects" at bounding box center [59, 125] width 107 height 25
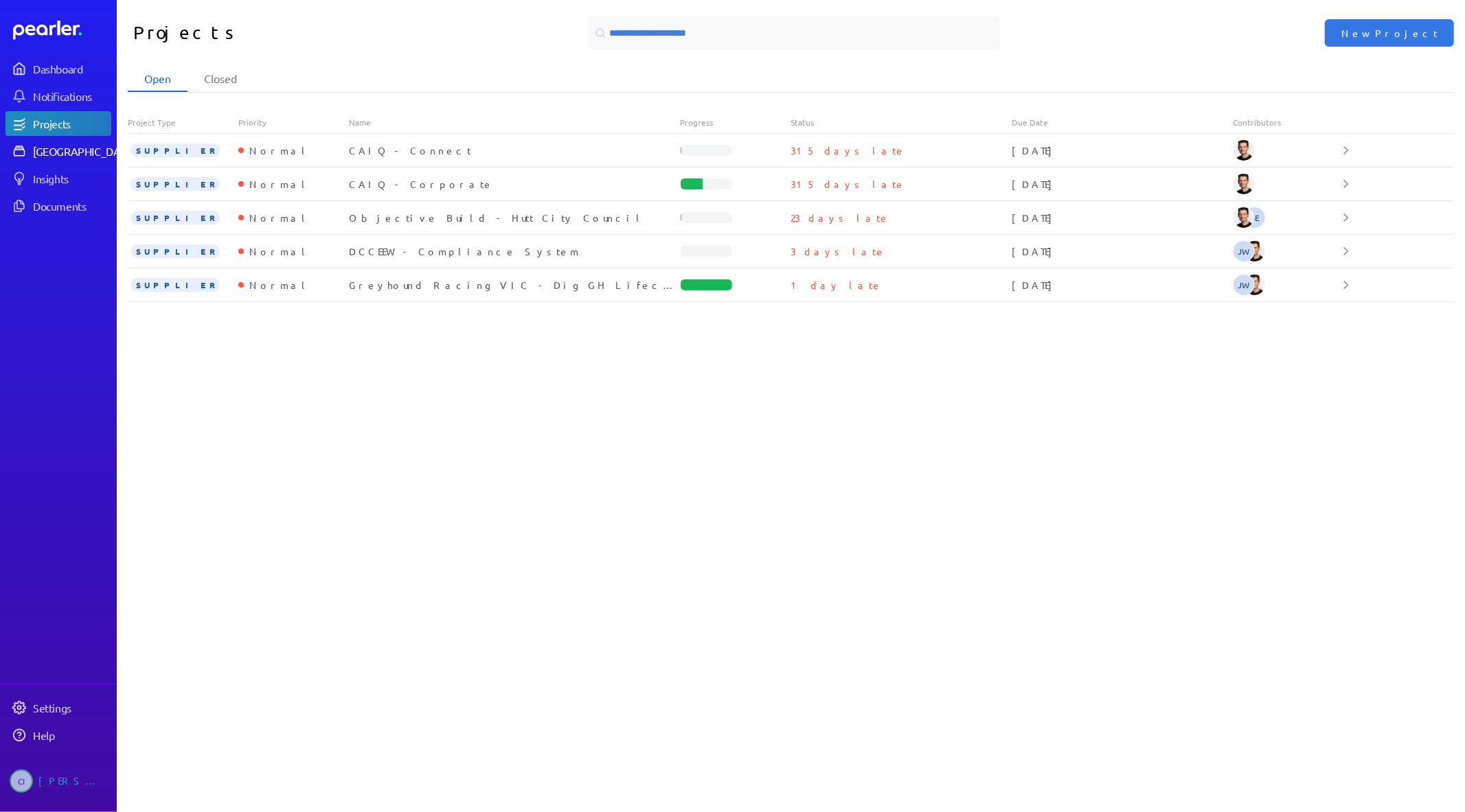
click at [47, 144] on div "Answer Library" at bounding box center [84, 151] width 102 height 14
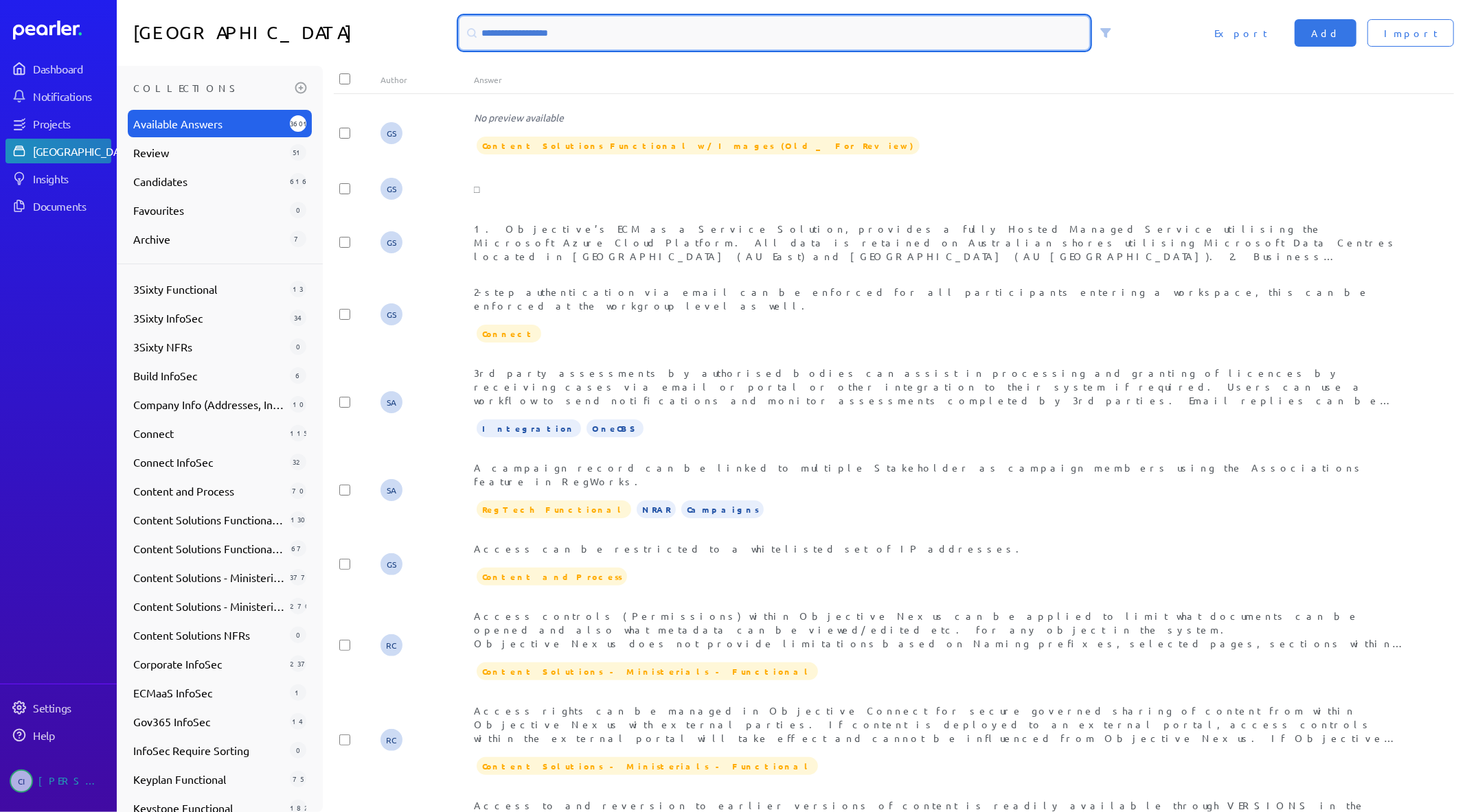
click at [634, 34] on input at bounding box center [775, 33] width 630 height 33
click at [634, 33] on input at bounding box center [775, 33] width 630 height 33
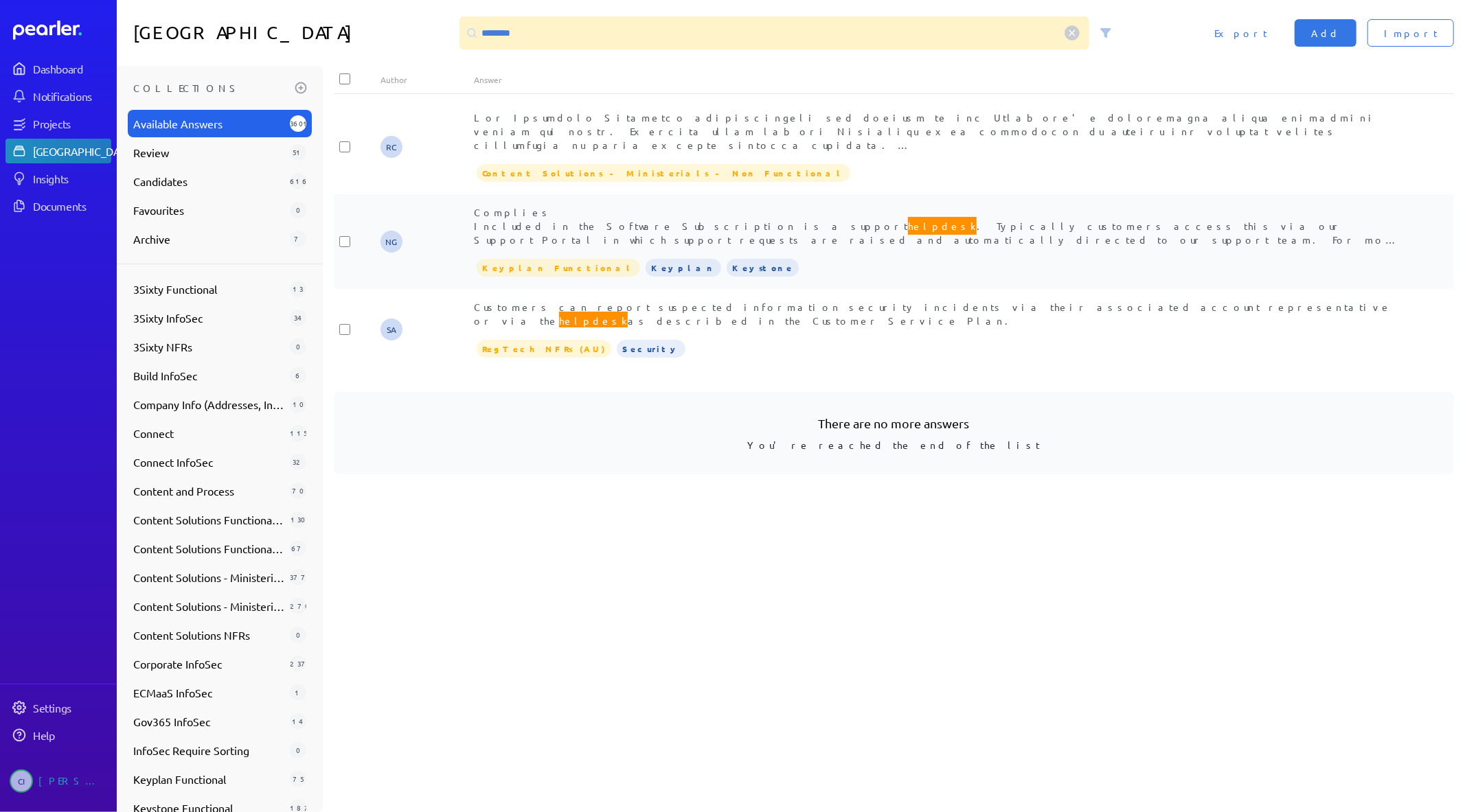
click at [770, 234] on span "Complies Included in the Software Subscription is a support helpdesk . Typicall…" at bounding box center [939, 232] width 931 height 54
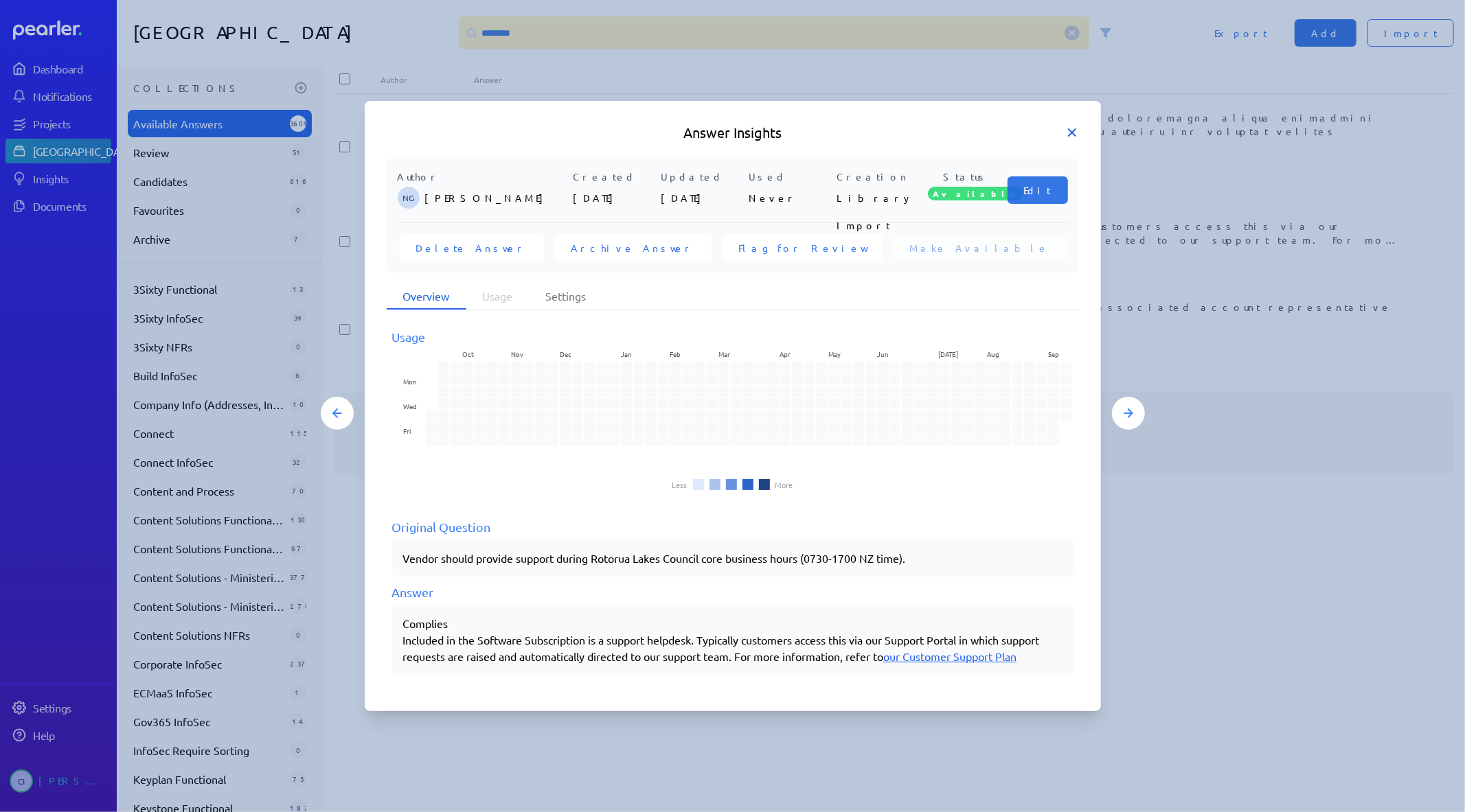
click at [1072, 129] on icon at bounding box center [1072, 133] width 14 height 14
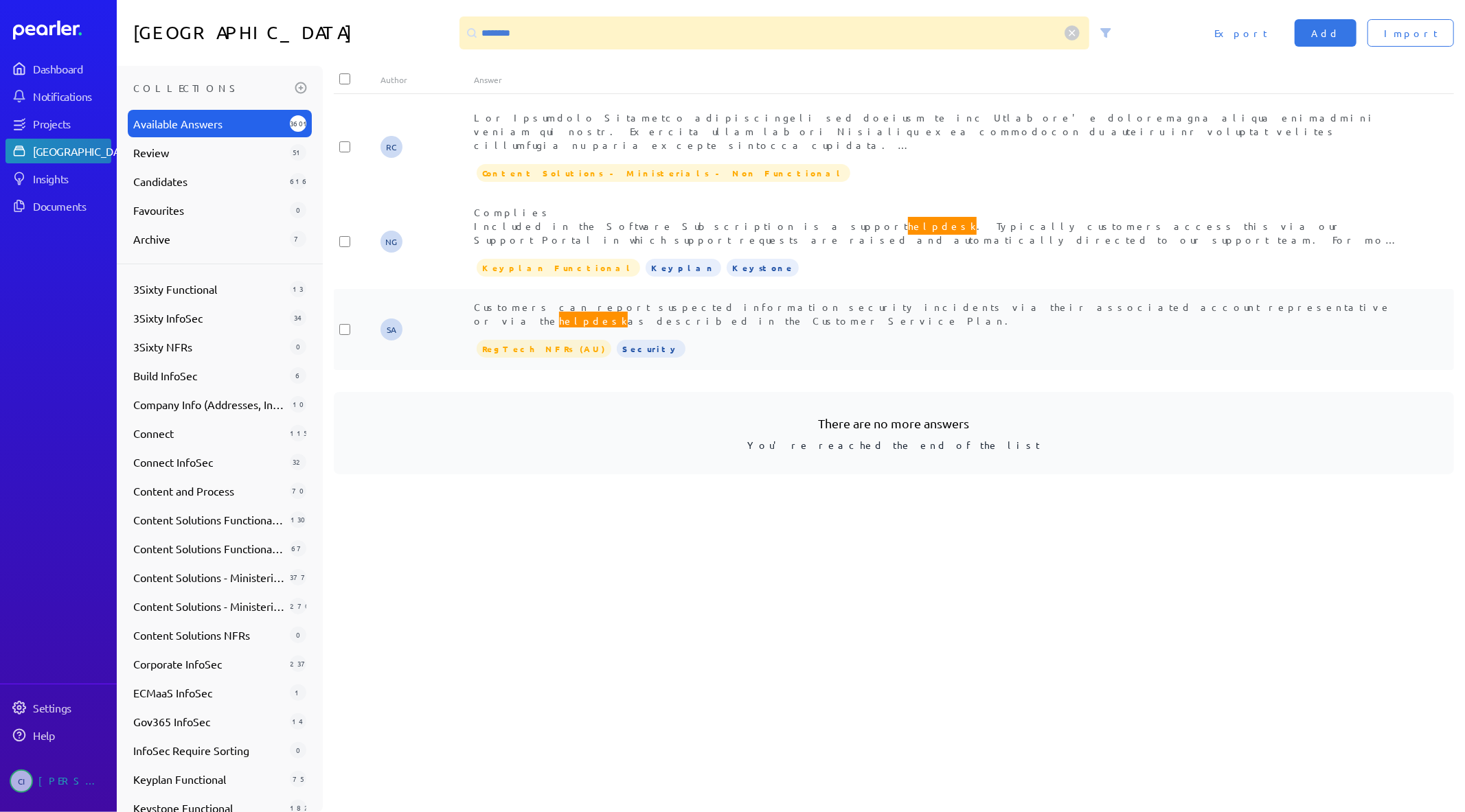
click at [754, 317] on div "Customers can report suspected information security incidents via their associa…" at bounding box center [940, 330] width 933 height 59
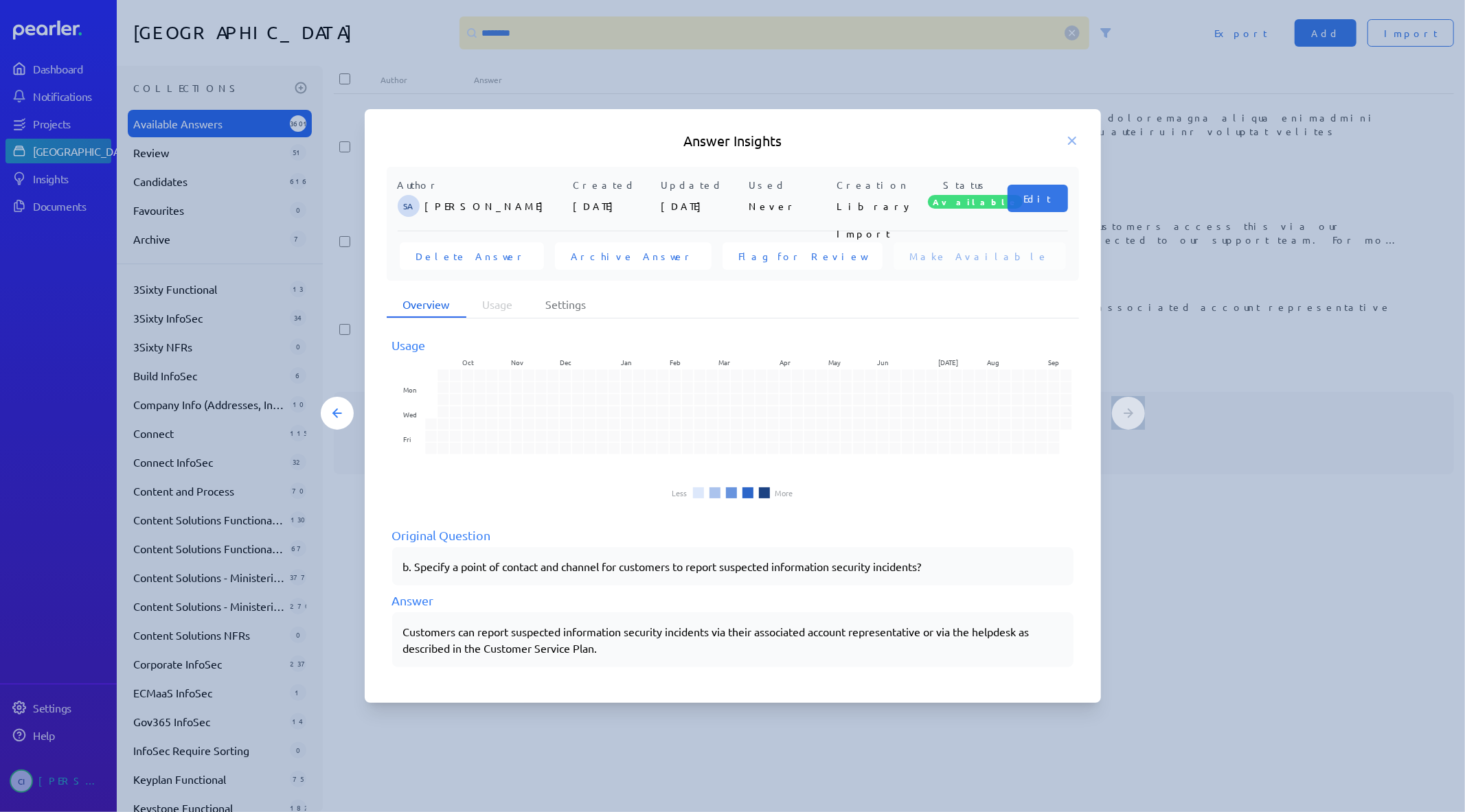
drag, startPoint x: 386, startPoint y: 626, endPoint x: 731, endPoint y: 505, distance: 365.6
click at [414, 629] on div "Usage Oct Nov Dec Jan Feb Mar Apr May Jun Jul Aug Sep Mon Wed Fri Less More Ori…" at bounding box center [732, 500] width 692 height 362
click at [1070, 141] on icon at bounding box center [1072, 141] width 14 height 14
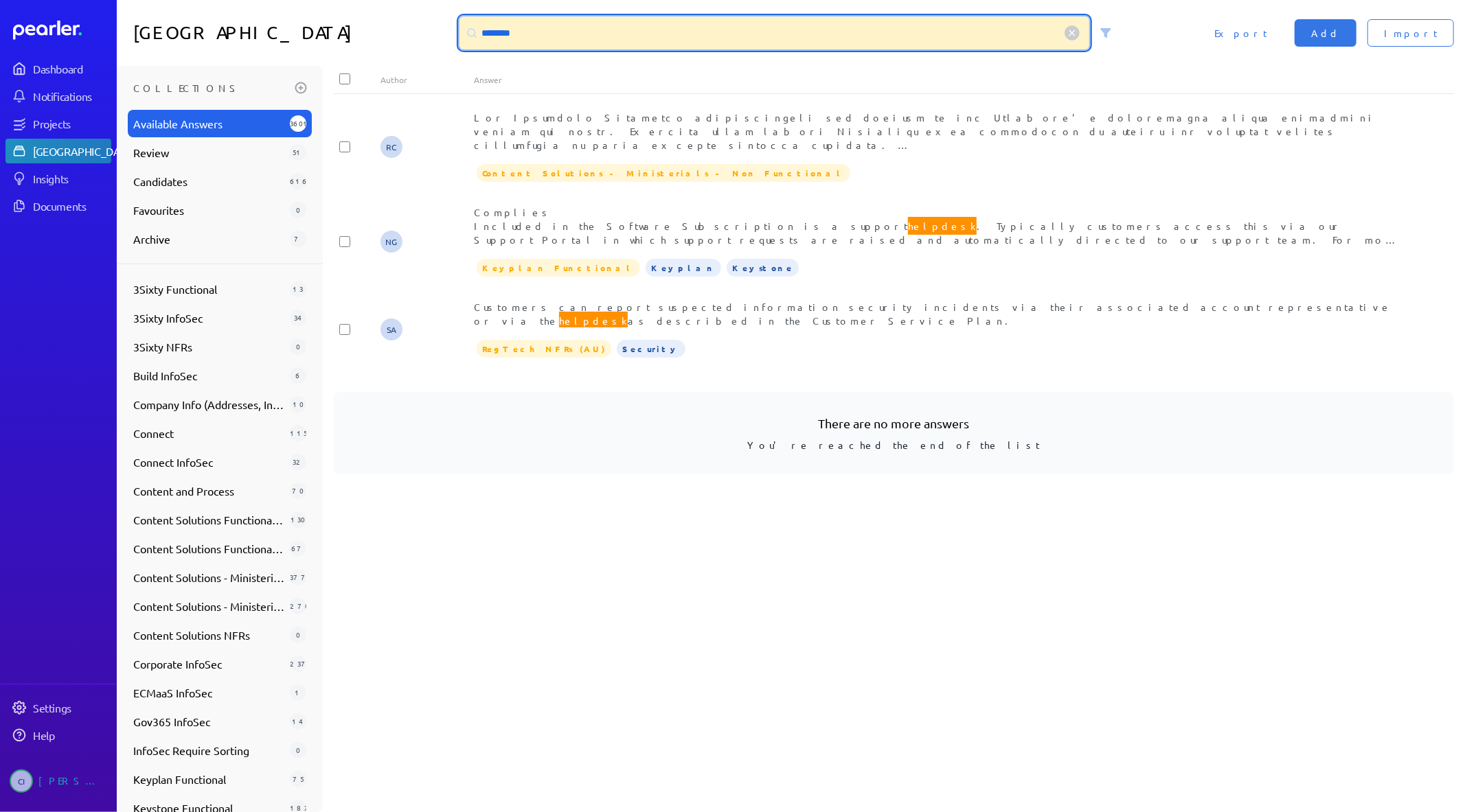
click at [502, 25] on input "********" at bounding box center [775, 33] width 630 height 33
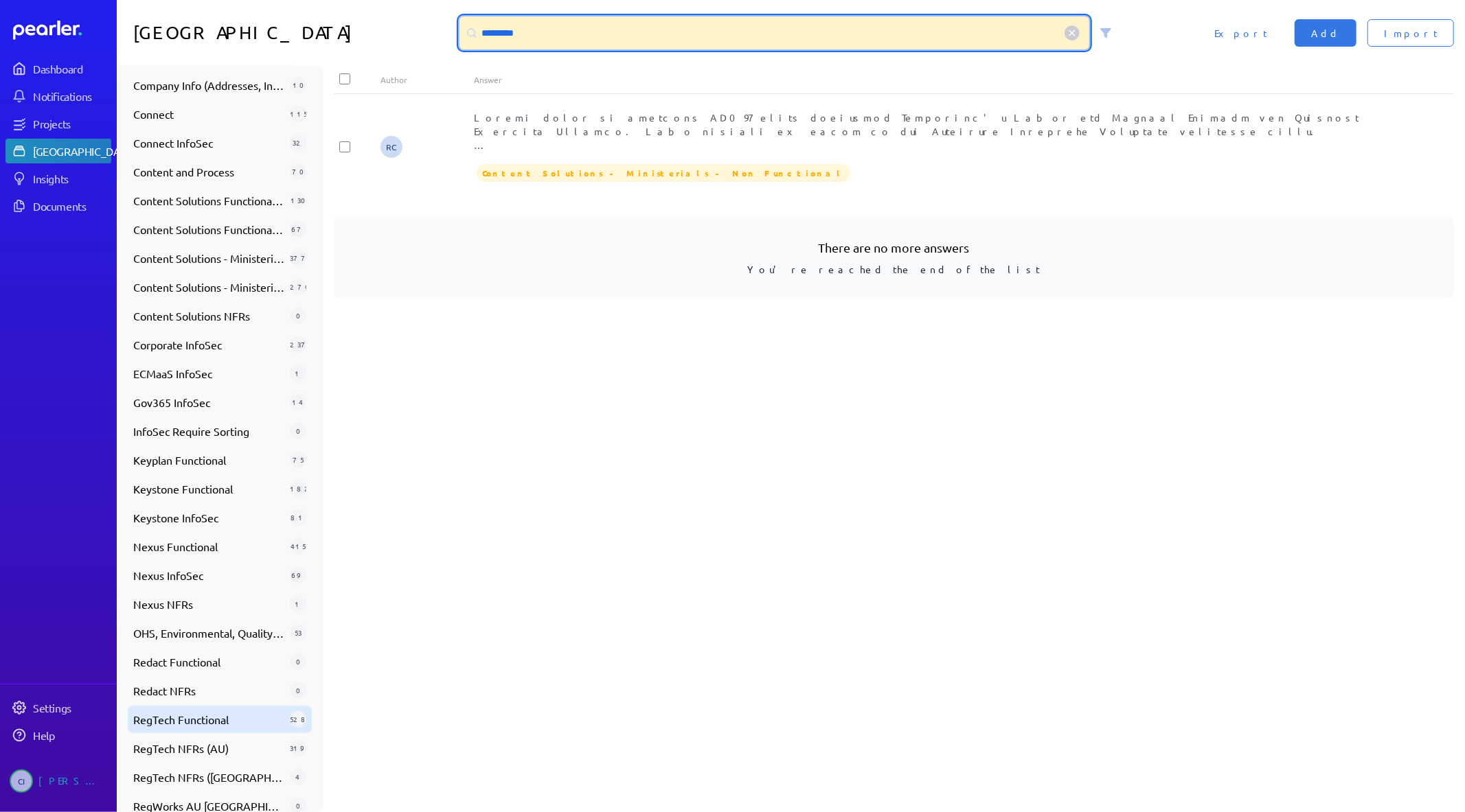
scroll to position [395, 0]
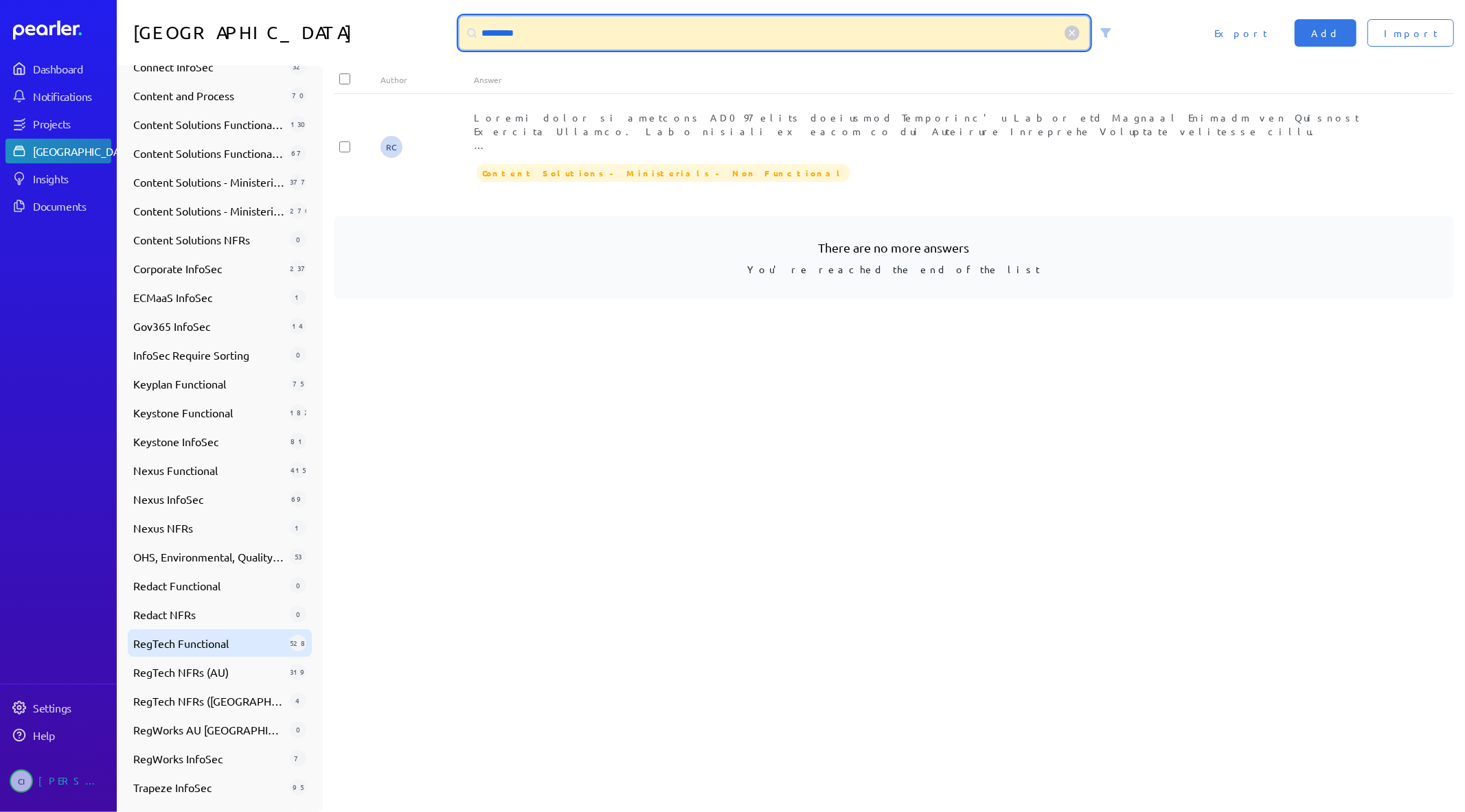
type input "*********"
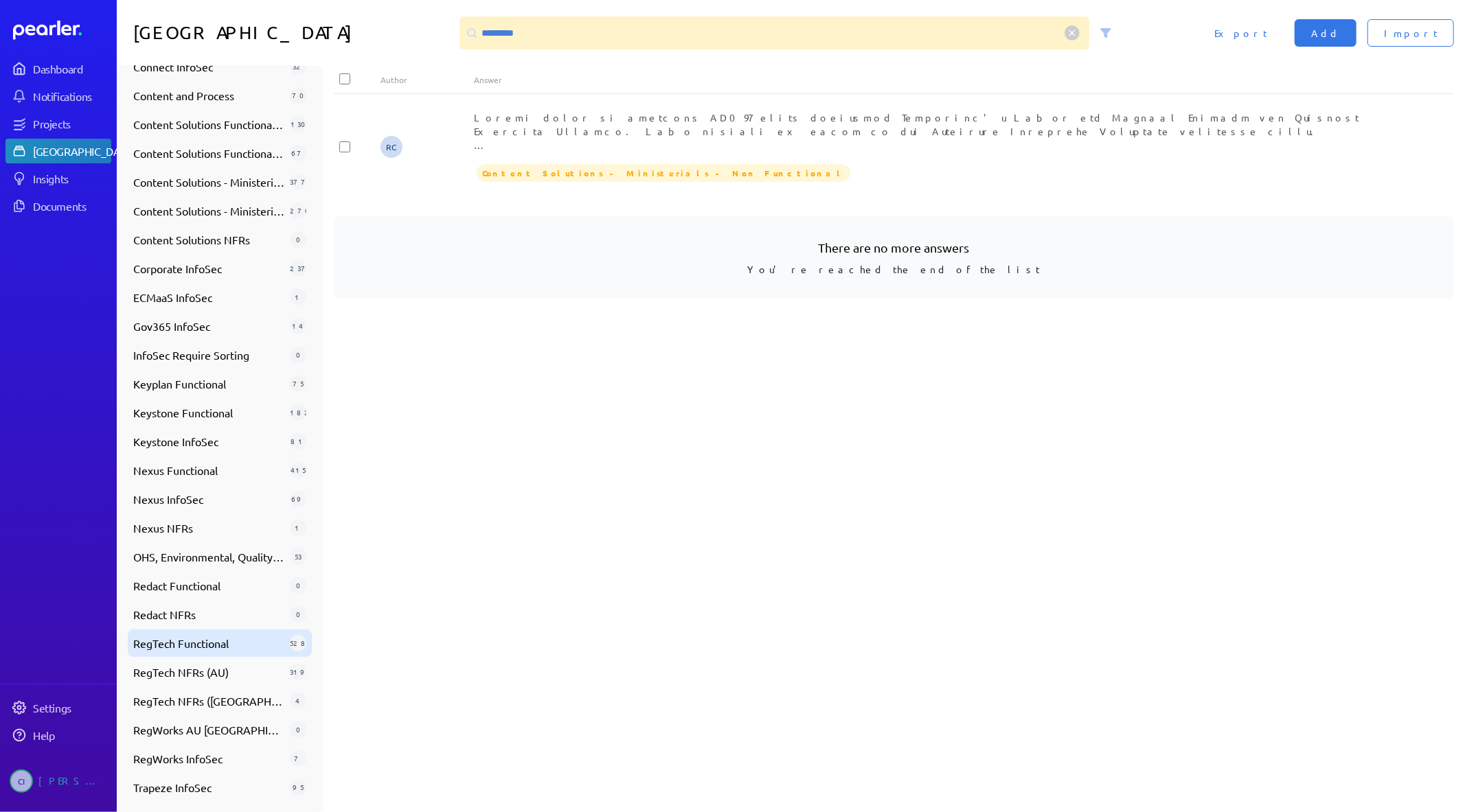
click at [232, 640] on span "RegTech Functional" at bounding box center [209, 643] width 151 height 17
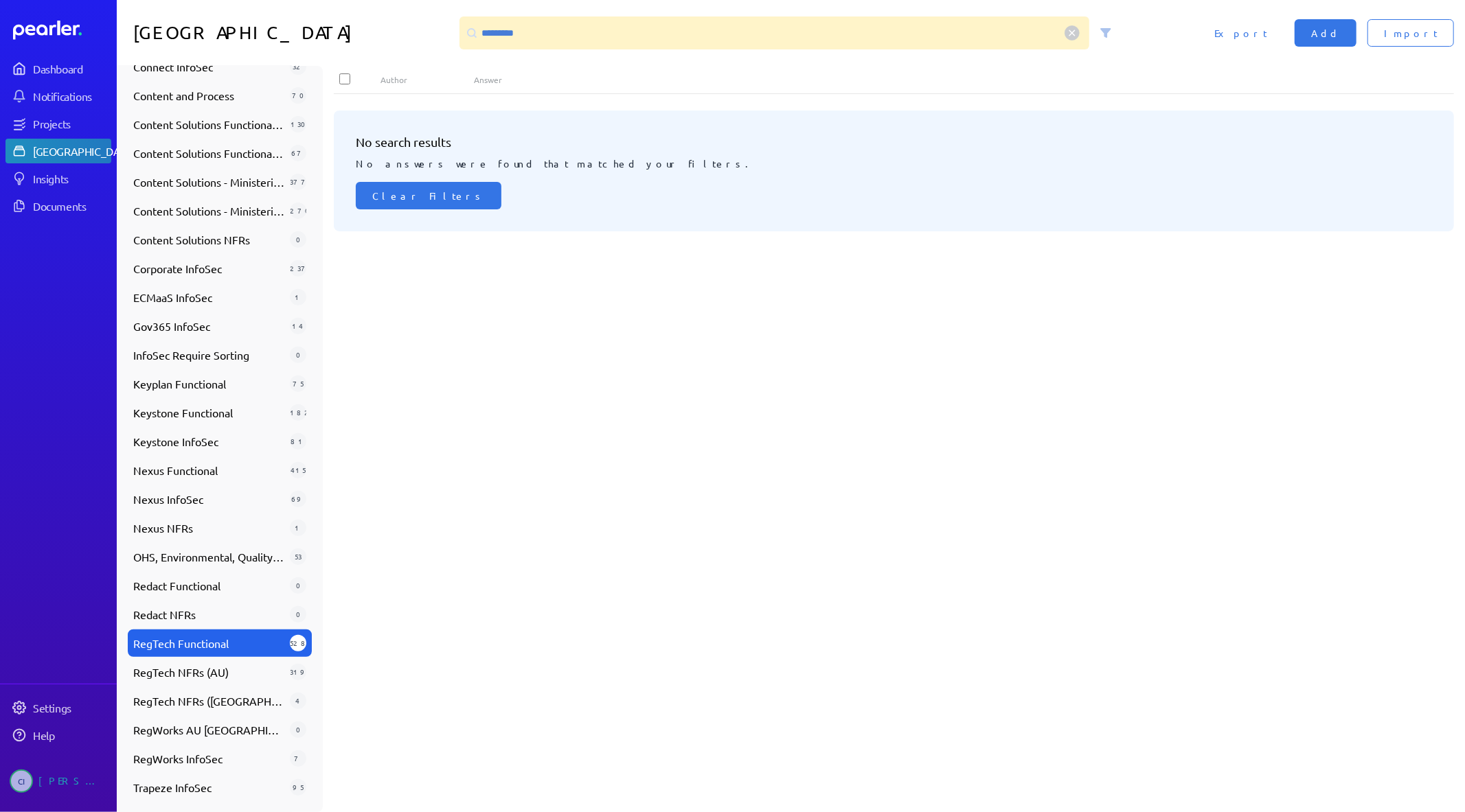
click at [1070, 27] on circle at bounding box center [1072, 33] width 15 height 15
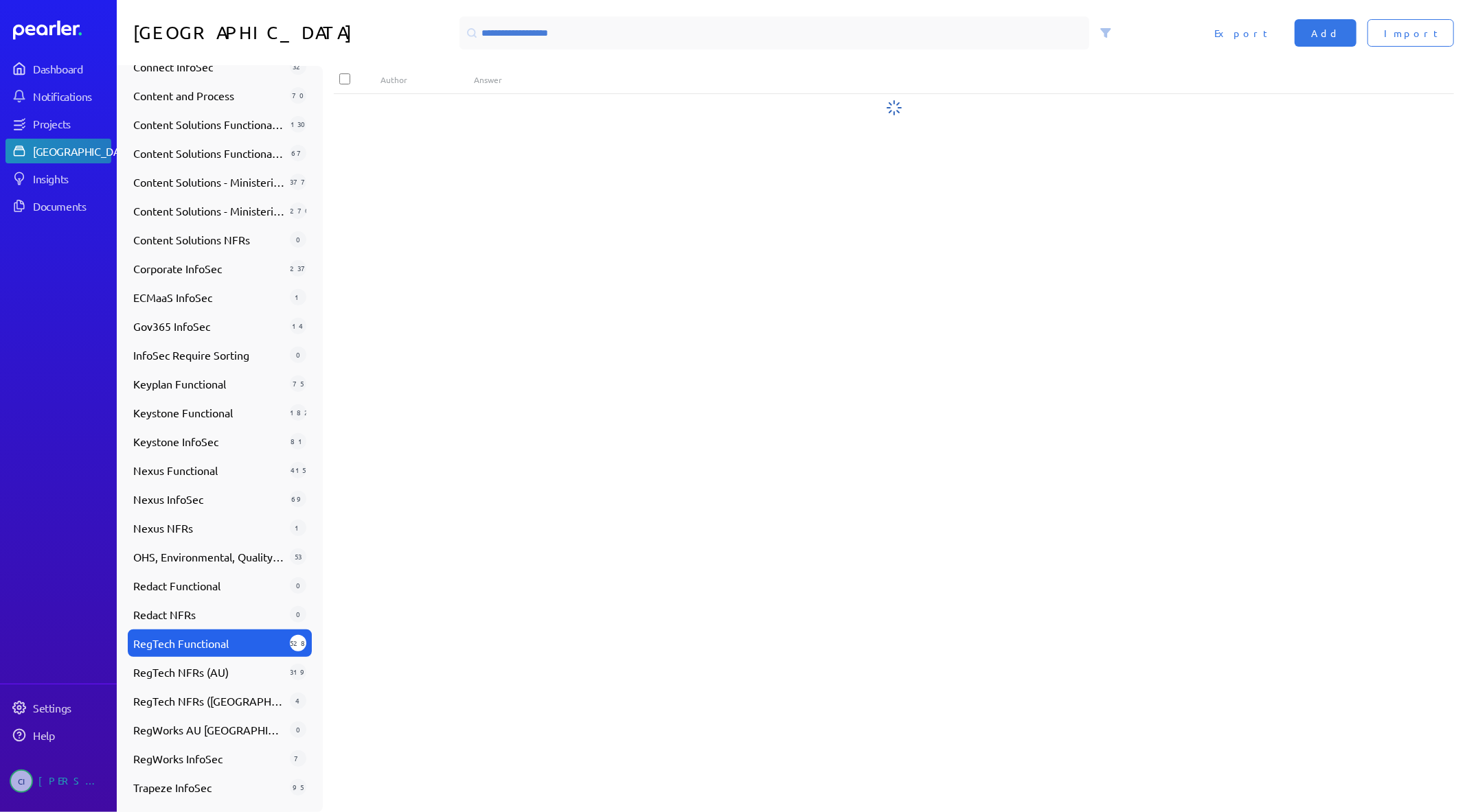
click at [871, 59] on div "Answer Library Import Add Export" at bounding box center [791, 33] width 1348 height 66
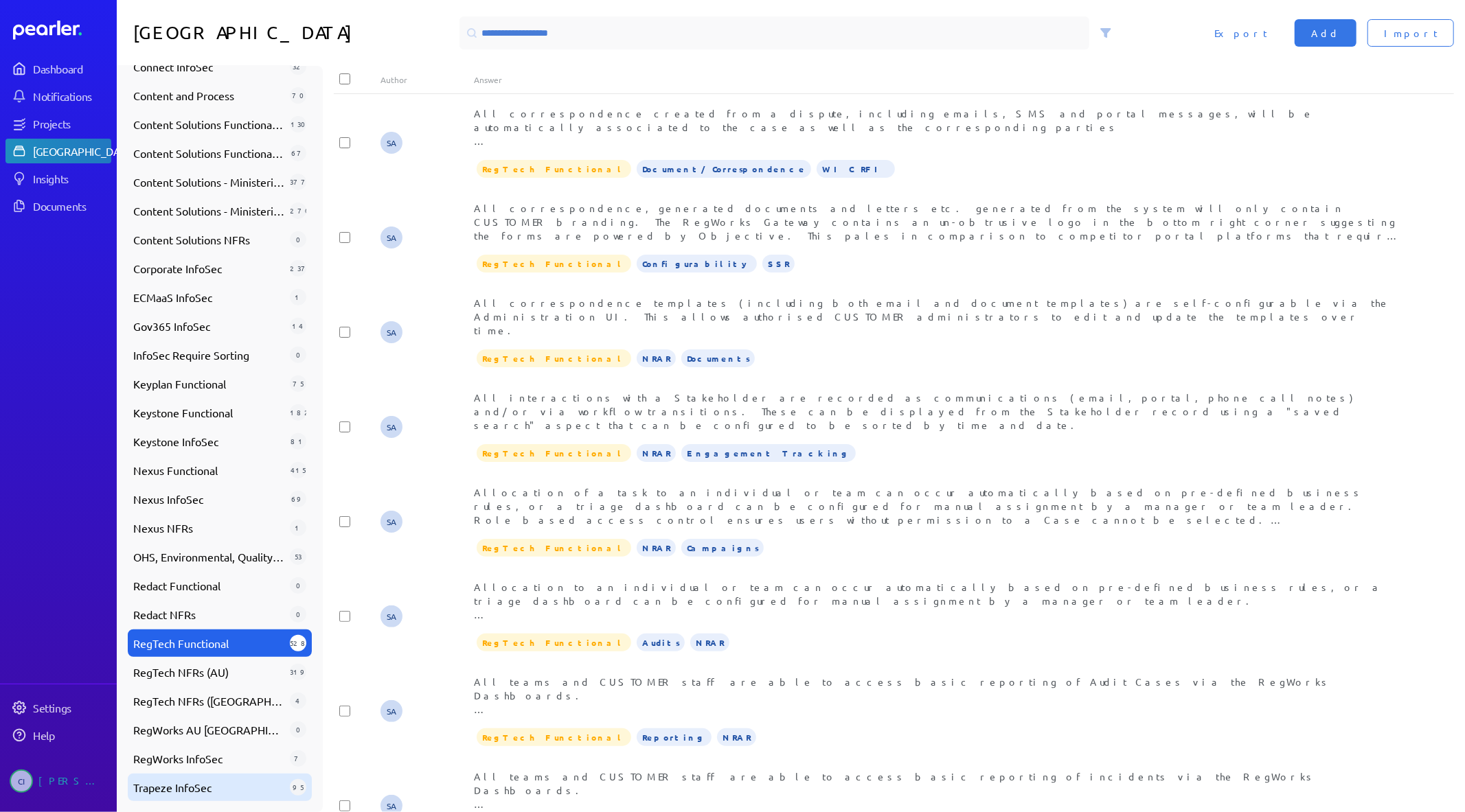
scroll to position [457, 0]
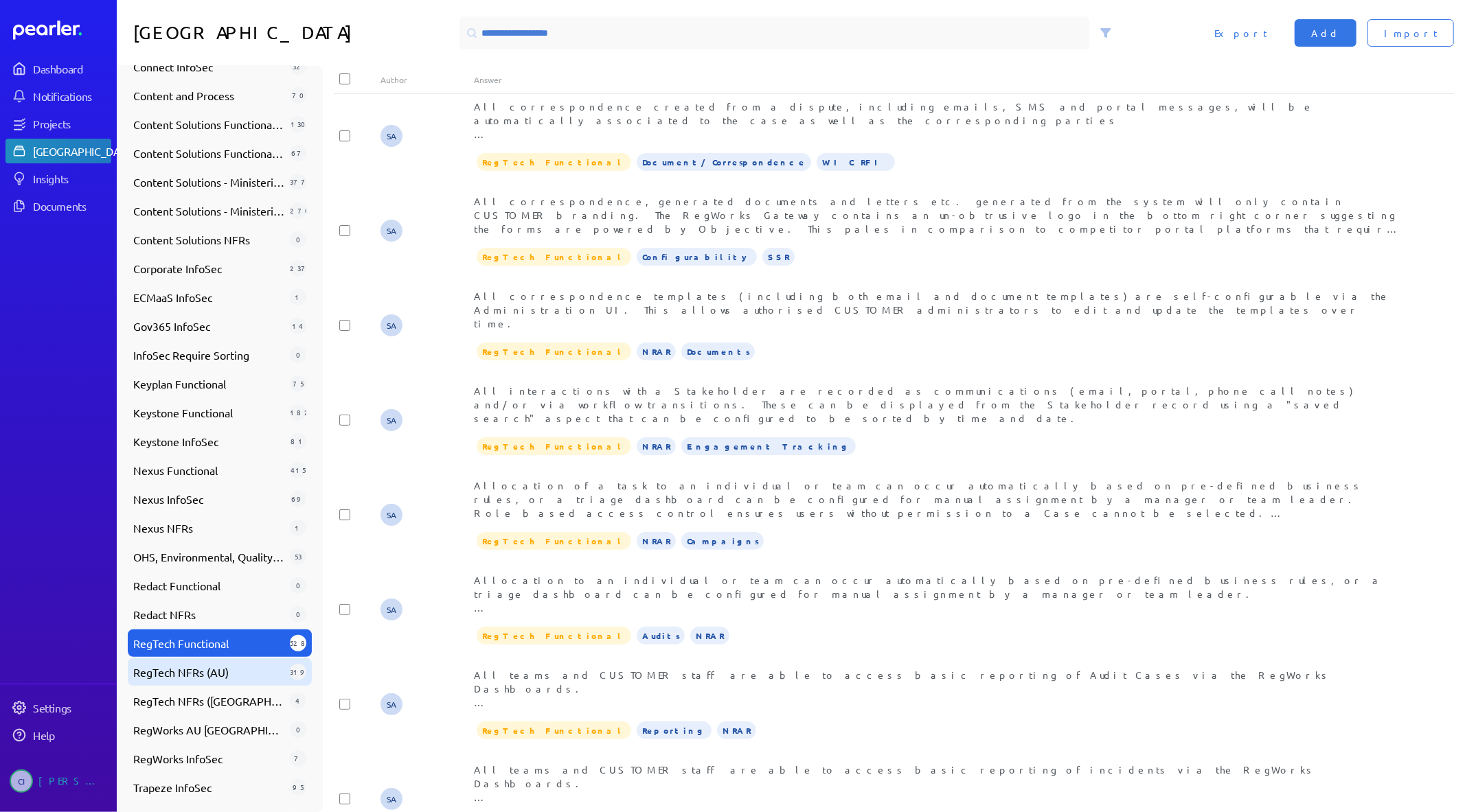
click at [252, 681] on div "RegTech NFRs (AU) 319" at bounding box center [219, 672] width 184 height 27
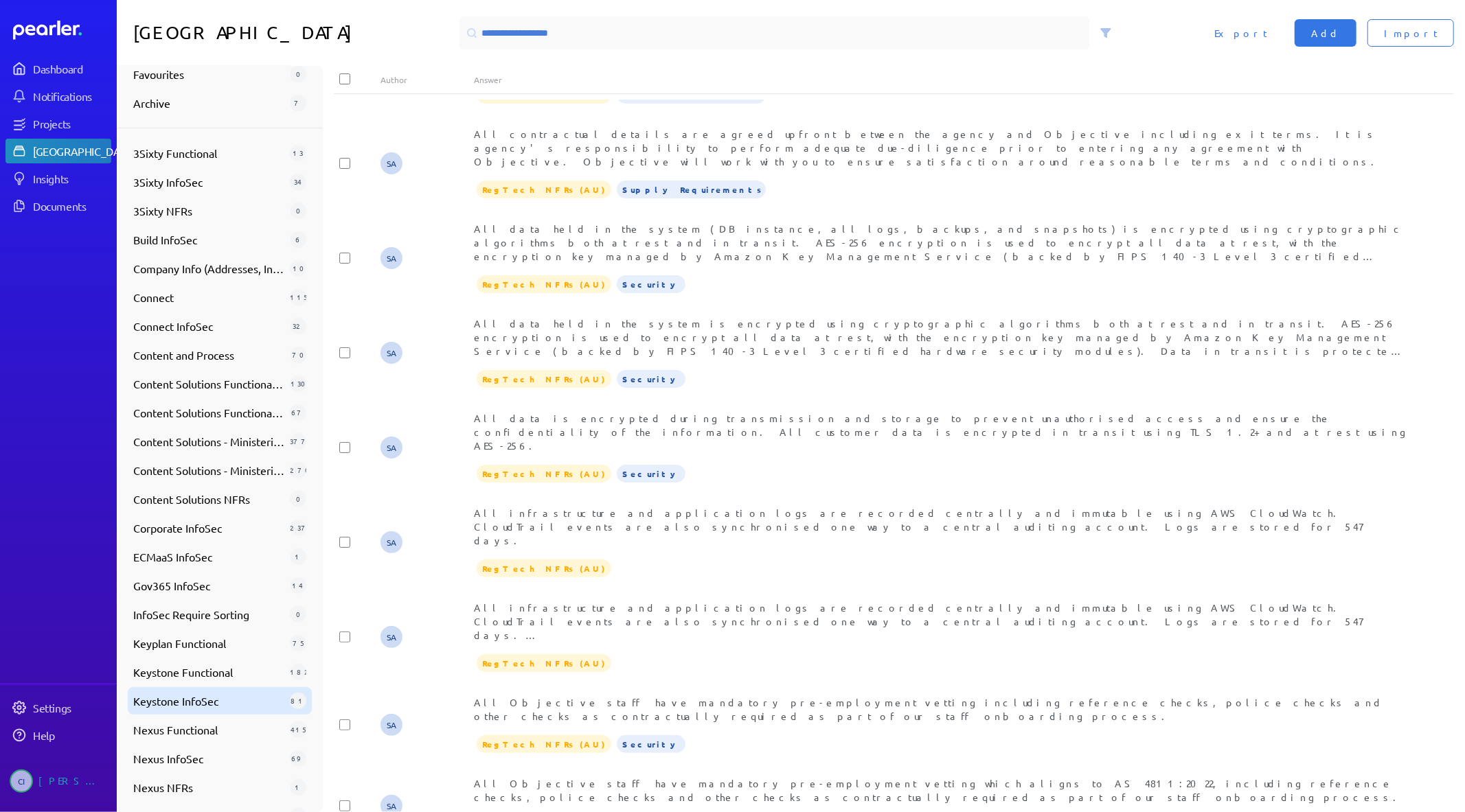
scroll to position [91, 0]
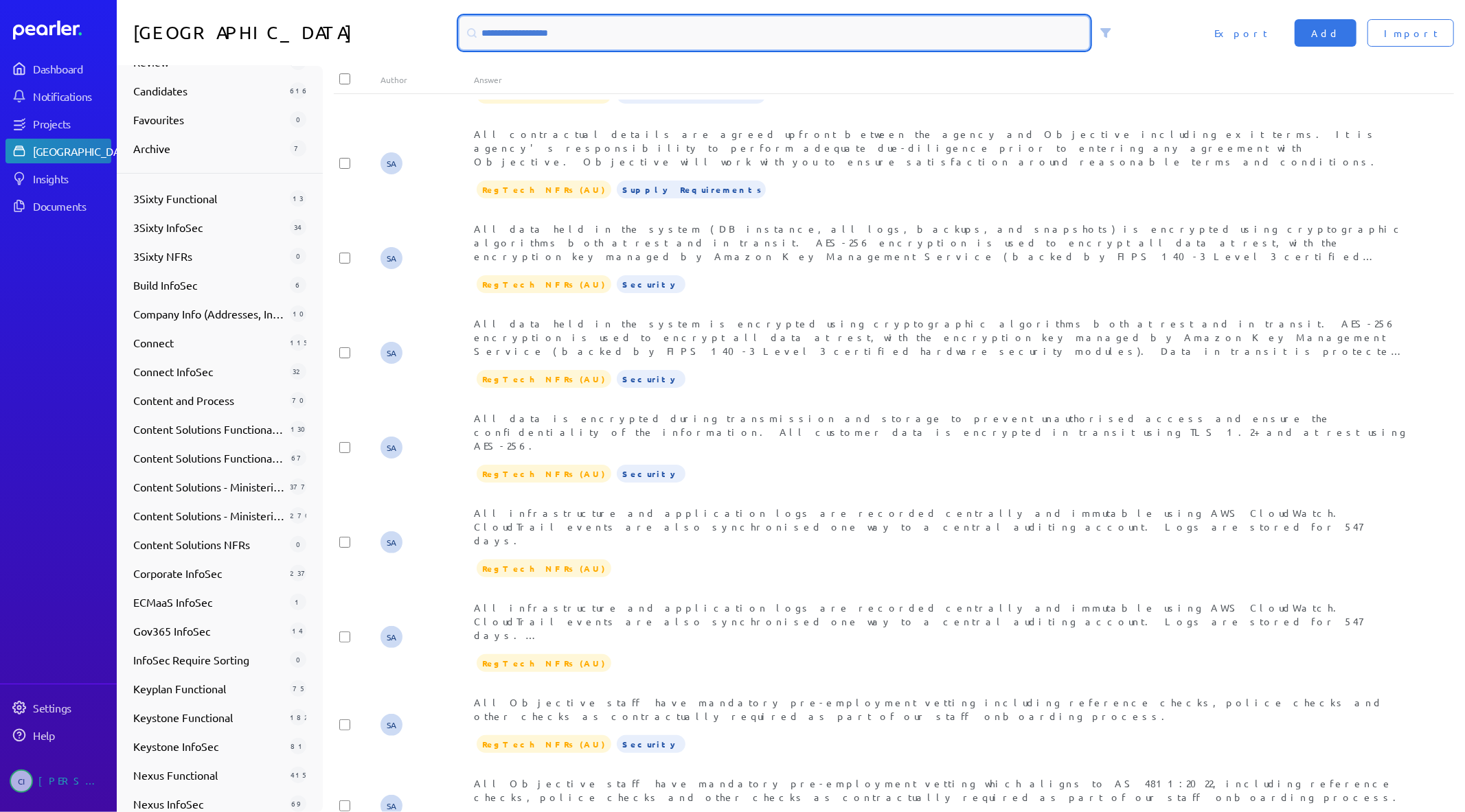
click at [602, 25] on input at bounding box center [775, 33] width 630 height 33
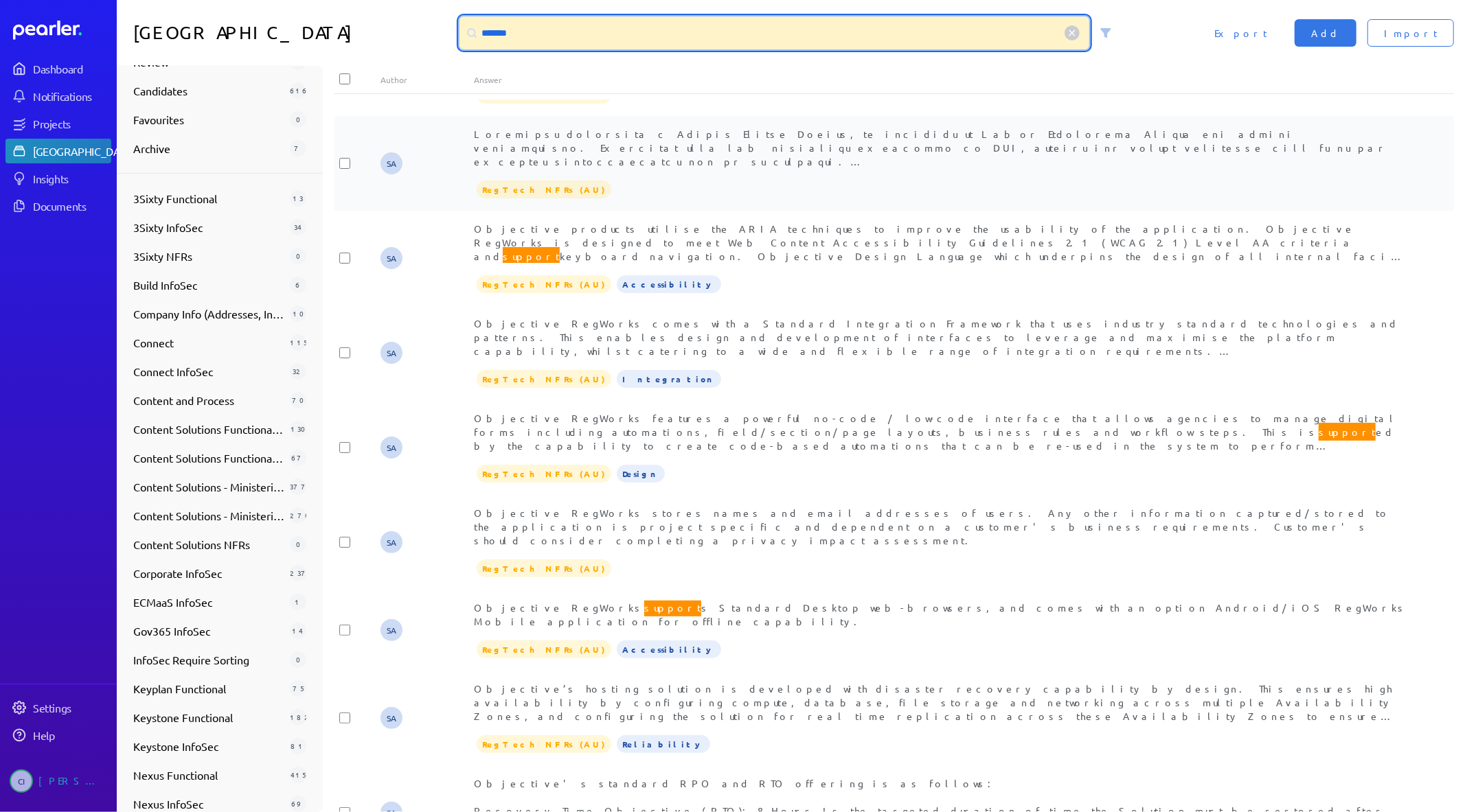
scroll to position [1525, 0]
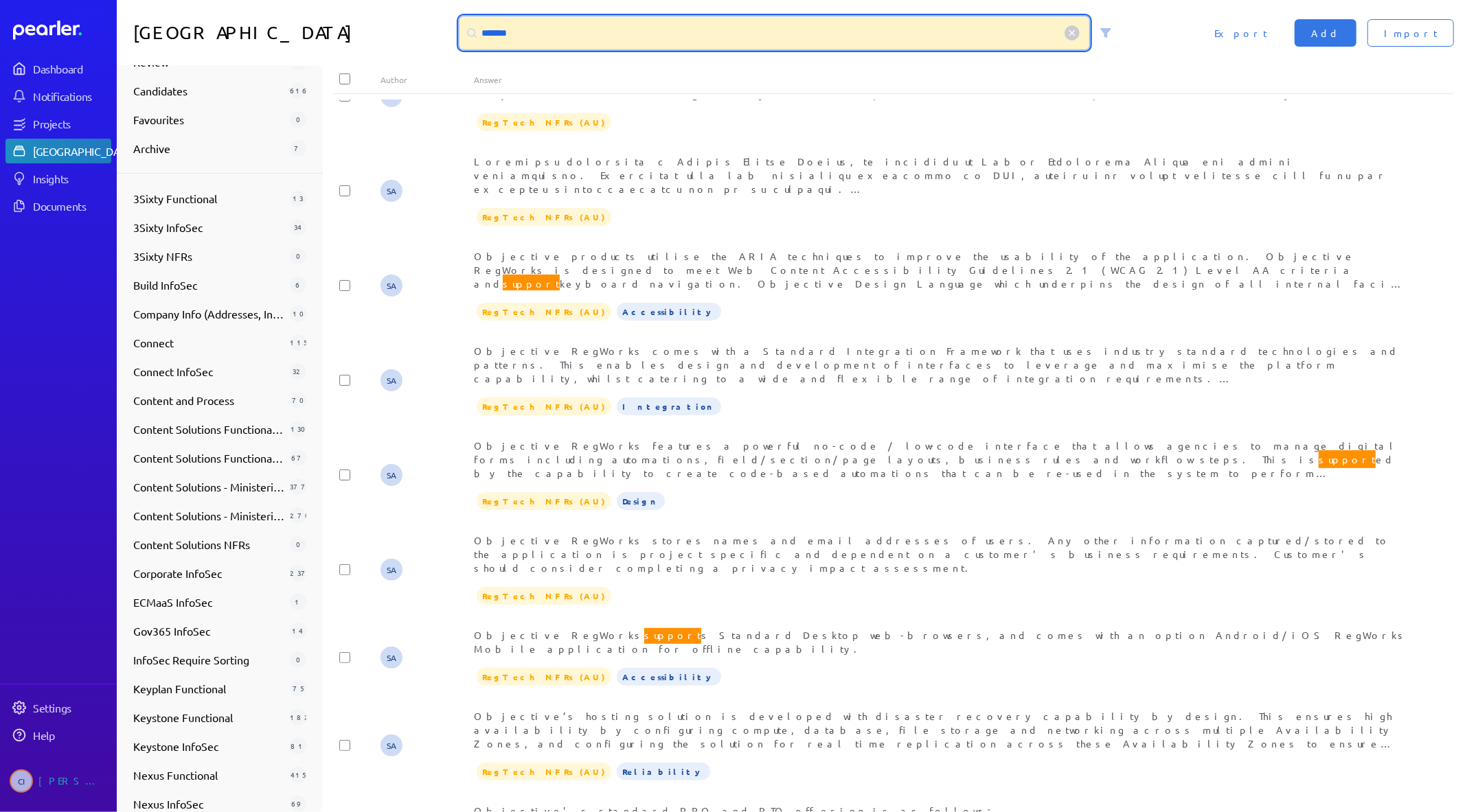
drag, startPoint x: 576, startPoint y: 43, endPoint x: 363, endPoint y: 23, distance: 213.9
click at [365, 24] on div "Answer Library ******* Import Add Export" at bounding box center [791, 33] width 1348 height 66
type input "*"
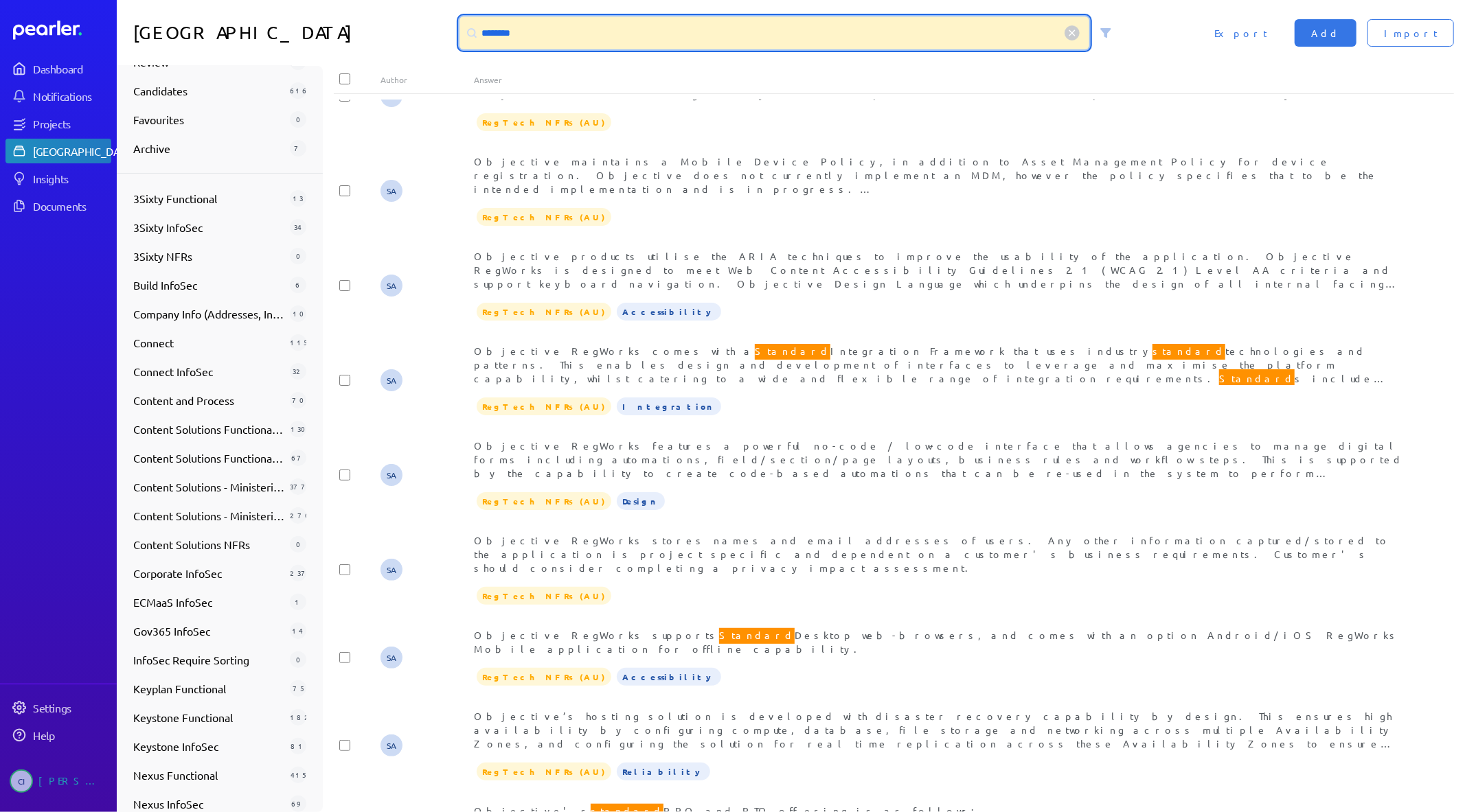
scroll to position [1282, 0]
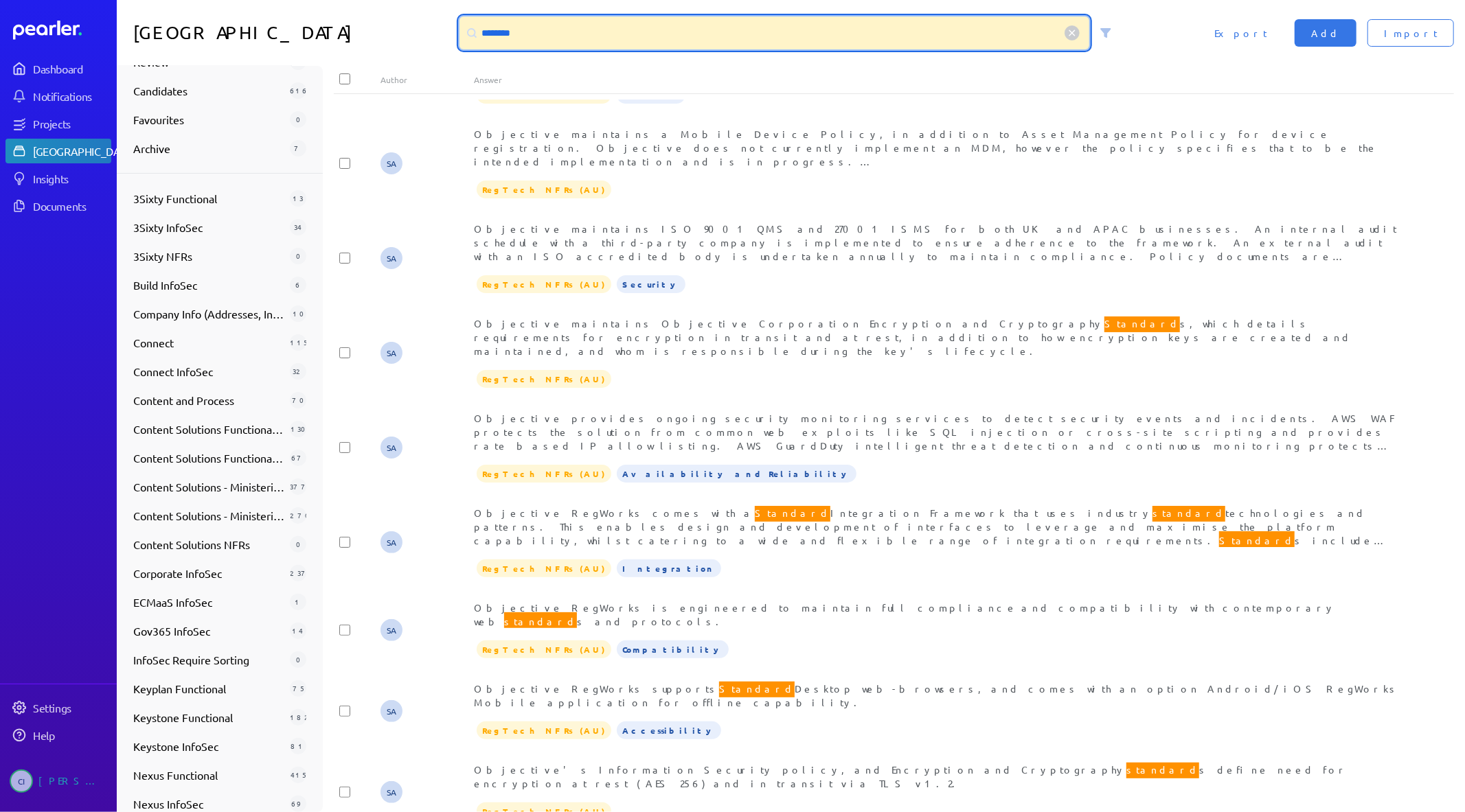
click at [506, 36] on input "********" at bounding box center [775, 33] width 630 height 33
type input "**********"
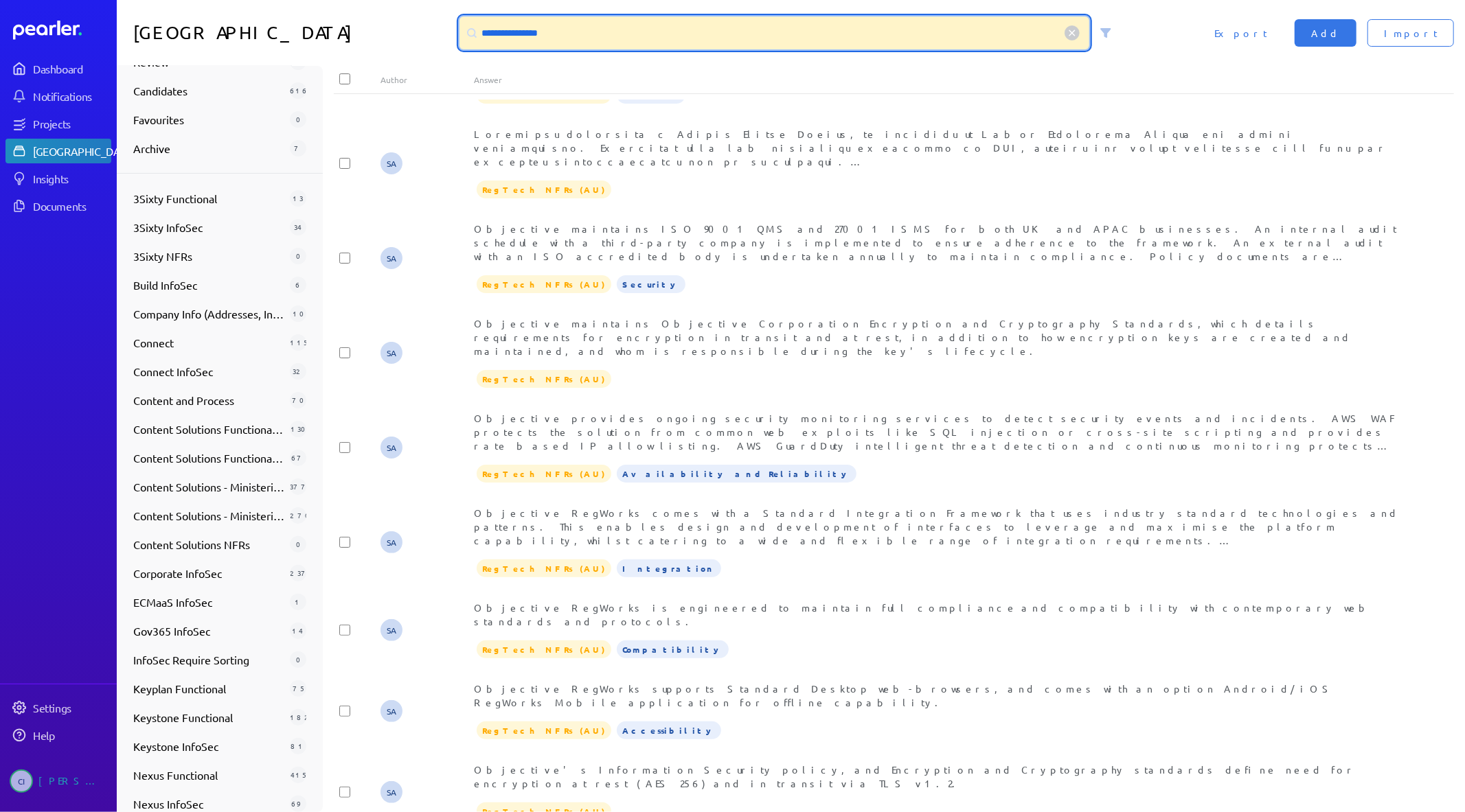
scroll to position [0, 0]
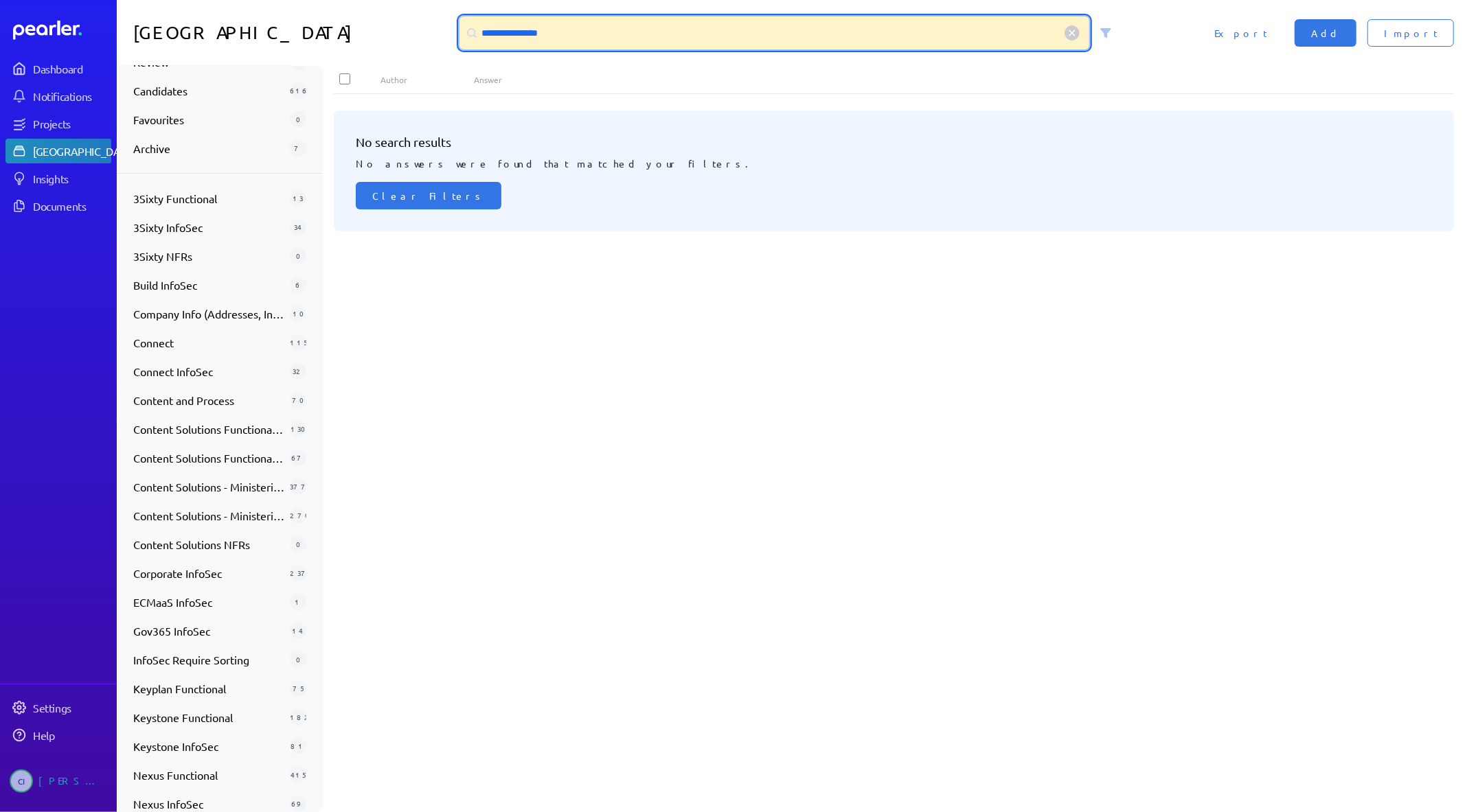
click at [546, 30] on input "**********" at bounding box center [775, 33] width 630 height 33
drag, startPoint x: 599, startPoint y: 42, endPoint x: 379, endPoint y: 29, distance: 220.4
click at [382, 31] on div "**********" at bounding box center [791, 33] width 1348 height 66
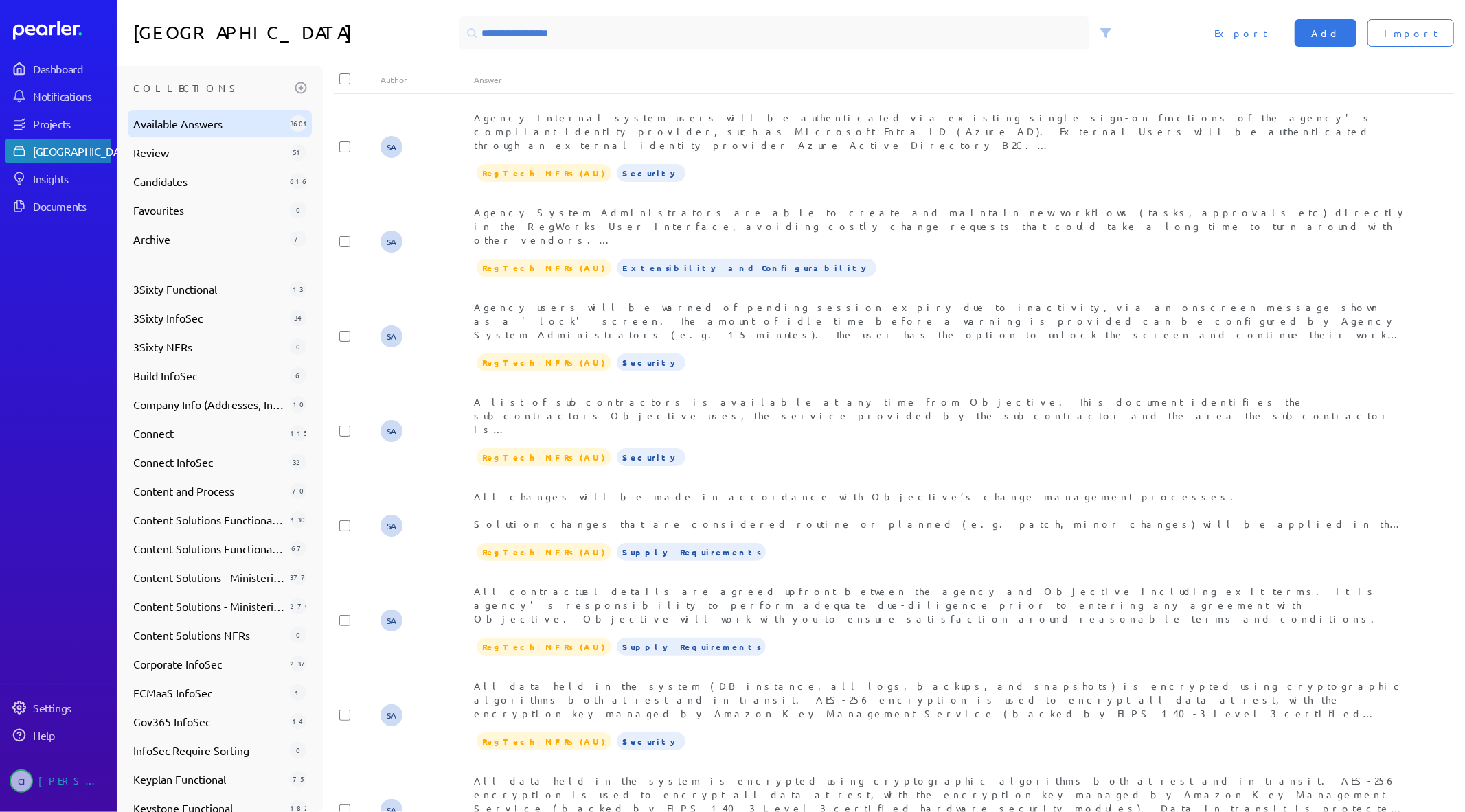
click at [210, 129] on span "Available Answers" at bounding box center [209, 124] width 151 height 17
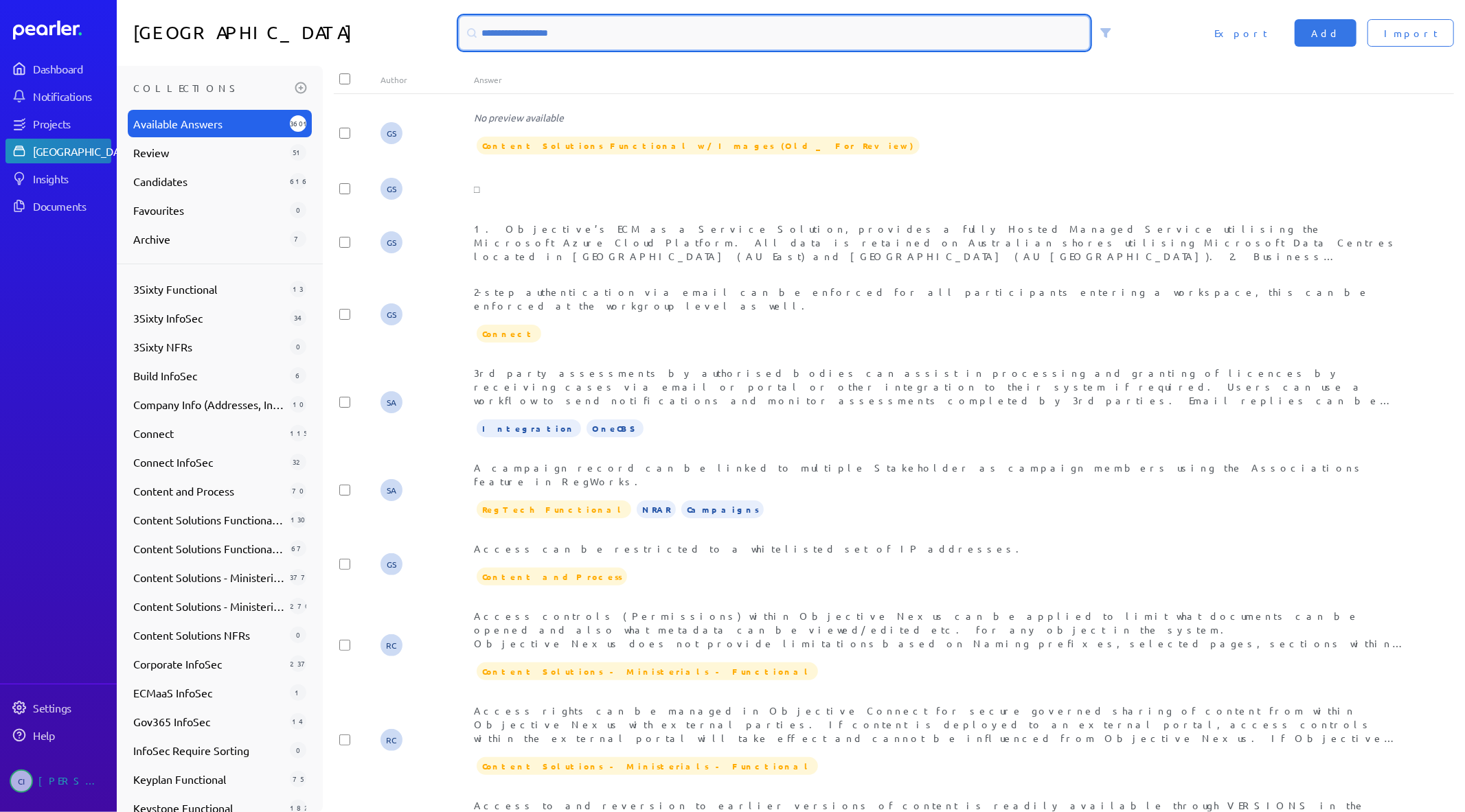
click at [584, 38] on input at bounding box center [775, 33] width 630 height 33
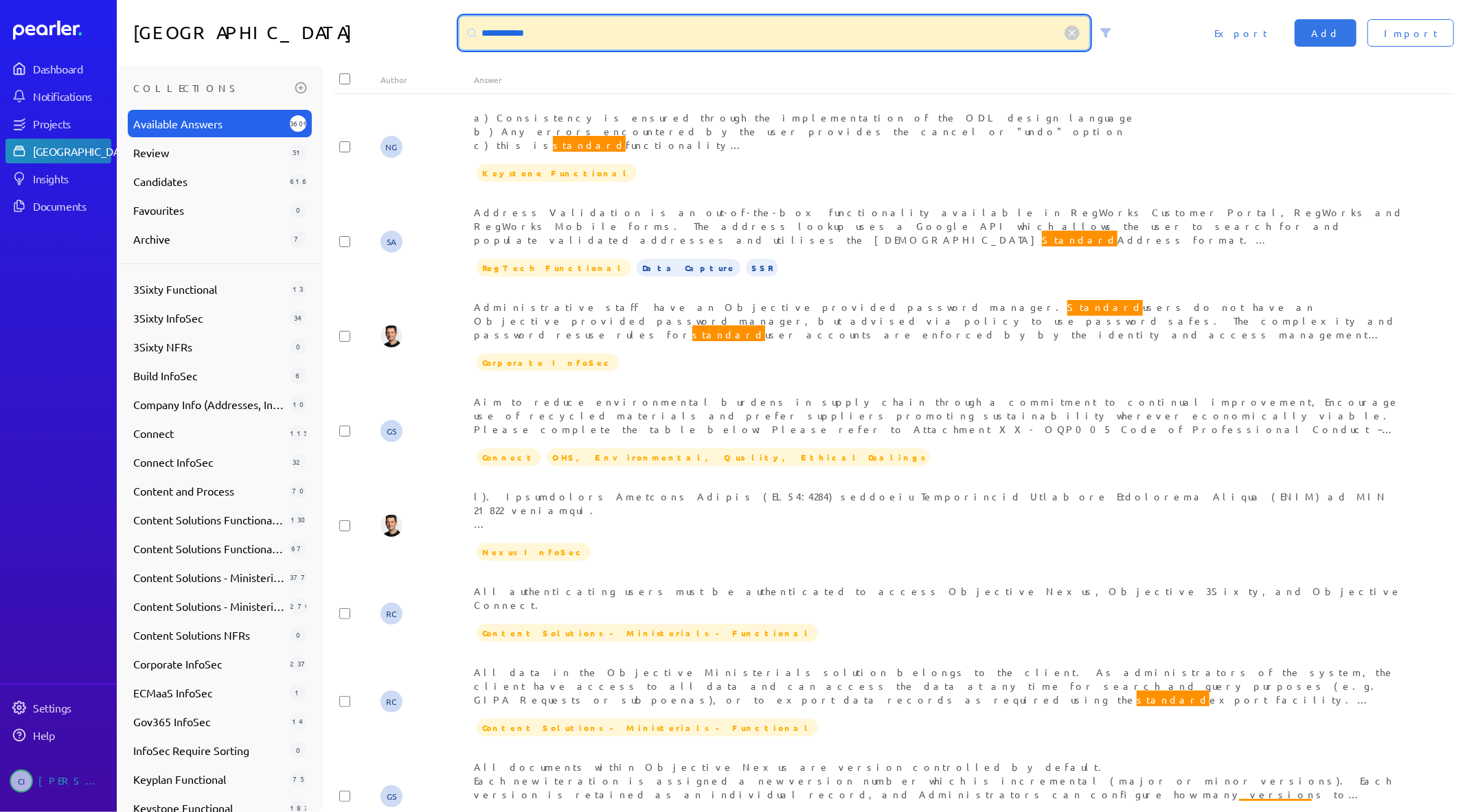
type input "**********"
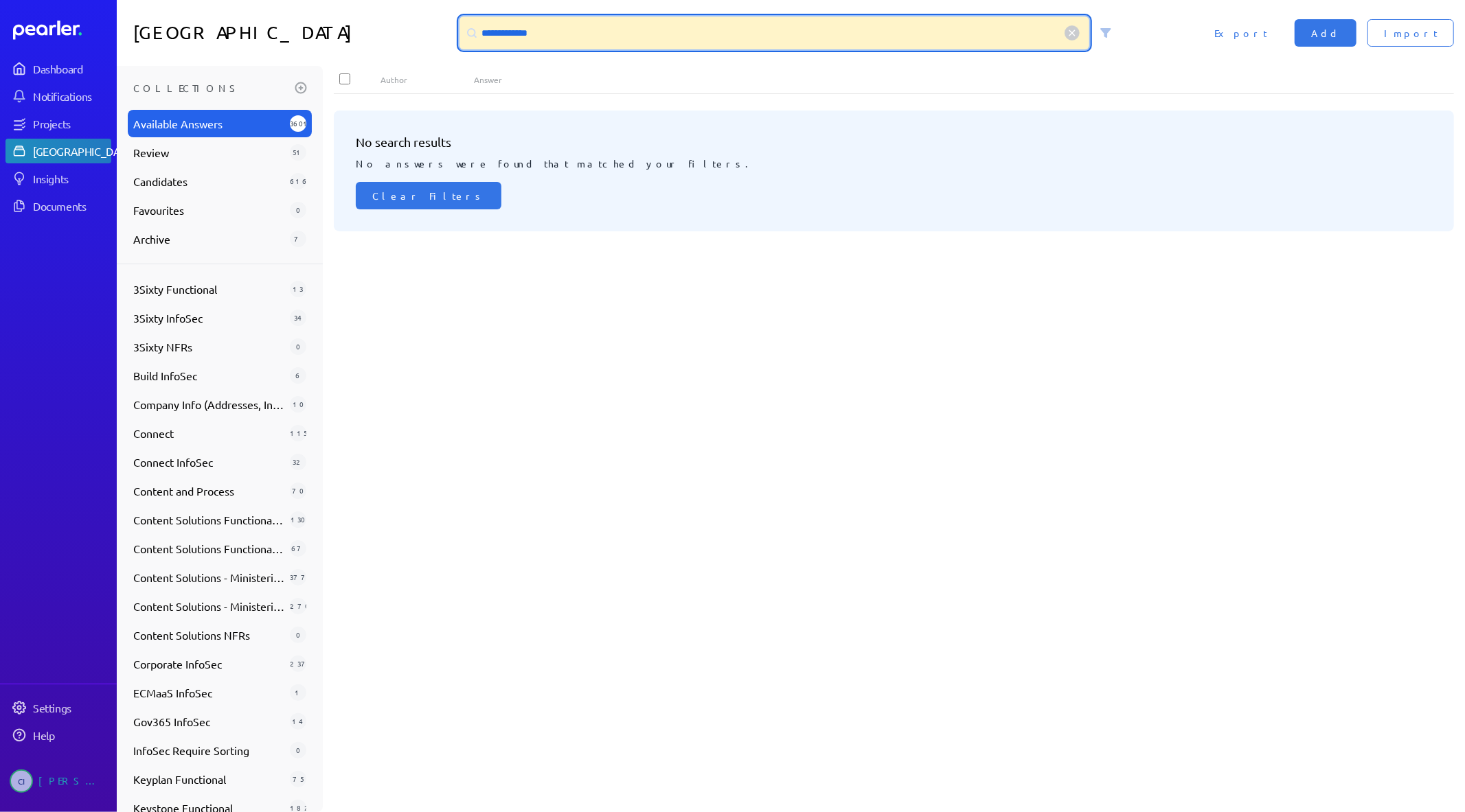
drag, startPoint x: 584, startPoint y: 38, endPoint x: 328, endPoint y: 12, distance: 257.3
click at [335, 15] on div "**********" at bounding box center [791, 33] width 1348 height 66
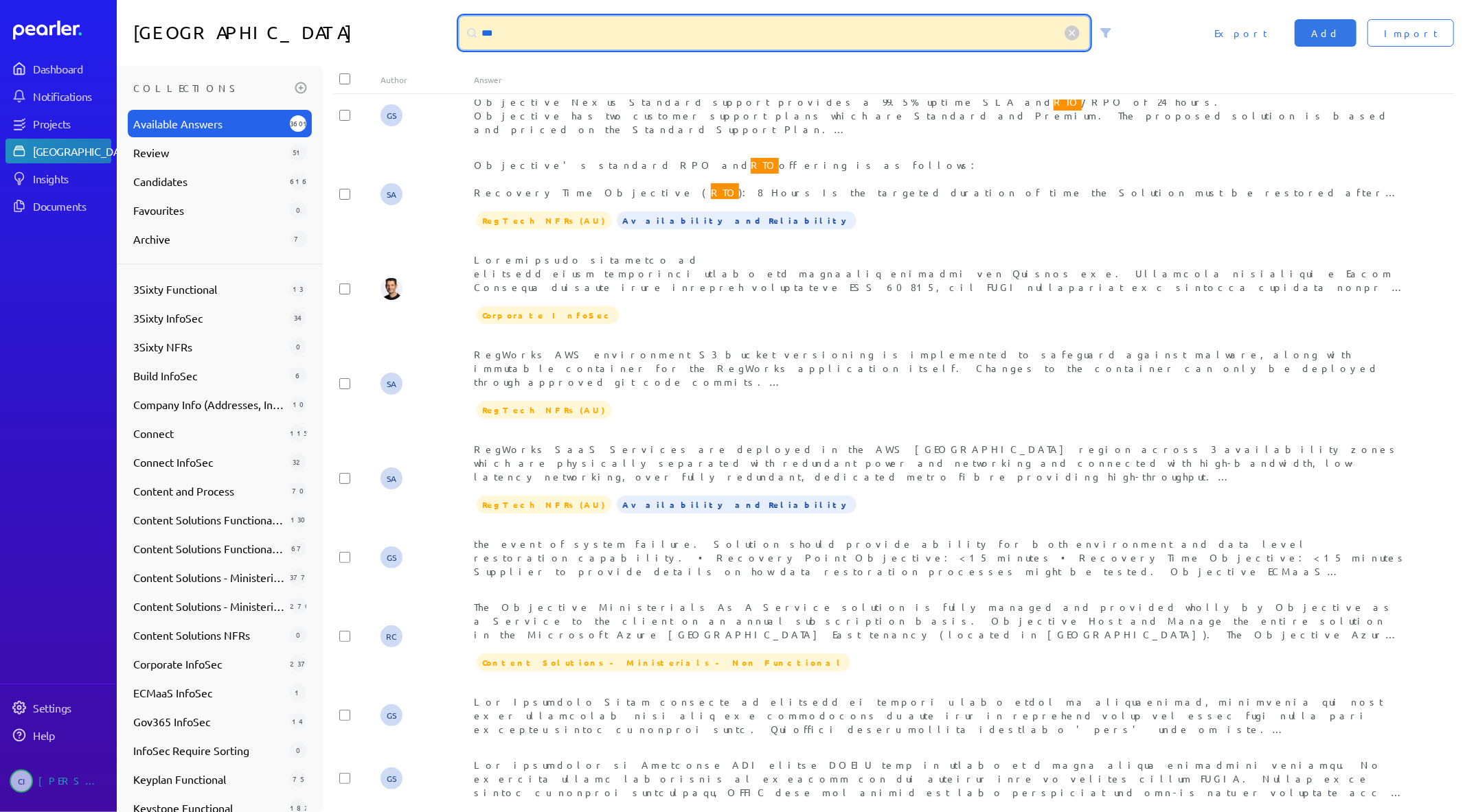
scroll to position [1865, 0]
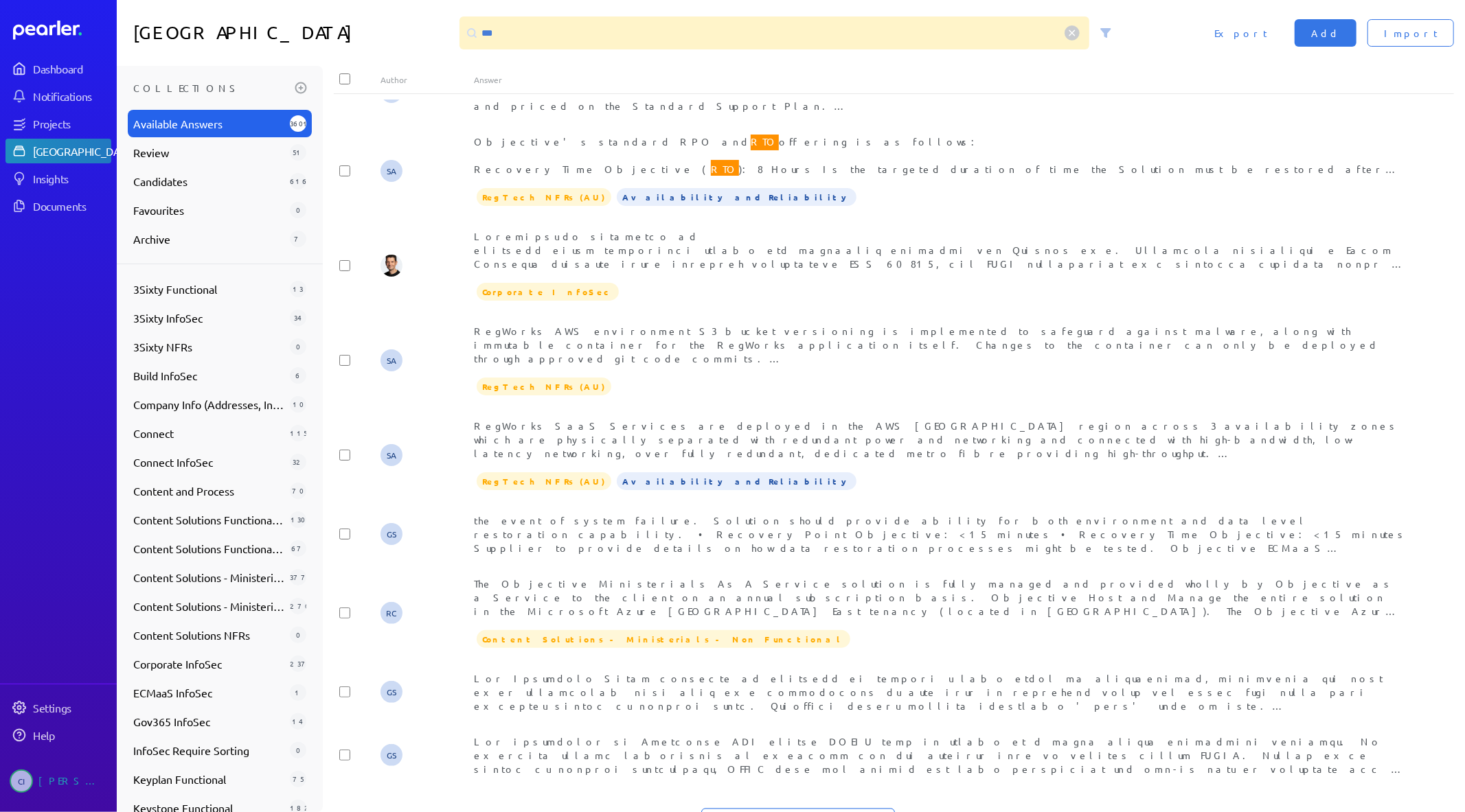
click at [825, 809] on button "Load More Answers" at bounding box center [798, 822] width 194 height 27
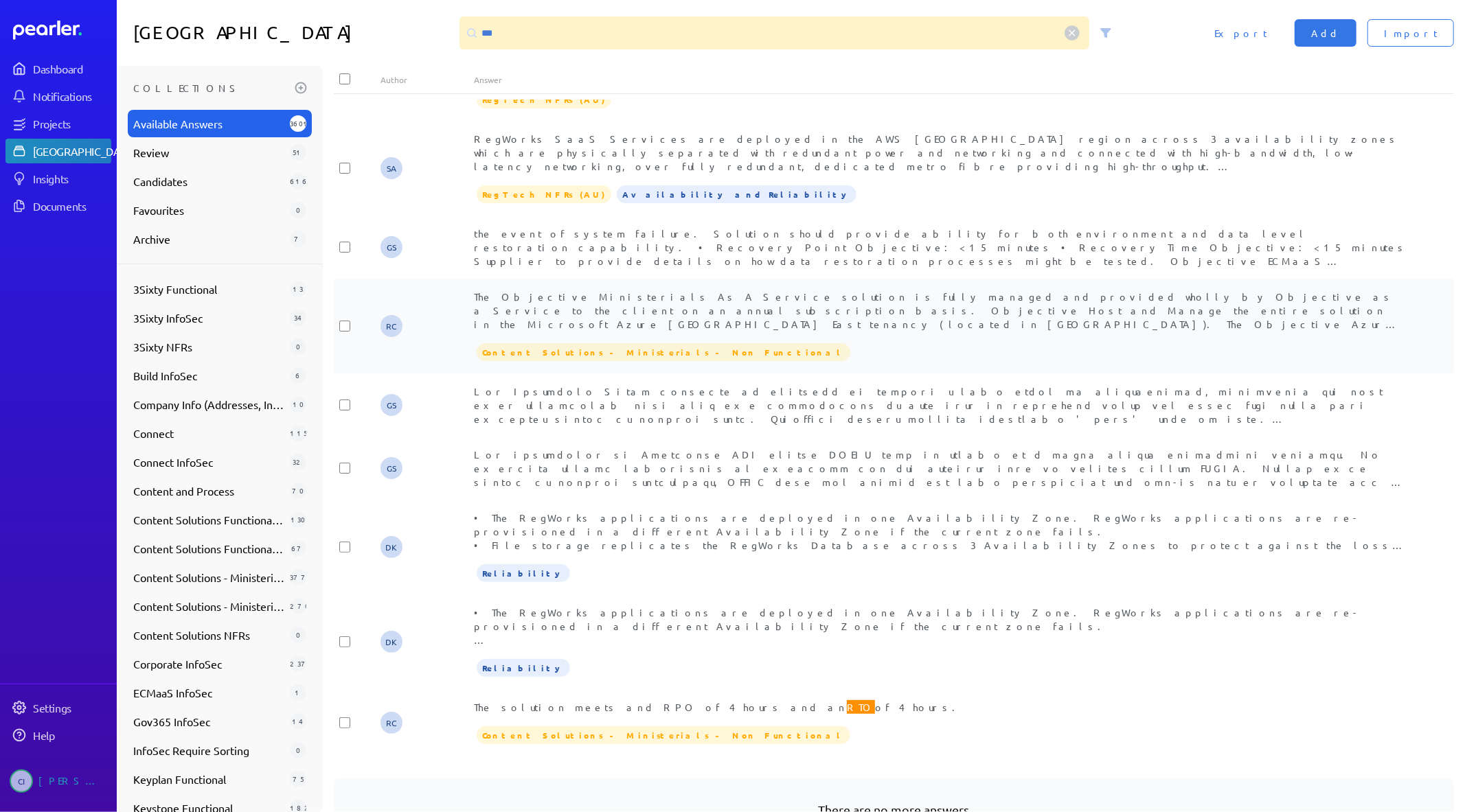
scroll to position [2176, 0]
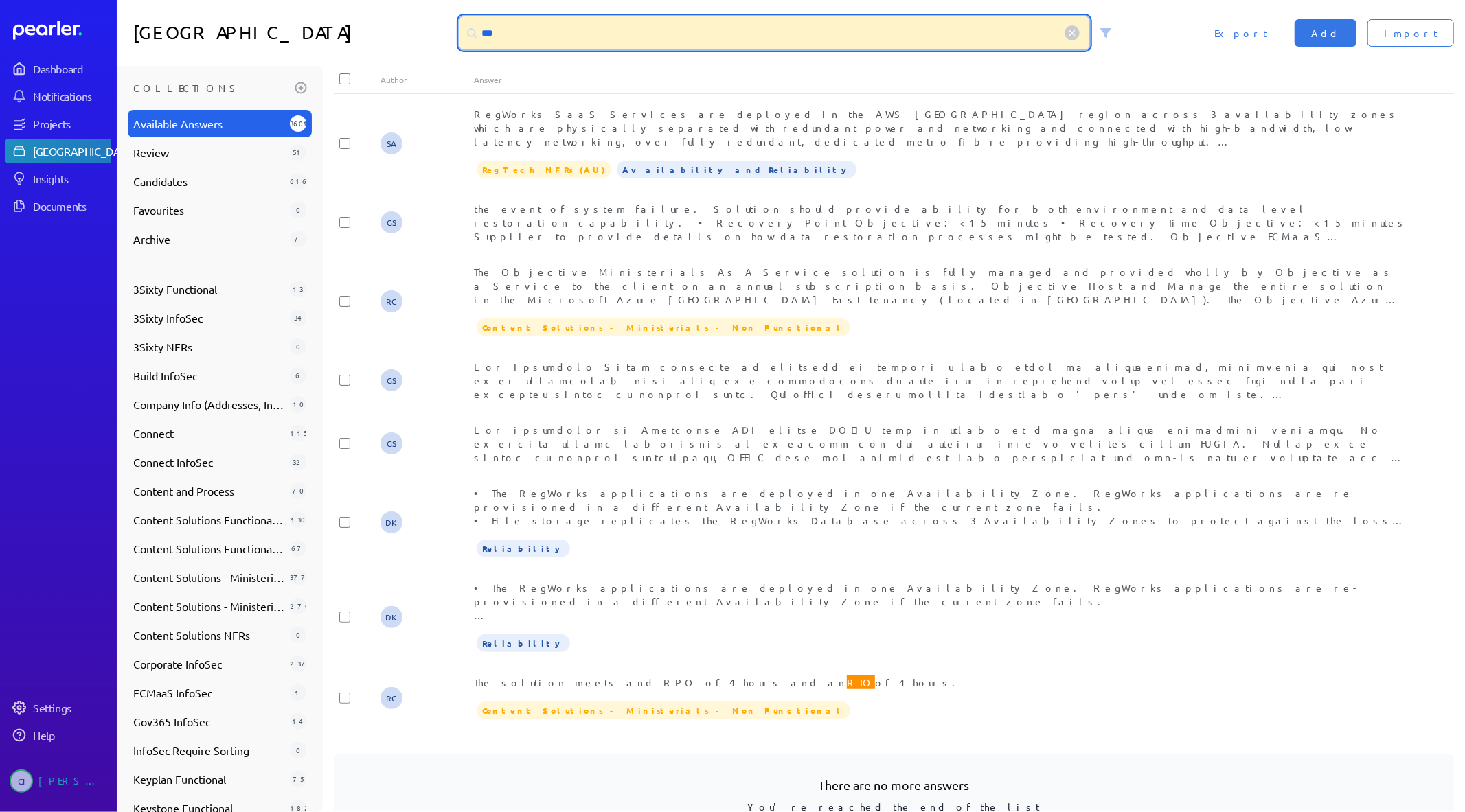
drag, startPoint x: 571, startPoint y: 18, endPoint x: 326, endPoint y: -22, distance: 248.2
click at [326, 0] on html "Dashboard Notifications Projects Answer Library Insights Documents Settings Hel…" at bounding box center [732, 406] width 1465 height 812
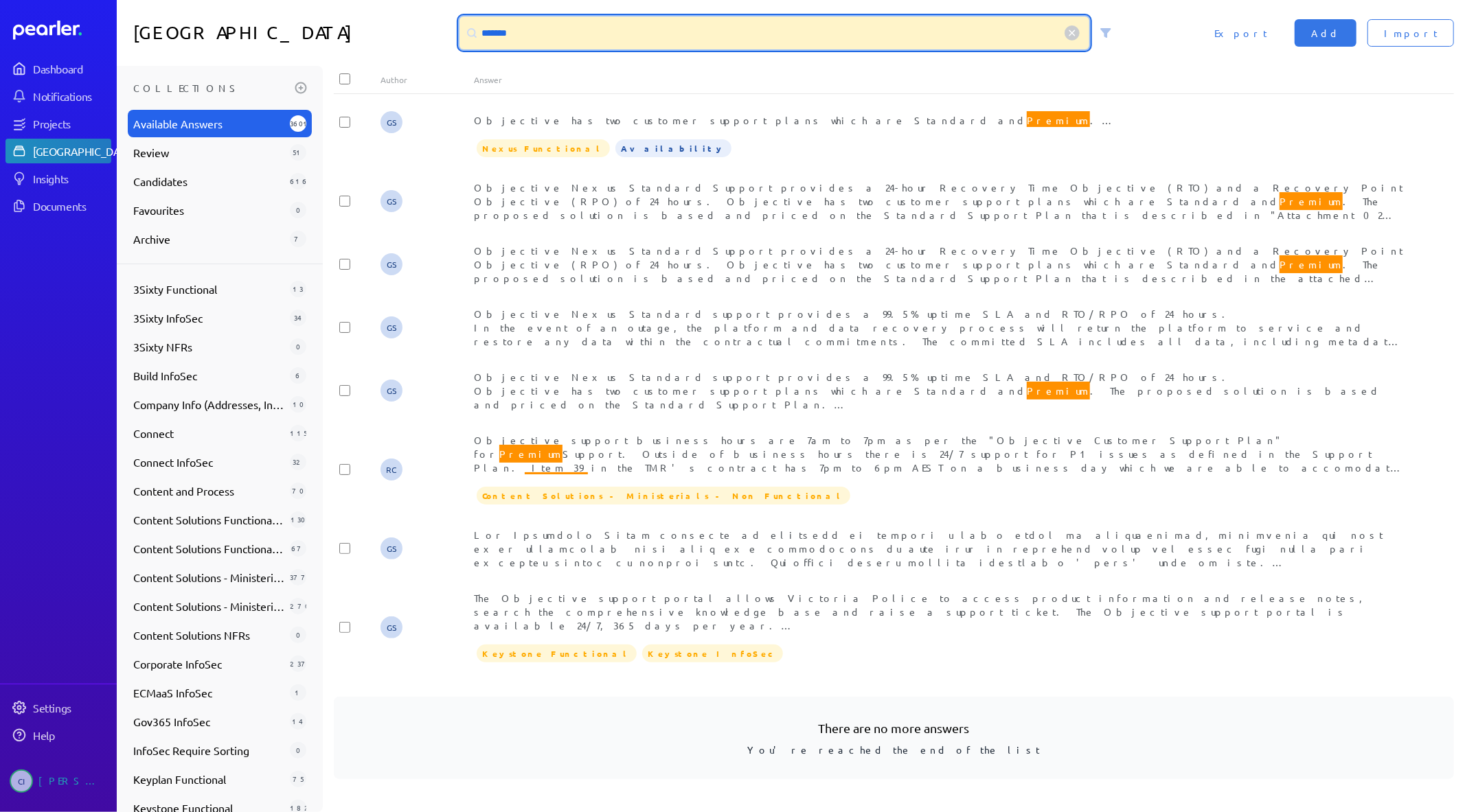
scroll to position [1064, 0]
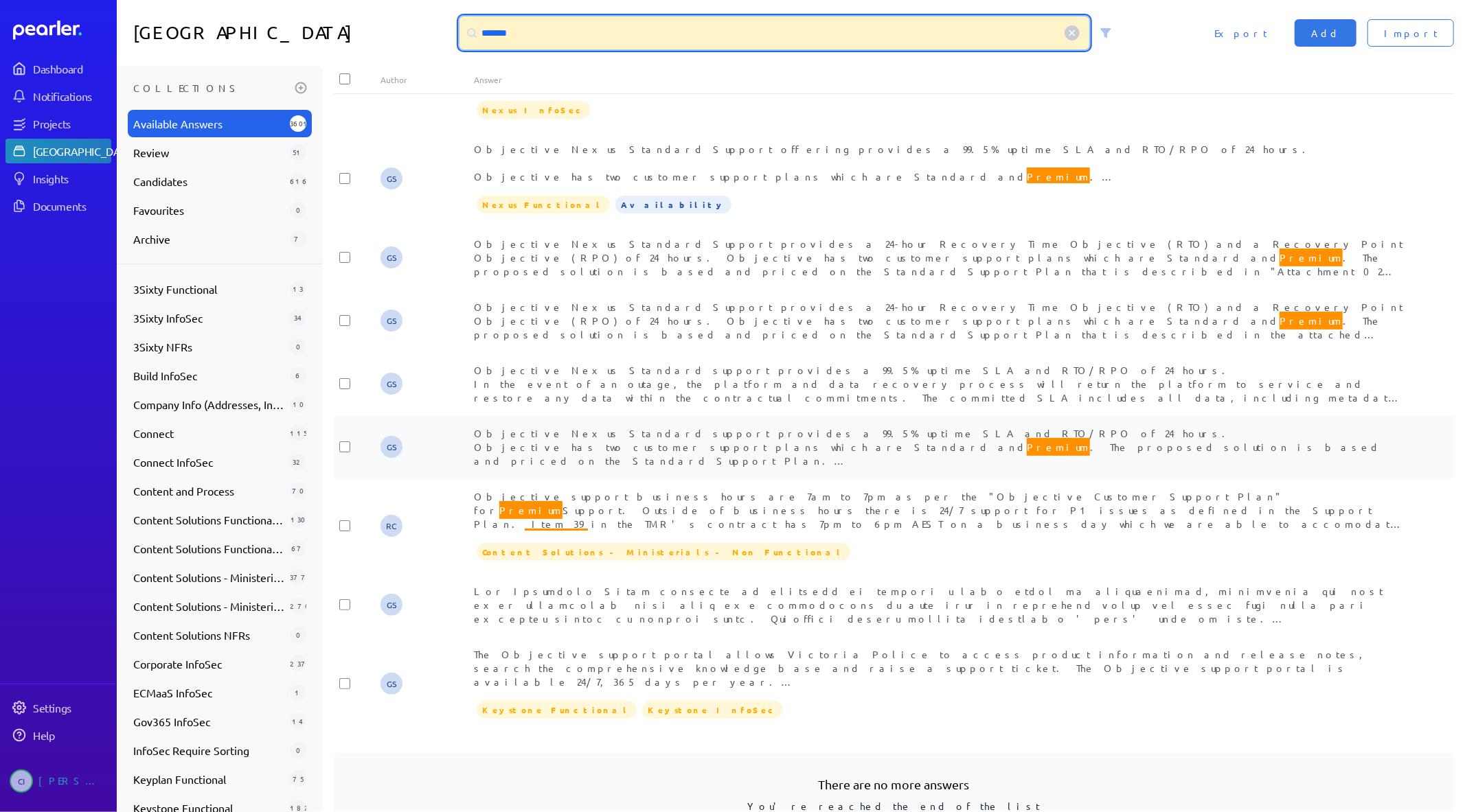
type input "*******"
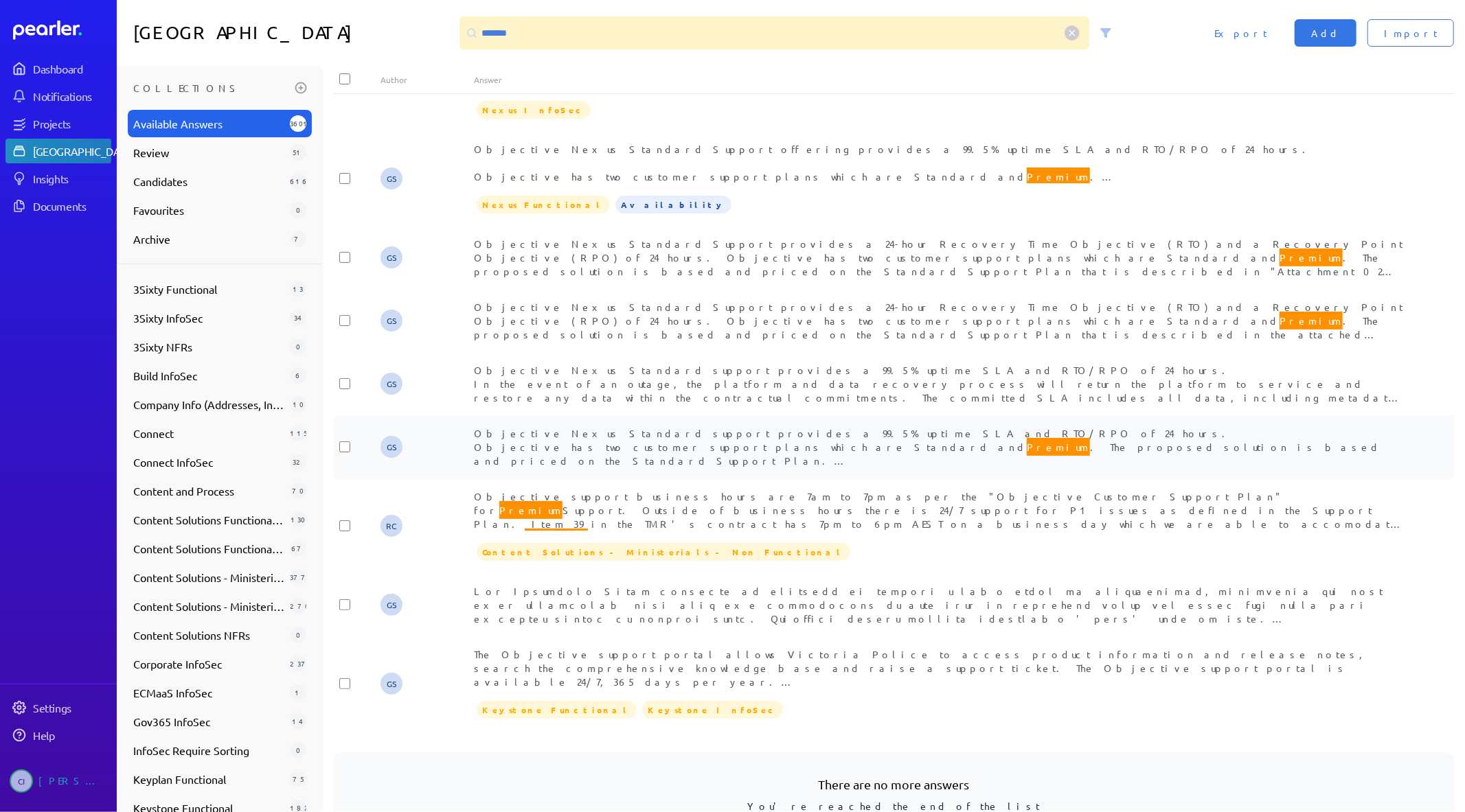
click at [731, 427] on span "Objective Nexus Standard support provides a 99.5% uptime SLA and RTO/RPO of 24 …" at bounding box center [940, 474] width 932 height 95
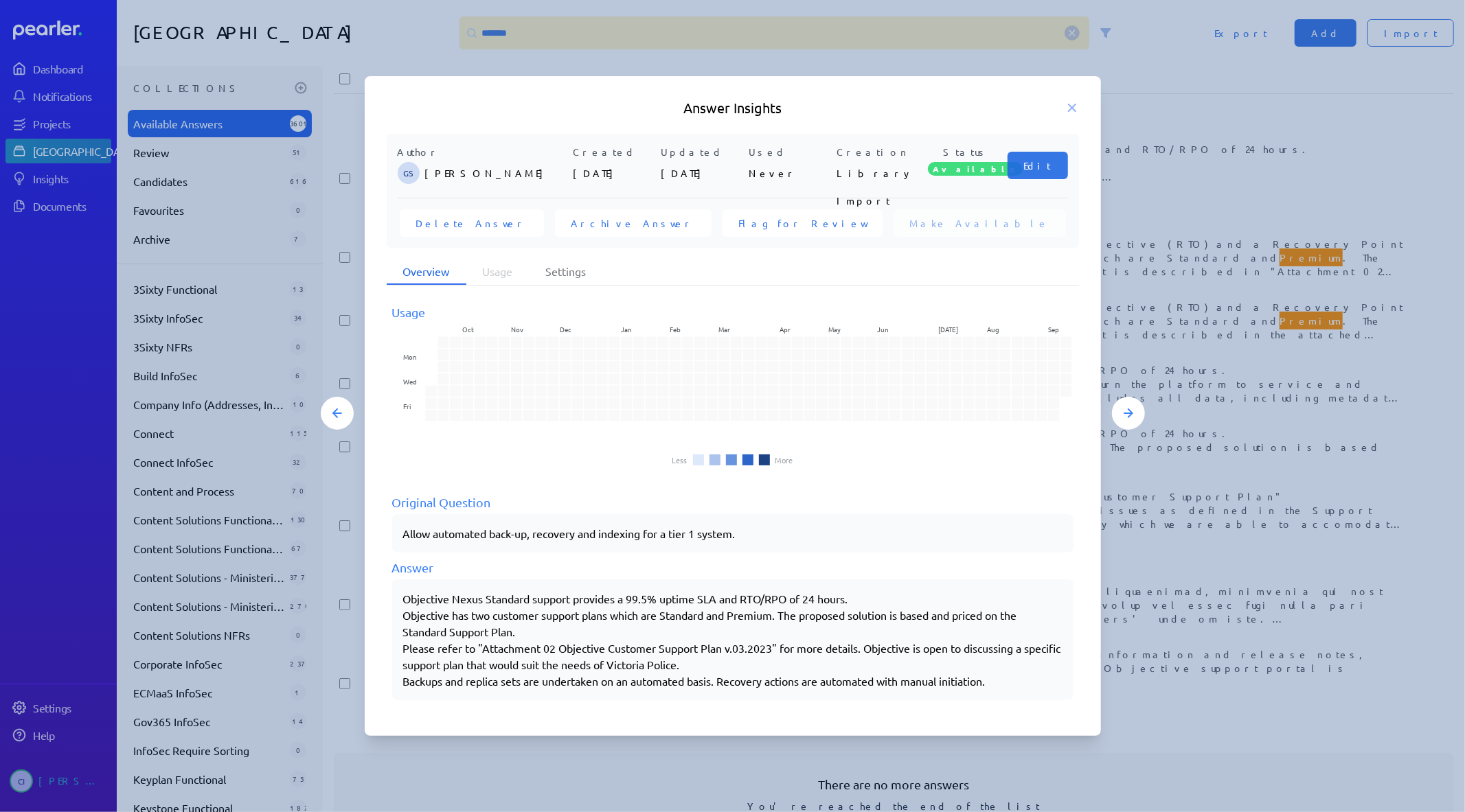
drag, startPoint x: 400, startPoint y: 620, endPoint x: 515, endPoint y: 629, distance: 115.4
click at [515, 629] on div "Objective Nexus Standard support provides a 99.5% uptime SLA and RTO/RPO of 24 …" at bounding box center [732, 640] width 681 height 121
drag, startPoint x: 524, startPoint y: 631, endPoint x: 396, endPoint y: 615, distance: 129.0
click at [396, 615] on div "Objective Nexus Standard support provides a 99.5% uptime SLA and RTO/RPO of 24 …" at bounding box center [732, 640] width 681 height 121
copy div "Objective has two customer support plans which are Standard and Premium. The pr…"
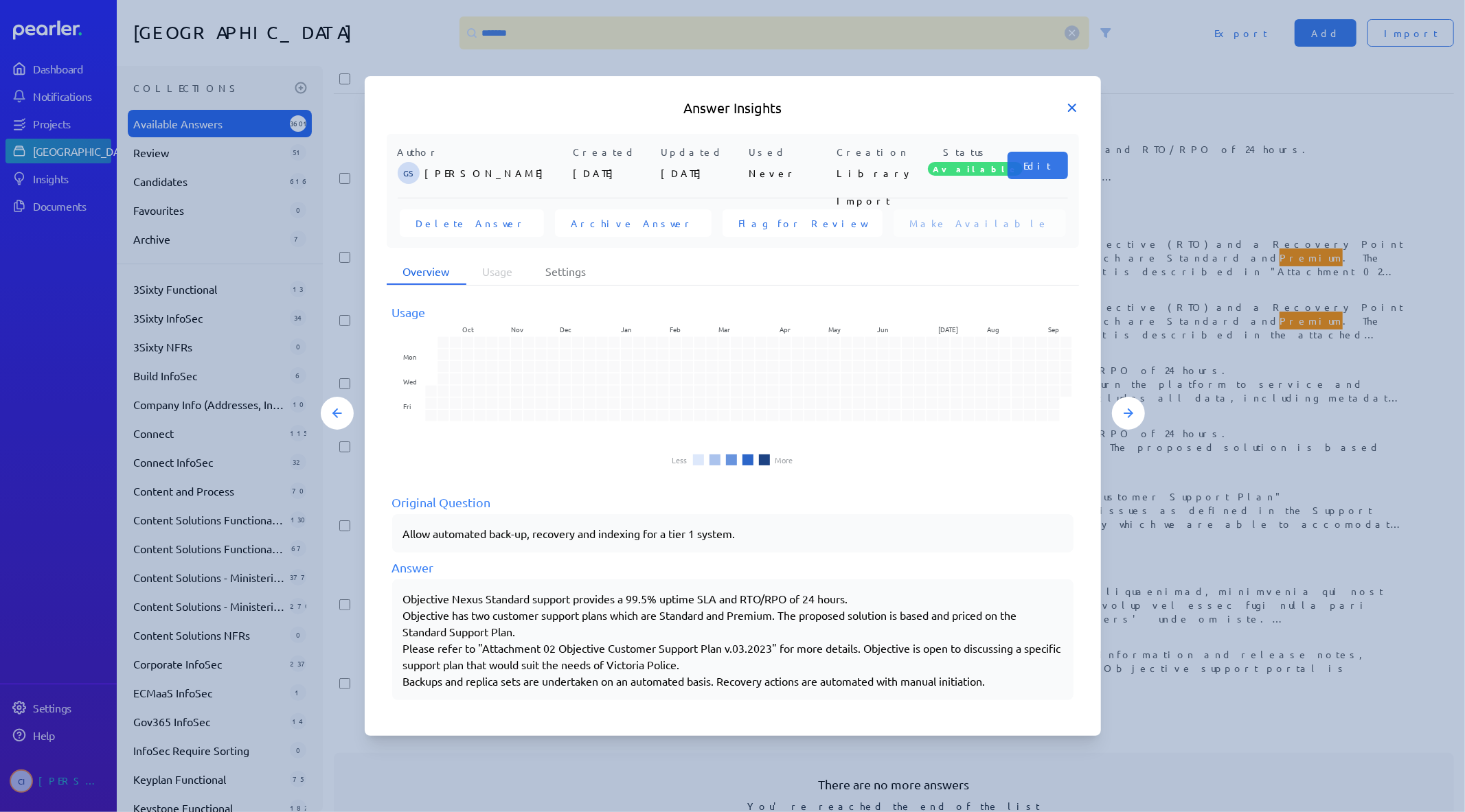
click at [1074, 111] on icon at bounding box center [1072, 108] width 14 height 14
